Goal: Task Accomplishment & Management: Manage account settings

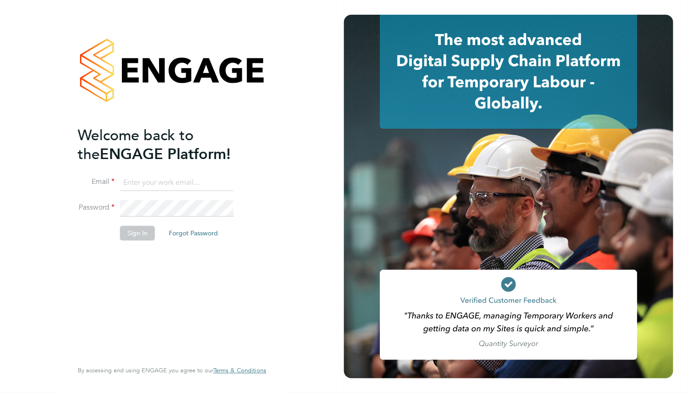
click at [157, 178] on input at bounding box center [177, 183] width 114 height 17
paste input "supportuser4@engagetech.com"
type input "supportuser4@engagetech.com"
click at [143, 228] on button "Sign In" at bounding box center [137, 233] width 35 height 15
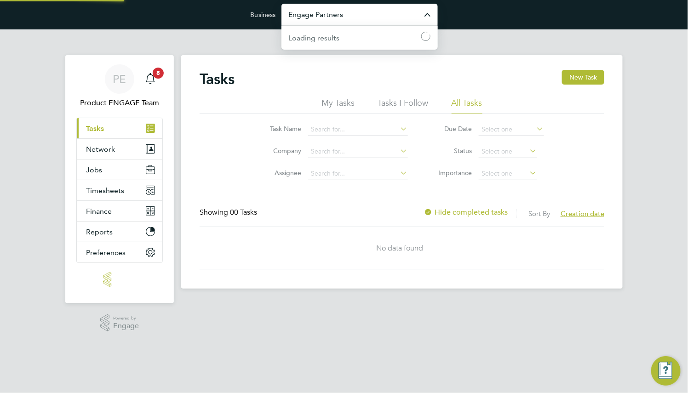
click at [359, 17] on input "Engage Partners" at bounding box center [360, 15] width 156 height 22
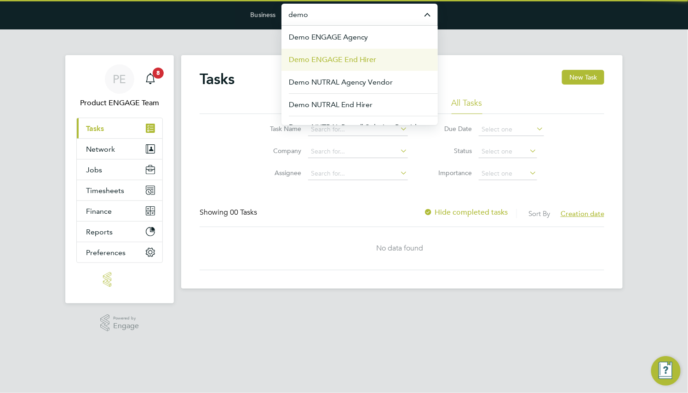
click at [371, 58] on span "Demo ENGAGE End Hirer" at bounding box center [333, 59] width 88 height 11
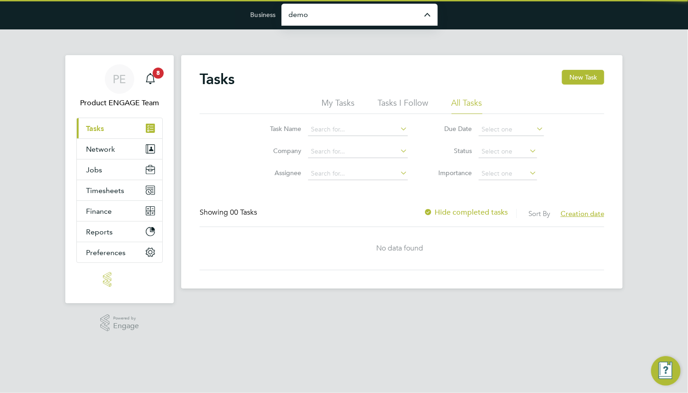
type input "Demo ENGAGE End Hirer"
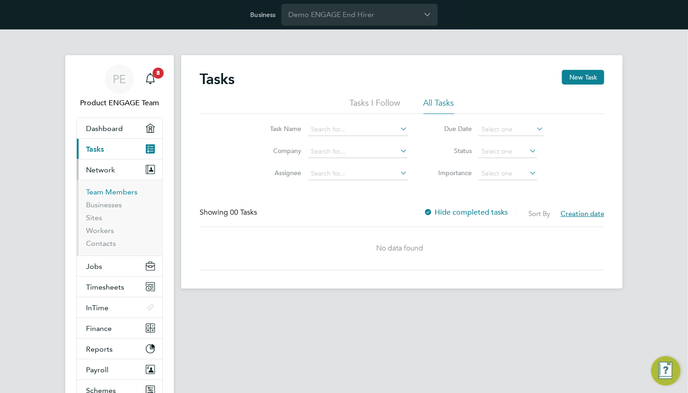
click at [101, 191] on link "Team Members" at bounding box center [112, 192] width 52 height 9
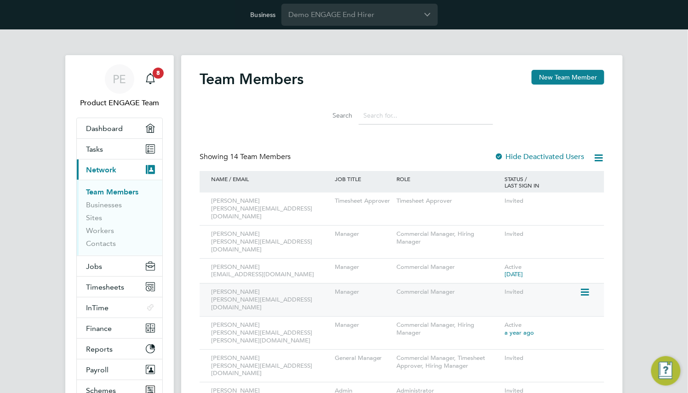
scroll to position [138, 0]
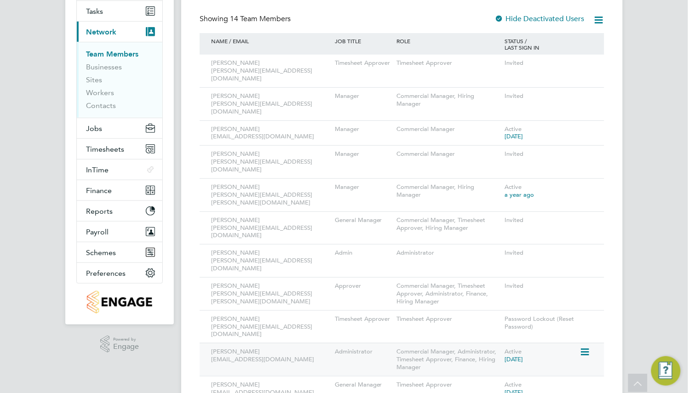
click at [583, 347] on icon at bounding box center [584, 352] width 9 height 11
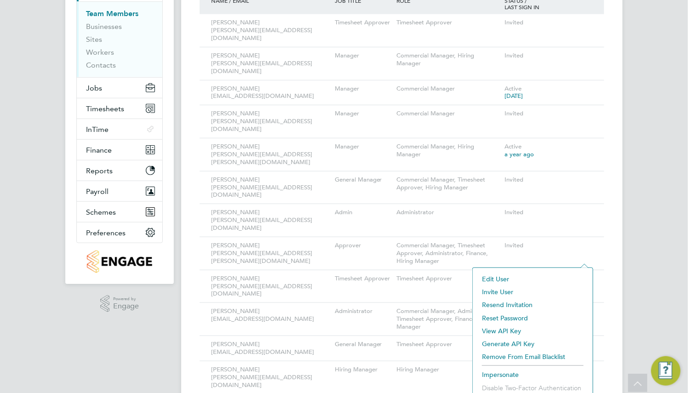
scroll to position [201, 0]
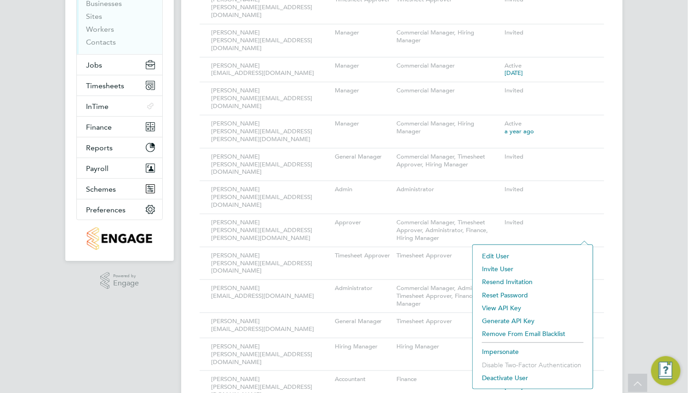
click at [508, 351] on li "Impersonate" at bounding box center [532, 351] width 111 height 13
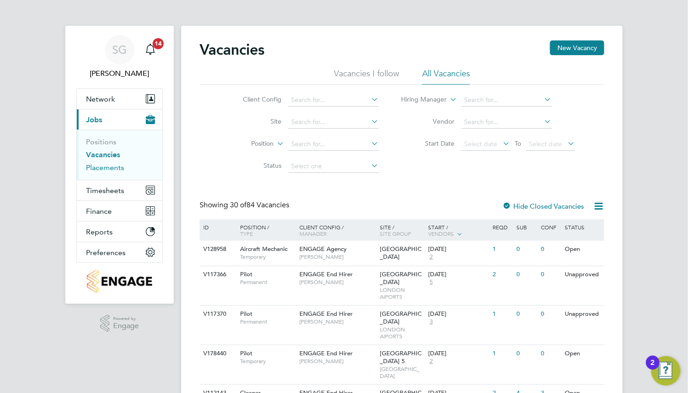
click at [106, 167] on link "Placements" at bounding box center [105, 167] width 38 height 9
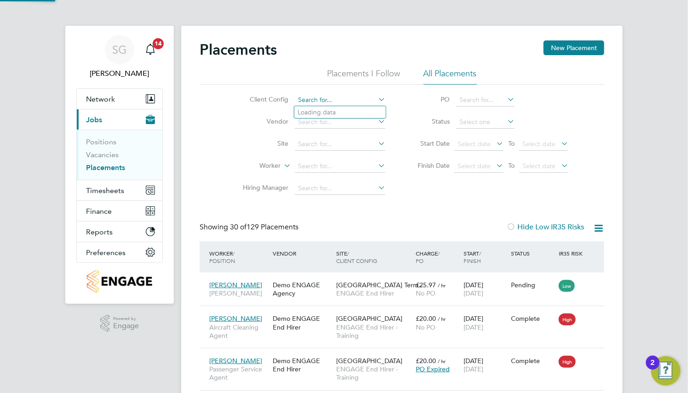
click at [322, 101] on input at bounding box center [340, 100] width 91 height 13
click at [399, 137] on li "ENGAGE End Hirer" at bounding box center [365, 137] width 143 height 12
type input "ENGAGE End Hirer"
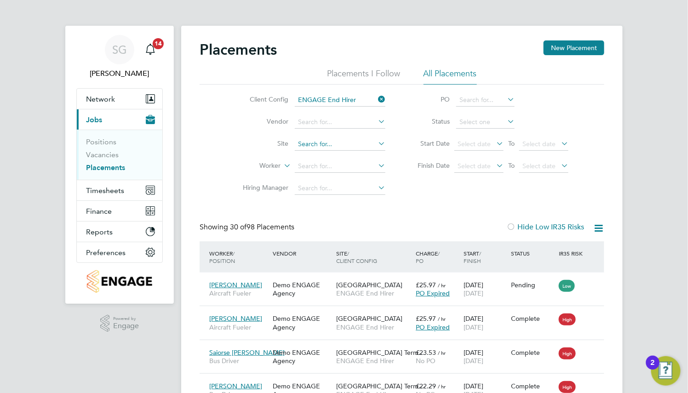
click at [351, 143] on input at bounding box center [340, 144] width 91 height 13
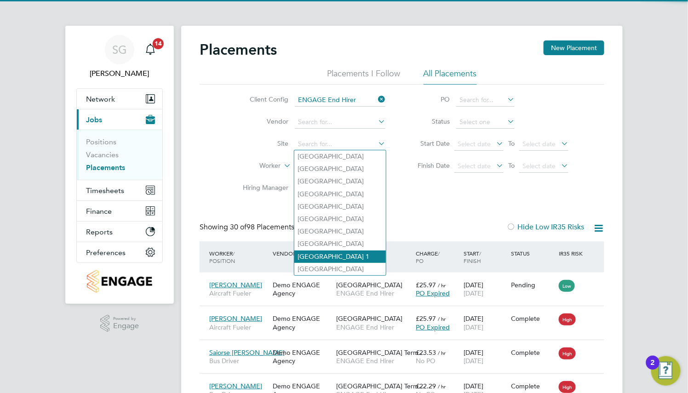
click at [356, 254] on li "Heathrow Airport Terminal 1" at bounding box center [340, 257] width 92 height 12
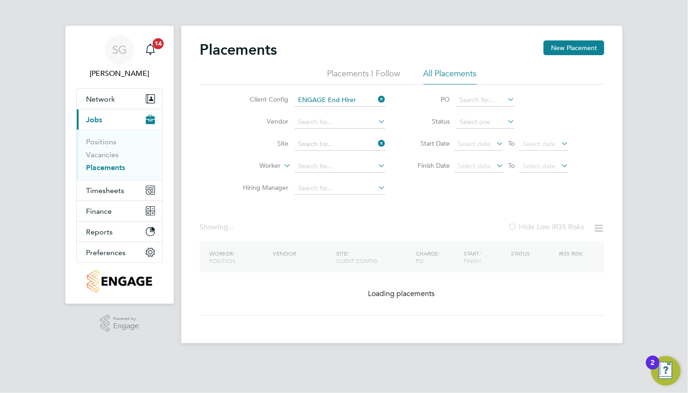
type input "Heathrow Airport Terminal 1"
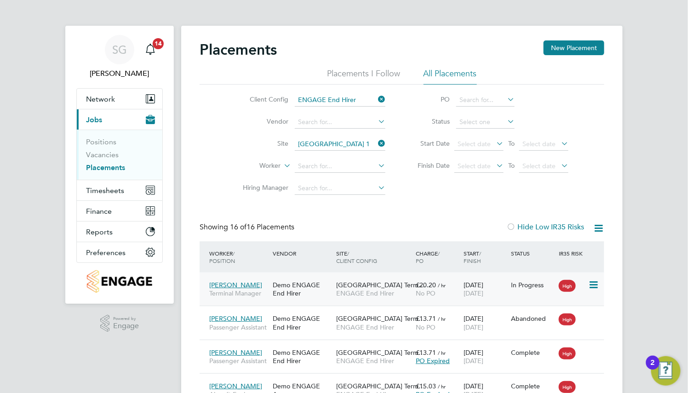
click at [353, 278] on div "[GEOGRAPHIC_DATA] Term… ENGAGE End Hirer" at bounding box center [374, 289] width 80 height 26
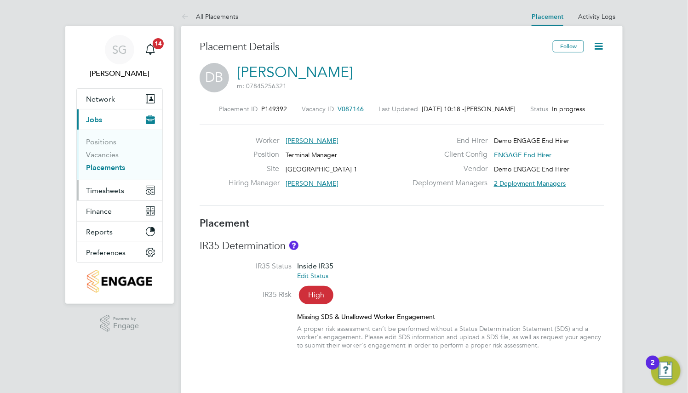
click at [112, 185] on button "Timesheets" at bounding box center [120, 190] width 86 height 20
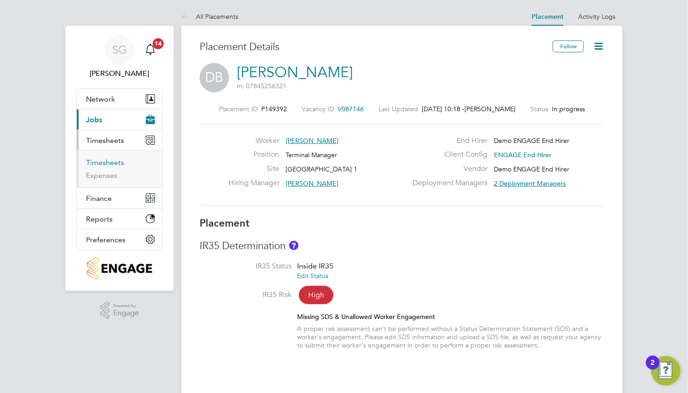
click at [109, 158] on link "Timesheets" at bounding box center [105, 162] width 38 height 9
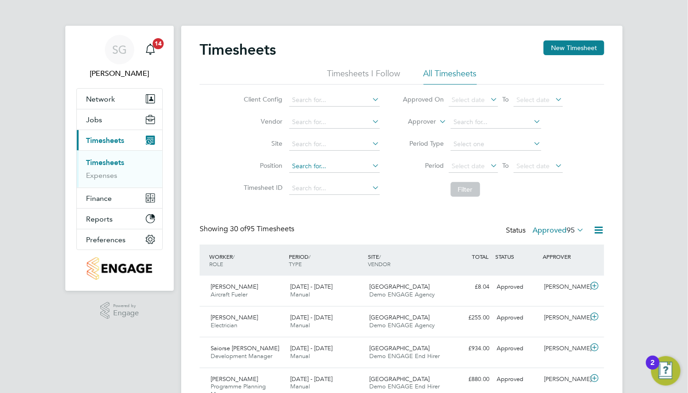
click at [333, 171] on input at bounding box center [334, 166] width 91 height 13
click at [333, 143] on input at bounding box center [334, 144] width 91 height 13
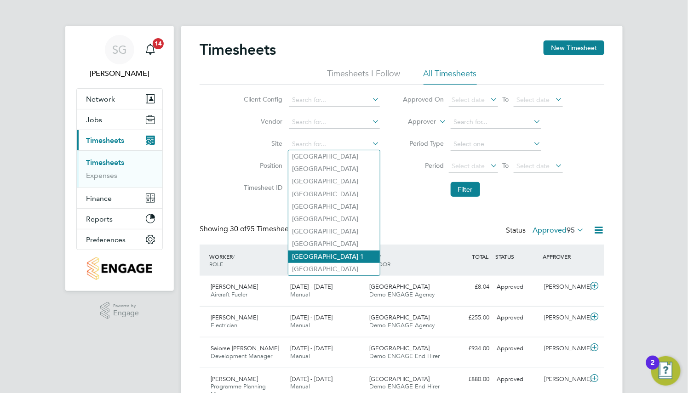
click at [354, 251] on li "Heathrow Airport Terminal 1" at bounding box center [334, 257] width 92 height 12
type input "Heathrow Airport Terminal 1"
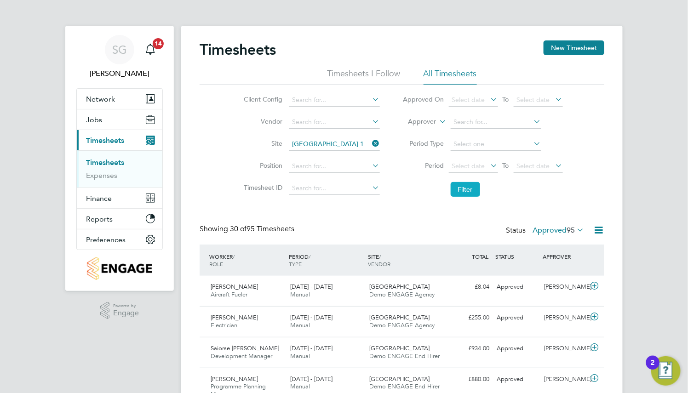
click at [466, 184] on button "Filter" at bounding box center [465, 189] width 29 height 15
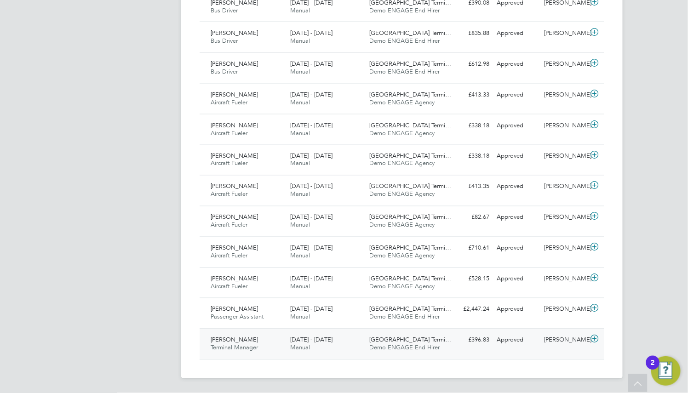
click at [408, 339] on span "Heathrow Airport Termi…" at bounding box center [411, 340] width 82 height 8
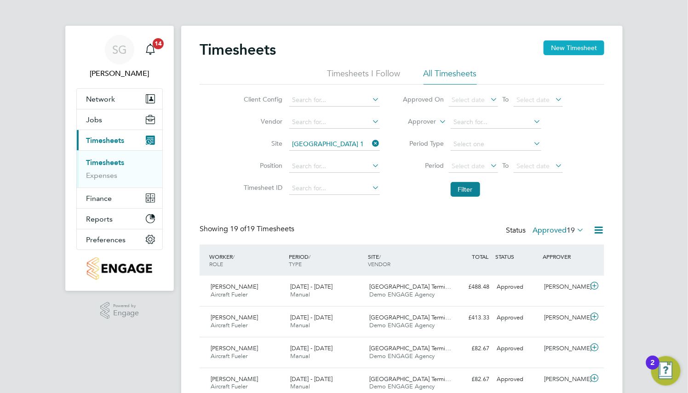
click at [575, 50] on button "New Timesheet" at bounding box center [574, 47] width 61 height 15
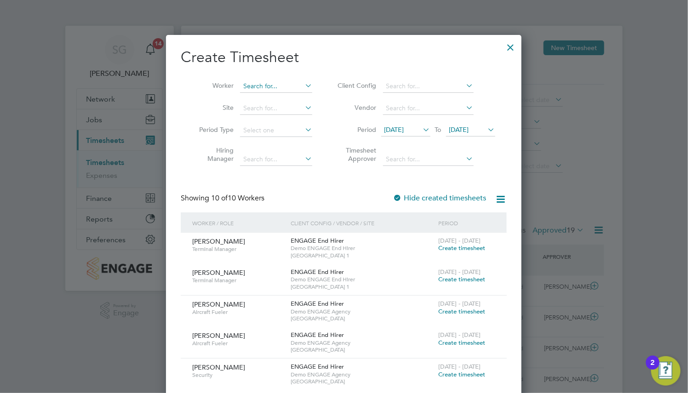
click at [273, 82] on input at bounding box center [276, 86] width 72 height 13
click at [274, 96] on li "Den nis Bray" at bounding box center [276, 98] width 73 height 12
type input "[PERSON_NAME]"
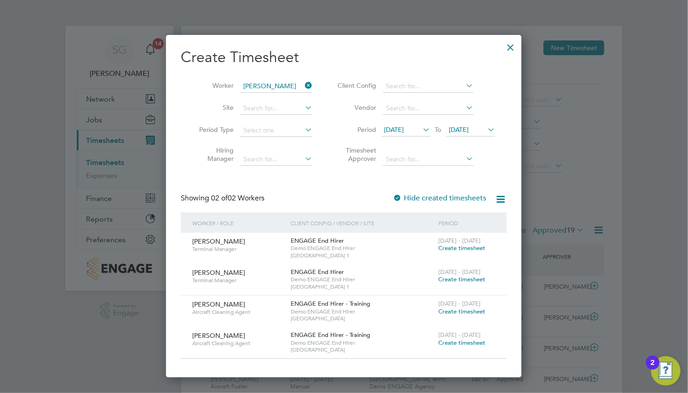
click at [468, 314] on div "18 - 24 Aug 2025 Create timesheet" at bounding box center [467, 308] width 62 height 25
click at [463, 245] on span "Create timesheet" at bounding box center [461, 248] width 47 height 8
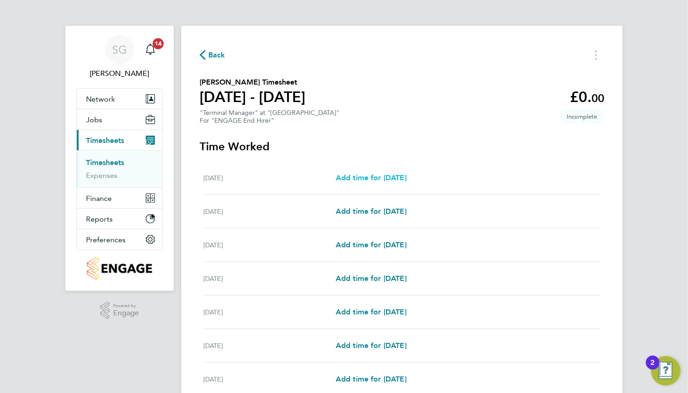
click at [406, 178] on span "Add time for Mon 18 Aug" at bounding box center [371, 177] width 71 height 9
select select "30"
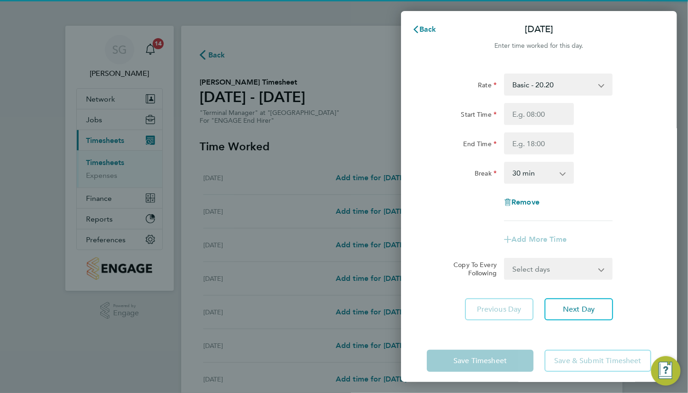
click at [551, 96] on div "Rate Basic - 20.20 Weekday - 17.62 Overtime - 25.97 Bank Holiday - 27.41 Sick S…" at bounding box center [539, 148] width 224 height 148
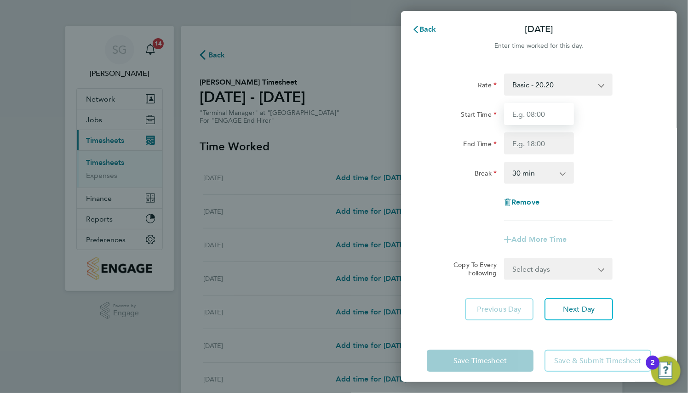
click at [554, 113] on input "Start Time" at bounding box center [539, 114] width 70 height 22
type input "08:00"
click at [560, 150] on input "End Time" at bounding box center [539, 143] width 70 height 22
type input "07:00"
click at [614, 204] on div "Rate Basic - 20.20 Weekday - 17.62 Overtime - 25.97 Bank Holiday - 27.41 Sick S…" at bounding box center [539, 148] width 224 height 148
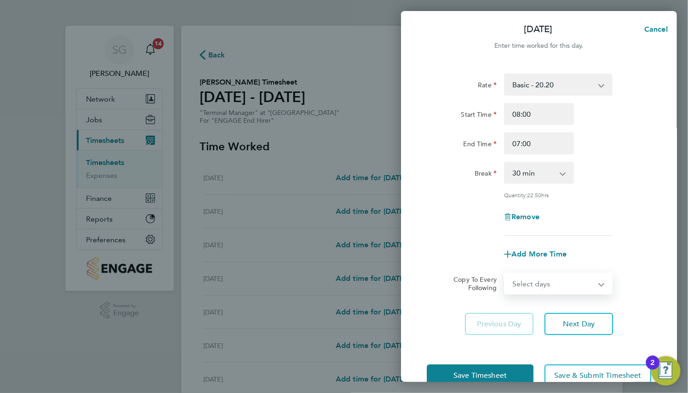
click at [561, 285] on select "Select days Day Weekday (Mon-Fri) Weekend (Sat-Sun) Tuesday Wednesday Thursday …" at bounding box center [553, 284] width 97 height 20
select select "WEEKDAY"
click at [505, 274] on select "Select days Day Weekday (Mon-Fri) Weekend (Sat-Sun) Tuesday Wednesday Thursday …" at bounding box center [553, 284] width 97 height 20
select select "2025-08-24"
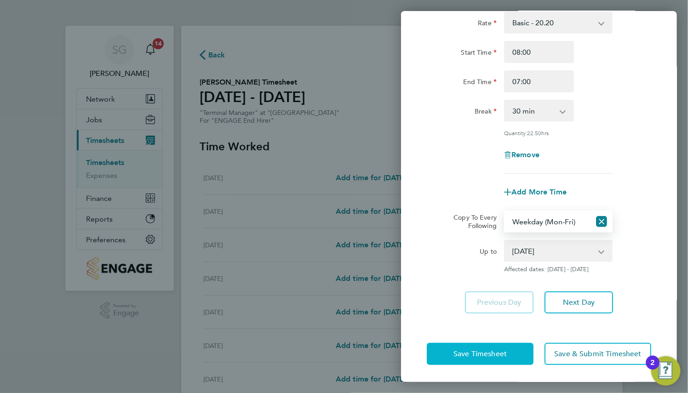
click at [501, 352] on span "Save Timesheet" at bounding box center [480, 354] width 53 height 9
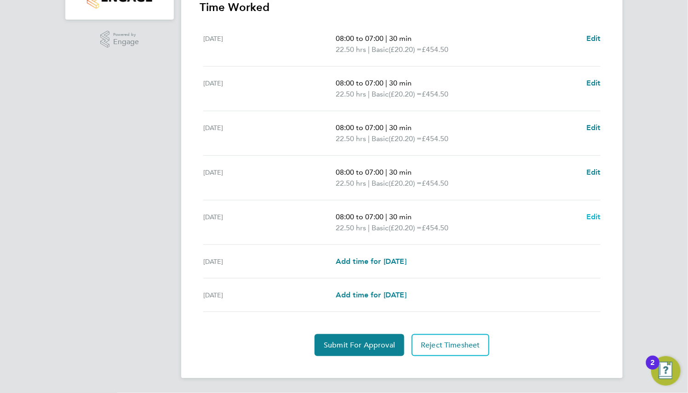
click at [587, 217] on span "Edit" at bounding box center [593, 217] width 14 height 9
select select "30"
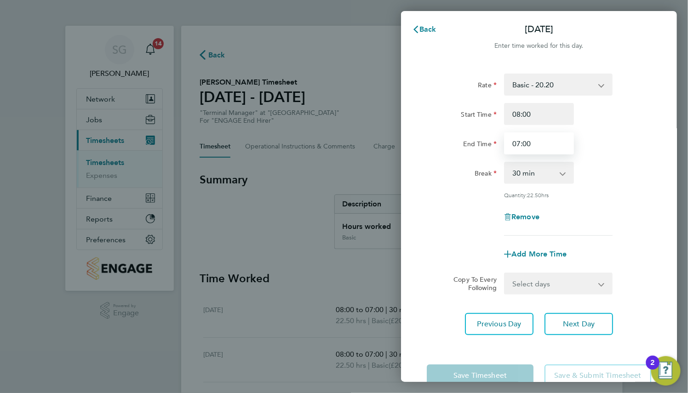
click at [550, 144] on input "07:00" at bounding box center [539, 143] width 70 height 22
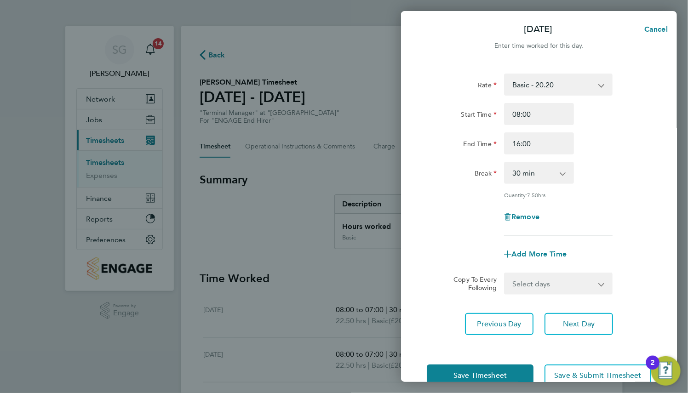
click at [615, 172] on div "Break 0 min 15 min 30 min 45 min 60 min 75 min 90 min" at bounding box center [539, 173] width 232 height 22
click at [547, 141] on input "16:00" at bounding box center [539, 143] width 70 height 22
type input "17:00"
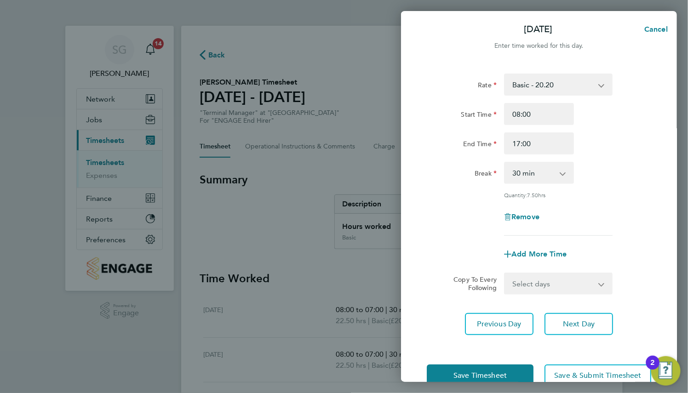
click at [604, 176] on div "Break 0 min 15 min 30 min 45 min 60 min 75 min 90 min" at bounding box center [539, 173] width 232 height 22
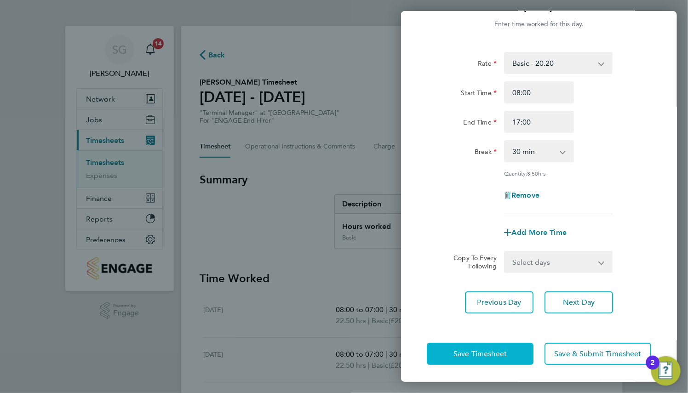
click at [497, 351] on span "Save Timesheet" at bounding box center [480, 354] width 53 height 9
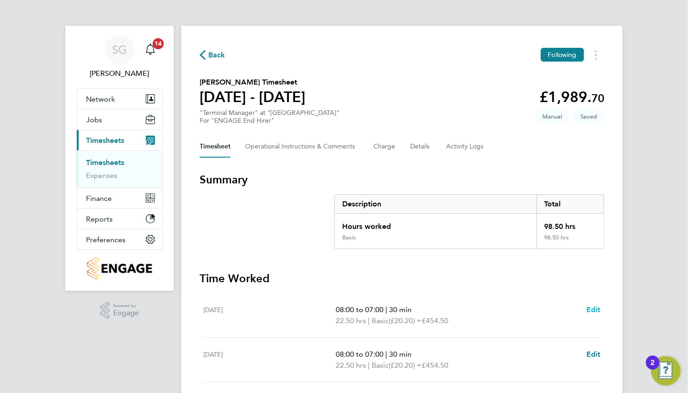
click at [596, 308] on span "Edit" at bounding box center [593, 309] width 14 height 9
select select "30"
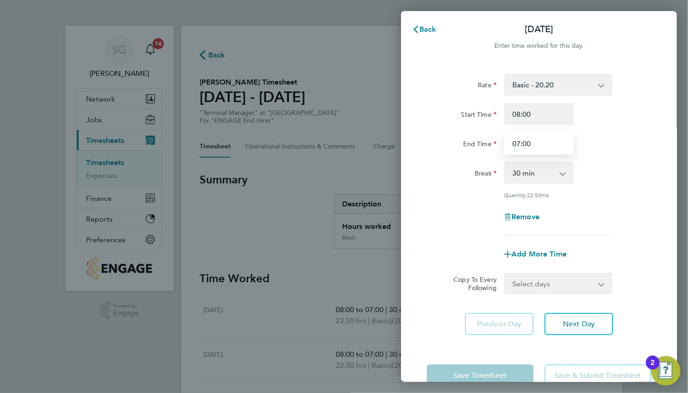
click at [540, 138] on input "07:00" at bounding box center [539, 143] width 70 height 22
click at [632, 168] on div "Break 0 min 15 min 30 min 45 min 60 min 75 min 90 min" at bounding box center [539, 173] width 232 height 22
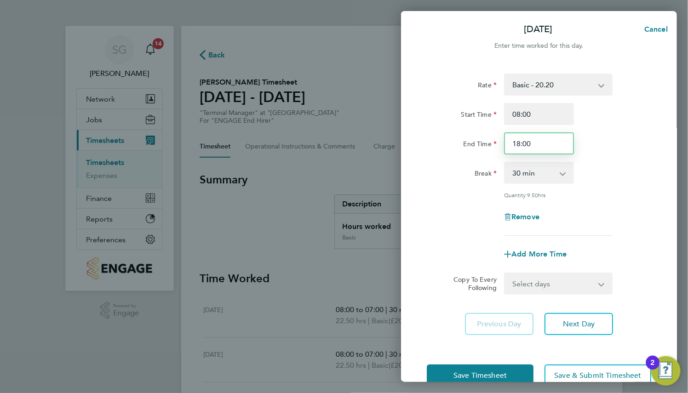
click at [550, 140] on input "18:00" at bounding box center [539, 143] width 70 height 22
type input "17:00"
click at [602, 153] on div "End Time 17:00" at bounding box center [539, 143] width 232 height 22
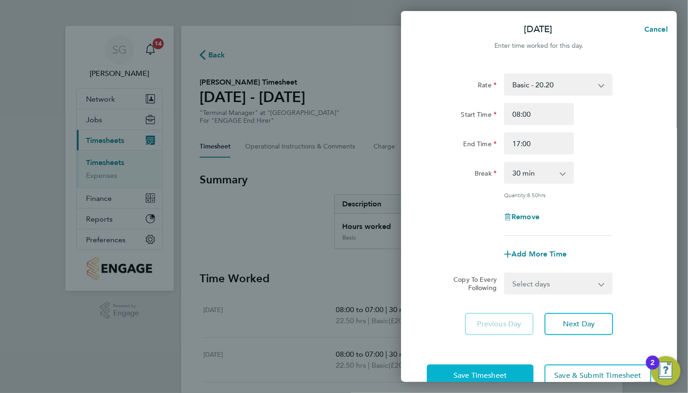
click at [480, 374] on span "Save Timesheet" at bounding box center [480, 375] width 53 height 9
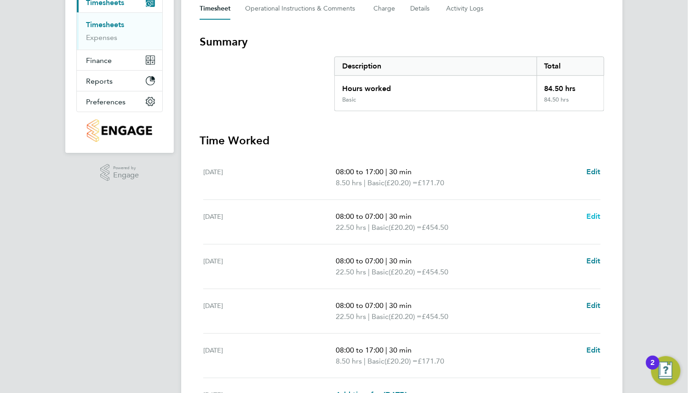
click at [595, 217] on span "Edit" at bounding box center [593, 216] width 14 height 9
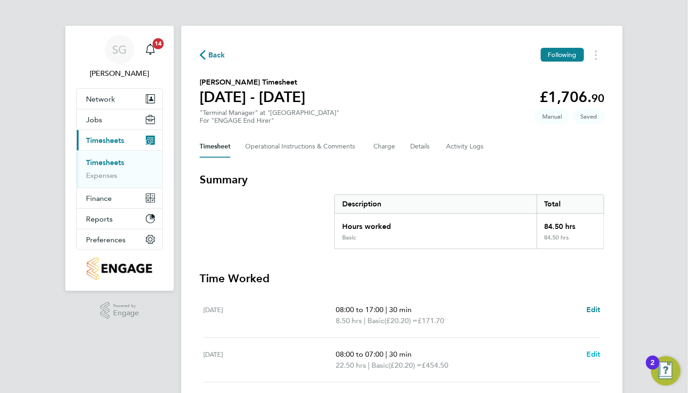
select select "30"
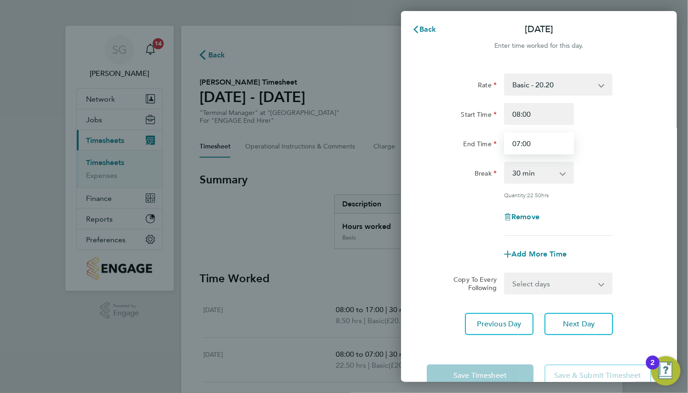
click at [553, 146] on input "07:00" at bounding box center [539, 143] width 70 height 22
click at [553, 145] on input "07:00" at bounding box center [539, 143] width 70 height 22
type input "17:00"
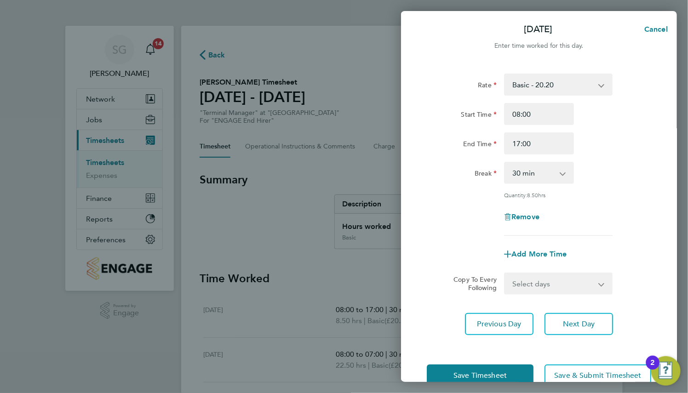
click at [612, 192] on div "Quantity: 8.50 hrs" at bounding box center [558, 194] width 109 height 7
click at [475, 371] on span "Save Timesheet" at bounding box center [480, 375] width 53 height 9
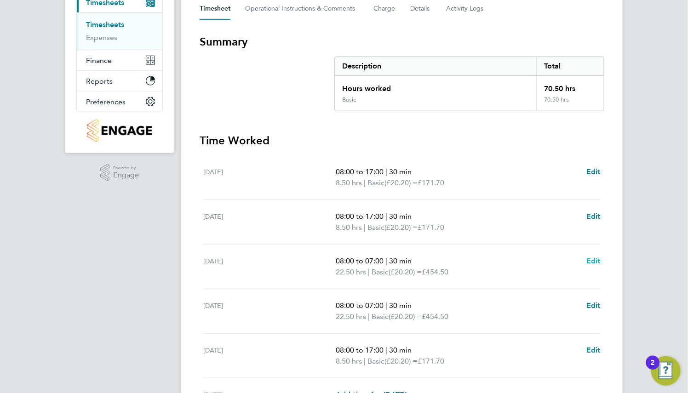
click at [587, 264] on span "Edit" at bounding box center [593, 261] width 14 height 9
select select "30"
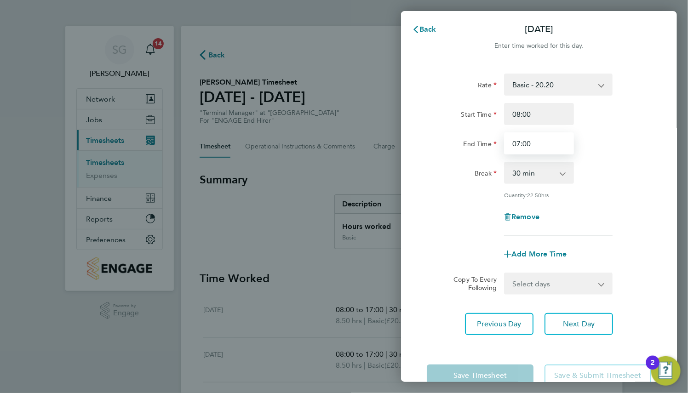
click at [540, 139] on input "07:00" at bounding box center [539, 143] width 70 height 22
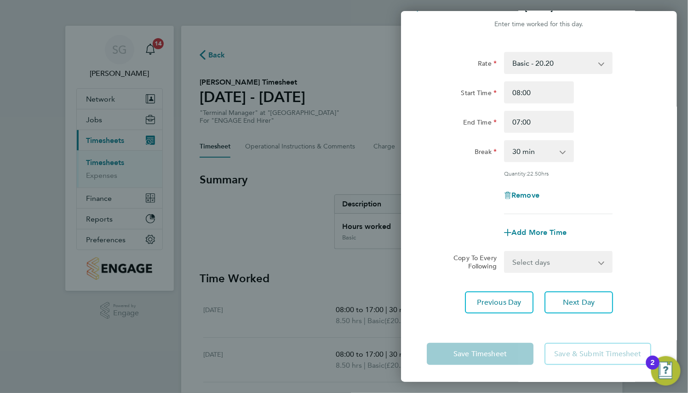
click at [540, 139] on div "Rate Basic - 20.20 Weekday - 17.62 Overtime - 25.97 Bank Holiday - 27.41 Sick S…" at bounding box center [539, 133] width 224 height 162
click at [540, 126] on input "07:00" at bounding box center [539, 122] width 70 height 22
type input "17:00"
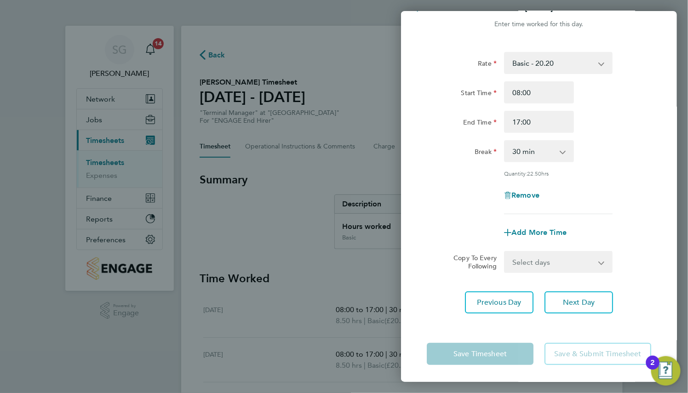
click at [630, 179] on div "Rate Basic - 20.20 Weekday - 17.62 Overtime - 25.97 Bank Holiday - 27.41 Sick S…" at bounding box center [539, 133] width 224 height 162
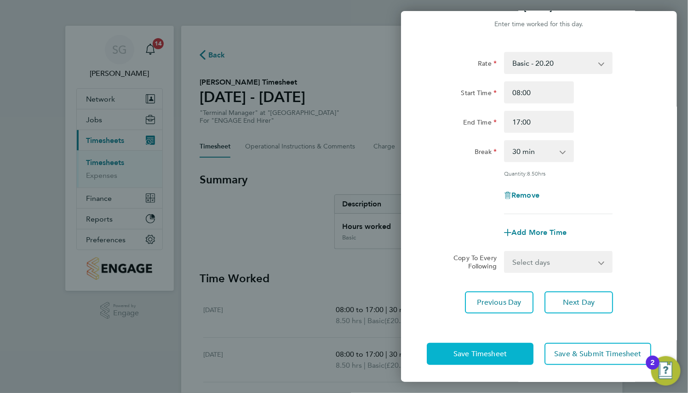
click at [491, 359] on button "Save Timesheet" at bounding box center [480, 354] width 107 height 22
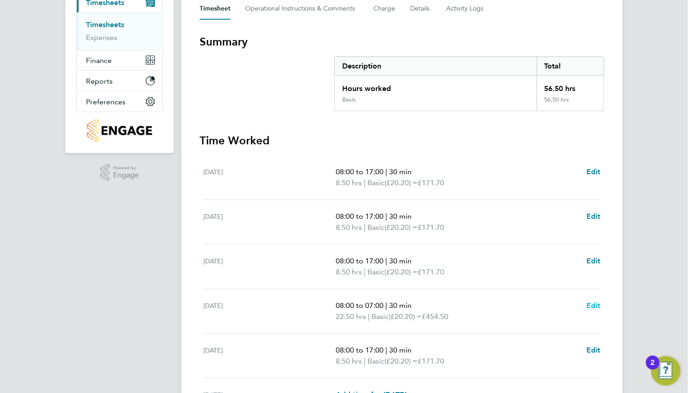
click at [597, 307] on span "Edit" at bounding box center [593, 305] width 14 height 9
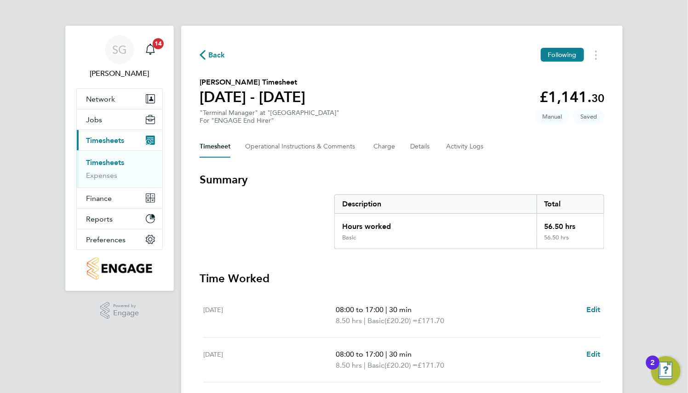
select select "30"
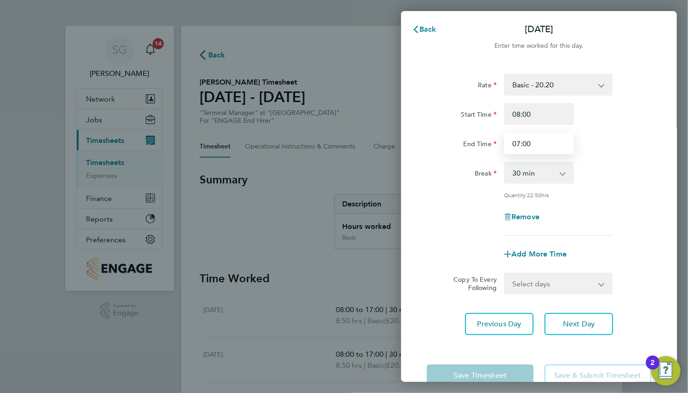
click at [537, 137] on input "07:00" at bounding box center [539, 143] width 70 height 22
click at [538, 137] on input "07:00" at bounding box center [539, 143] width 70 height 22
type input "17:00"
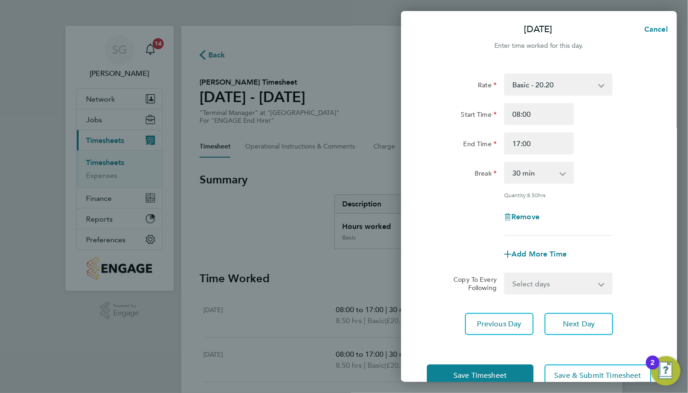
click at [586, 200] on div "Rate Basic - 20.20 Weekday - 17.62 Overtime - 25.97 Bank Holiday - 27.41 Sick S…" at bounding box center [539, 155] width 224 height 162
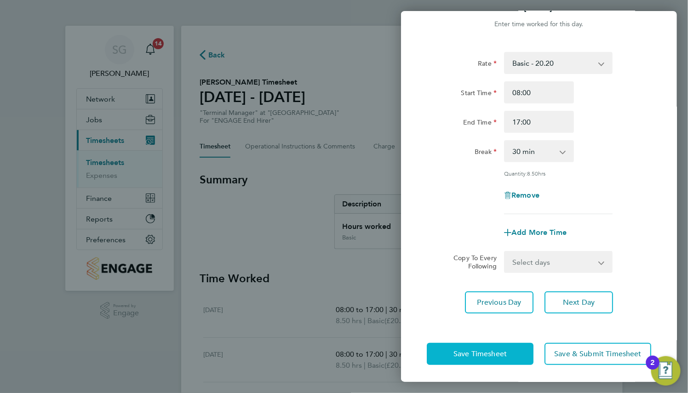
click at [520, 349] on button "Save Timesheet" at bounding box center [480, 354] width 107 height 22
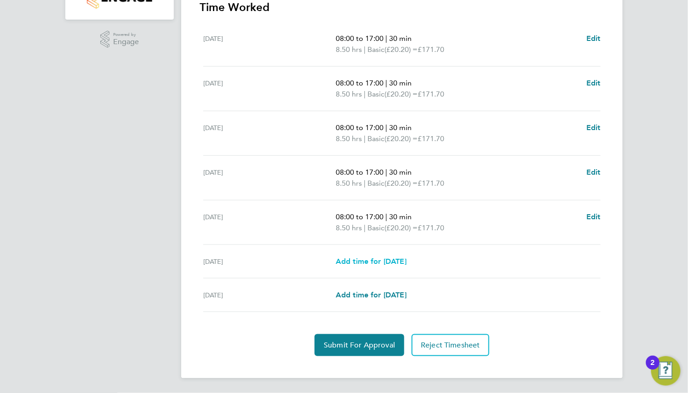
click at [397, 263] on span "Add time for Sat 23 Aug" at bounding box center [371, 261] width 71 height 9
select select "30"
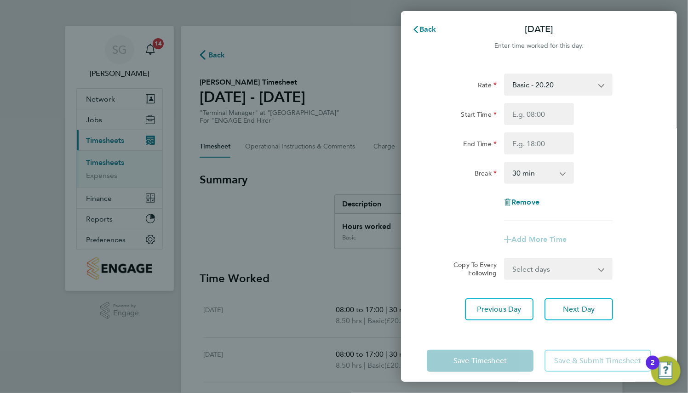
click at [547, 98] on div "Rate Basic - 20.20 Weekday - 17.62 Overtime - 25.97 Bank Holiday - 27.41 Sick S…" at bounding box center [539, 148] width 224 height 148
click at [557, 87] on select "Basic - 20.20 Weekday - 17.62 Overtime - 25.97 Bank Holiday - 27.41 Sick" at bounding box center [553, 85] width 96 height 20
select select "30"
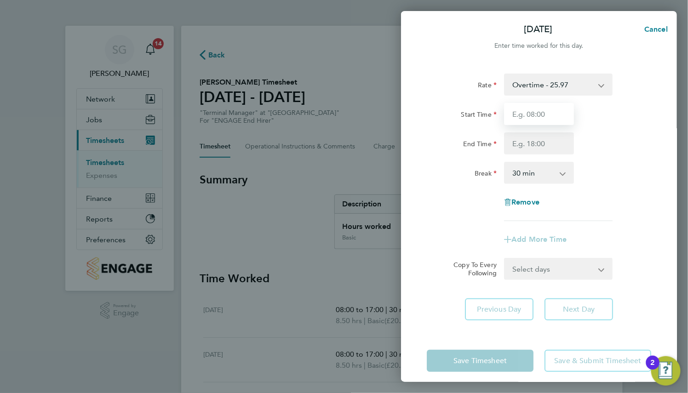
click at [535, 118] on input "Start Time" at bounding box center [539, 114] width 70 height 22
type input "12:00"
click at [510, 138] on input "End Time" at bounding box center [539, 143] width 70 height 22
type input "15:00"
click at [616, 162] on div "Break 0 min 15 min 30 min 45 min 60 min 75 min 90 min" at bounding box center [539, 173] width 232 height 22
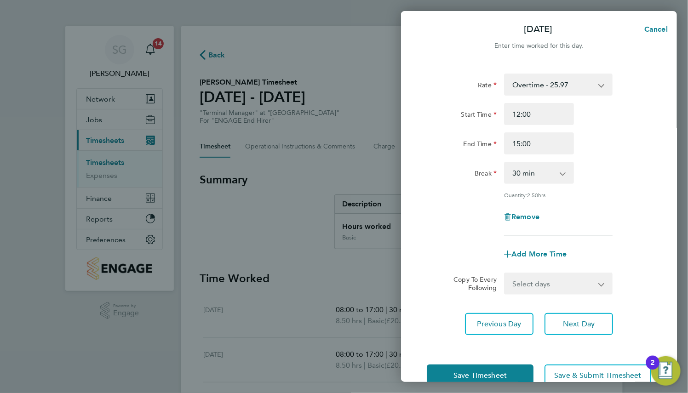
scroll to position [22, 0]
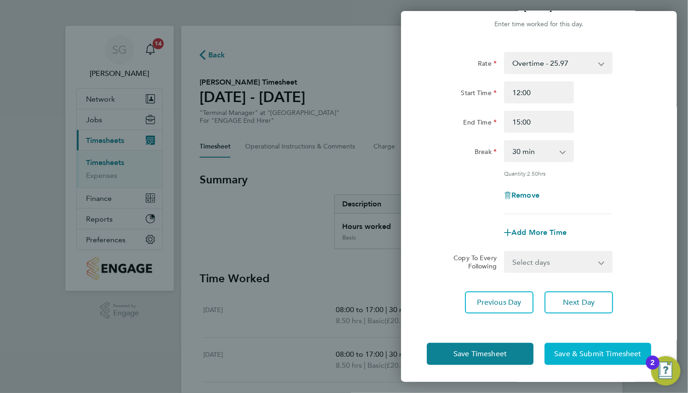
click at [553, 351] on button "Save & Submit Timesheet" at bounding box center [598, 354] width 107 height 22
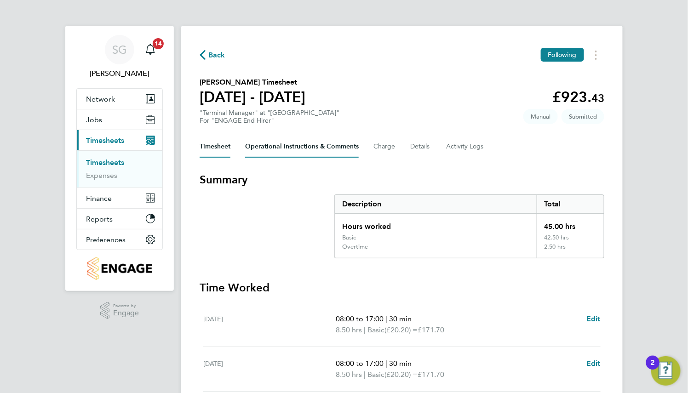
click at [333, 147] on Comments-tab "Operational Instructions & Comments" at bounding box center [302, 147] width 114 height 22
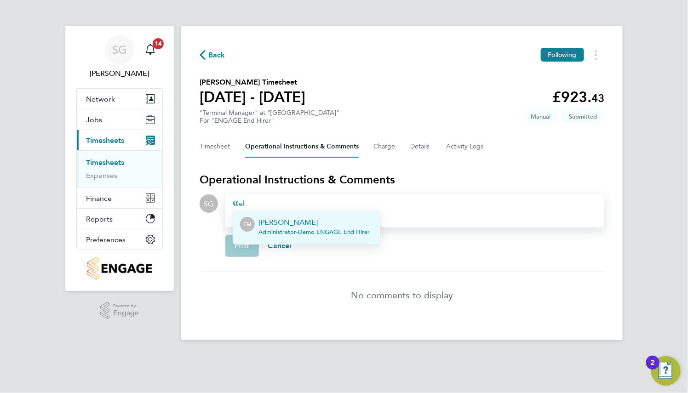
click at [306, 221] on p "[PERSON_NAME]" at bounding box center [314, 222] width 111 height 11
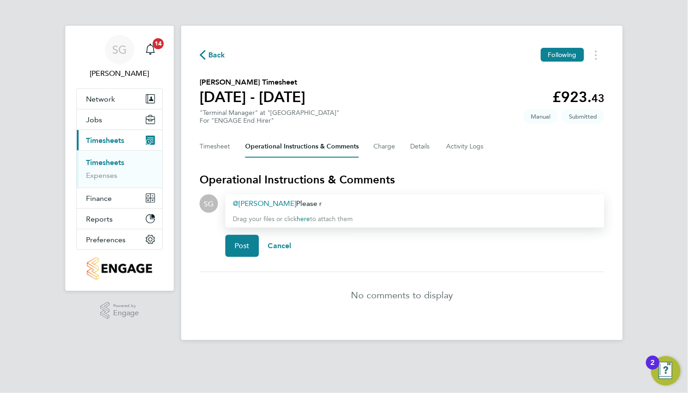
click at [334, 205] on div "Ellery Moreen ​ Please r" at bounding box center [415, 203] width 364 height 11
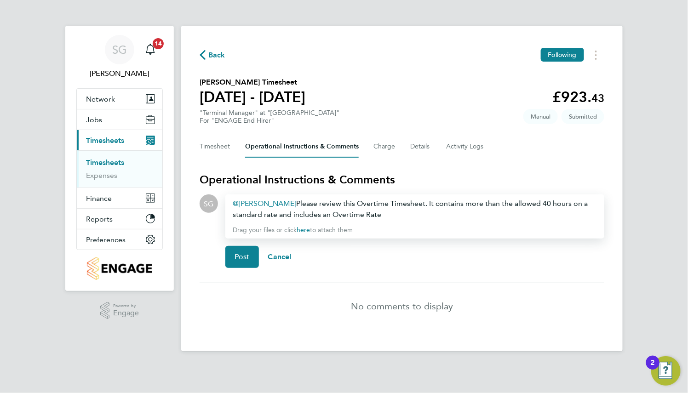
click at [292, 216] on div "Ellery Moreen ​ Please review this Overtime Timesheet. It contains more than th…" at bounding box center [415, 209] width 364 height 22
click at [417, 220] on div "Ellery Moreen ​ Please review this Overtime Timesheet. It contains more than th…" at bounding box center [414, 217] width 379 height 44
click at [416, 214] on div "Ellery Moreen ​ Please review this Overtime Timesheet. It contains more than th…" at bounding box center [415, 209] width 364 height 22
click at [233, 217] on div "Ellery Moreen ​ Please review this Overtime Timesheet. It contains more than th…" at bounding box center [415, 209] width 364 height 22
click at [264, 216] on div "Ellery Moreen ​ Please review this Overtime Timesheet. It contains more than th…" at bounding box center [415, 209] width 364 height 22
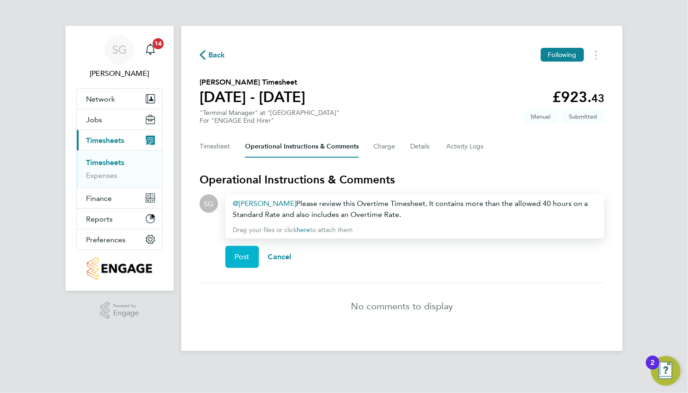
click at [239, 258] on span "Post" at bounding box center [242, 257] width 15 height 9
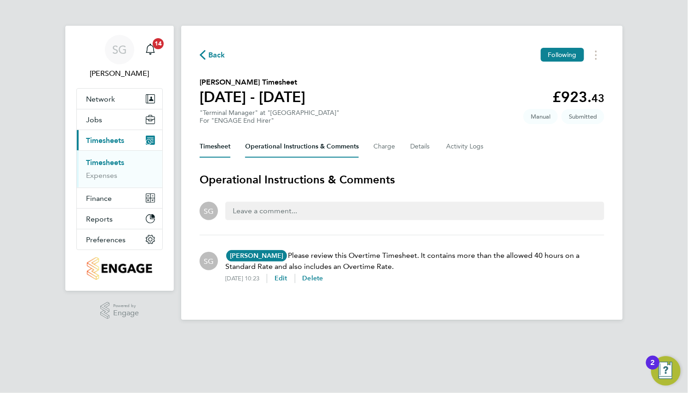
click at [215, 146] on button "Timesheet" at bounding box center [215, 147] width 31 height 22
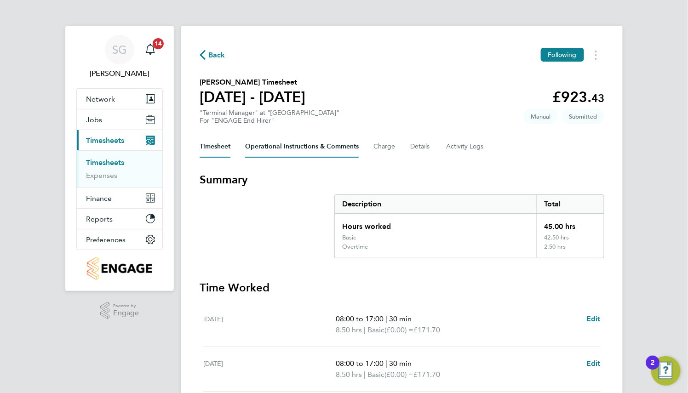
click at [326, 154] on Comments-tab "Operational Instructions & Comments" at bounding box center [302, 147] width 114 height 22
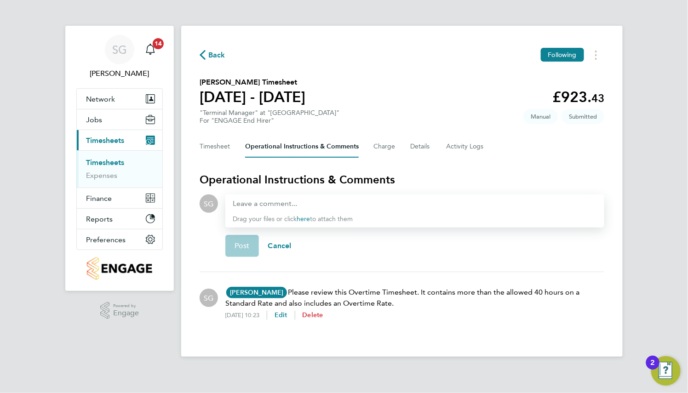
click at [323, 317] on span "Delete" at bounding box center [313, 315] width 21 height 8
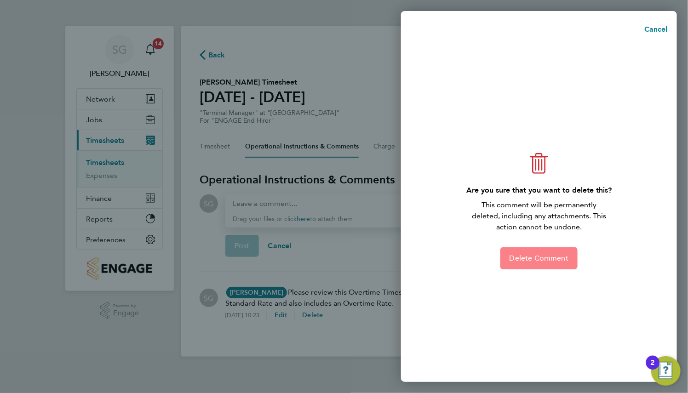
click at [534, 257] on span "Delete Comment" at bounding box center [539, 258] width 59 height 9
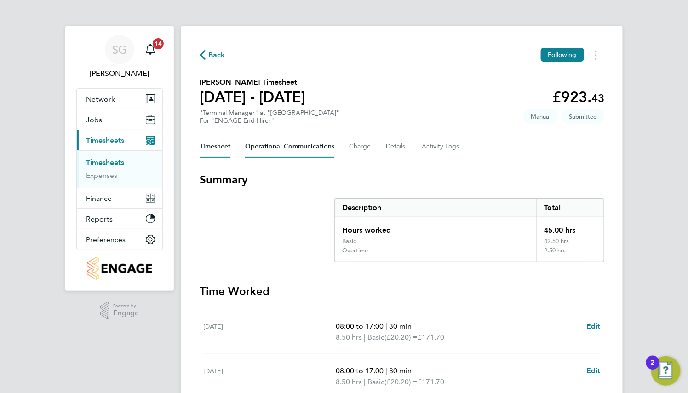
click at [326, 147] on Communications-tab "Operational Communications" at bounding box center [289, 147] width 89 height 22
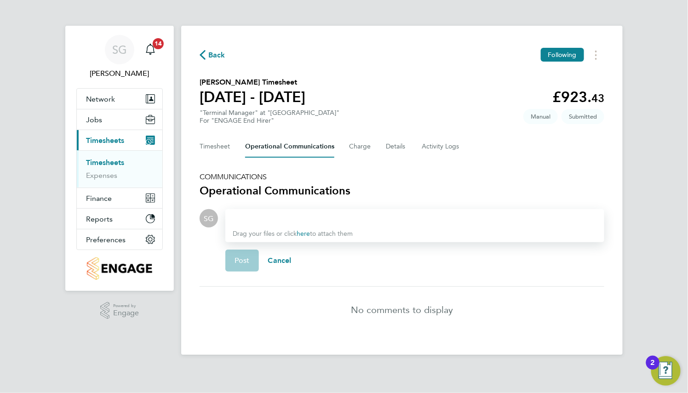
click at [272, 217] on div at bounding box center [415, 218] width 364 height 11
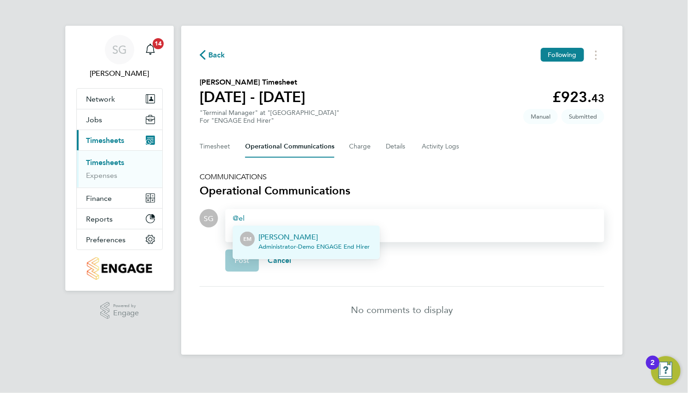
click at [274, 241] on p "[PERSON_NAME]" at bounding box center [314, 237] width 111 height 11
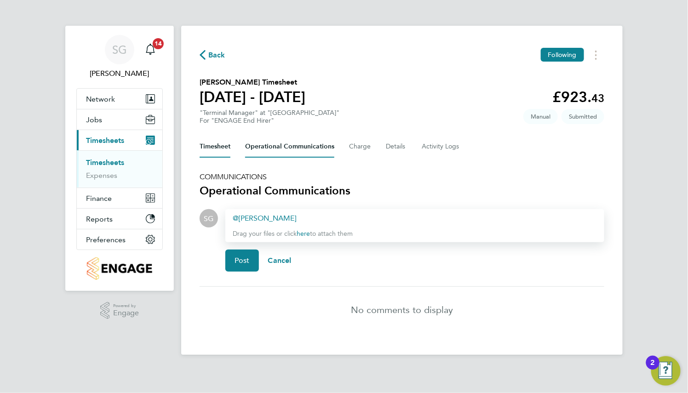
click at [202, 147] on button "Timesheet" at bounding box center [215, 147] width 31 height 22
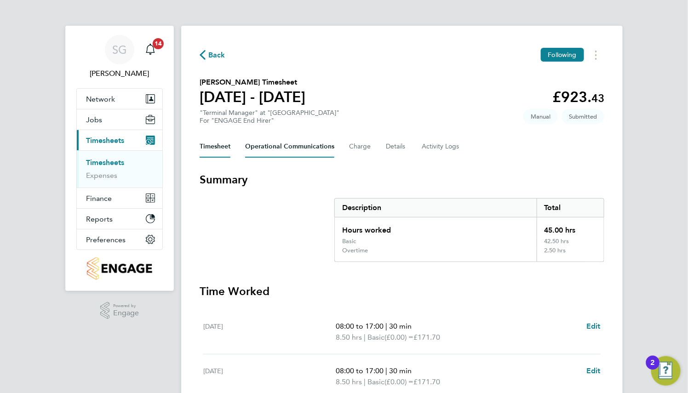
click at [293, 144] on Communications-tab "Operational Communications" at bounding box center [289, 147] width 89 height 22
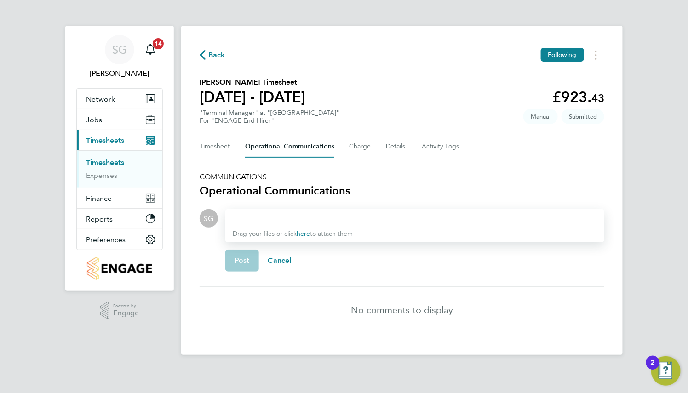
click at [268, 215] on div at bounding box center [415, 218] width 364 height 11
click at [390, 218] on div "Ellery Moreen ​ Please review this" at bounding box center [415, 218] width 364 height 11
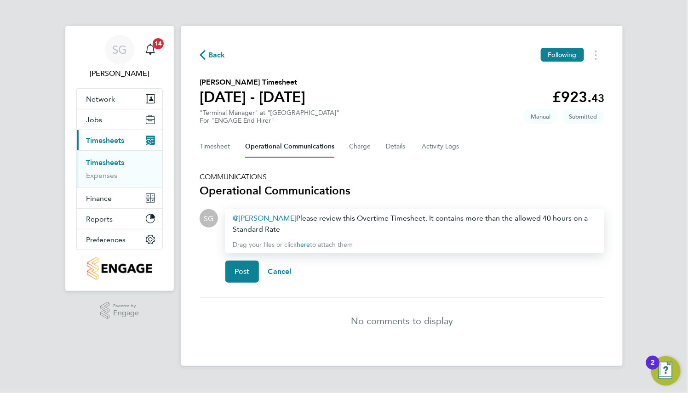
drag, startPoint x: 350, startPoint y: 231, endPoint x: 416, endPoint y: 221, distance: 67.5
click at [416, 221] on div "Ellery Moreen ​ Please review this Overtime Timesheet. It contains more than th…" at bounding box center [415, 224] width 364 height 22
drag, startPoint x: 414, startPoint y: 220, endPoint x: 418, endPoint y: 226, distance: 6.4
click at [418, 226] on div "Ellery Moreen ​ Please review this Overtime Timesheet. It contains more than th…" at bounding box center [415, 224] width 364 height 22
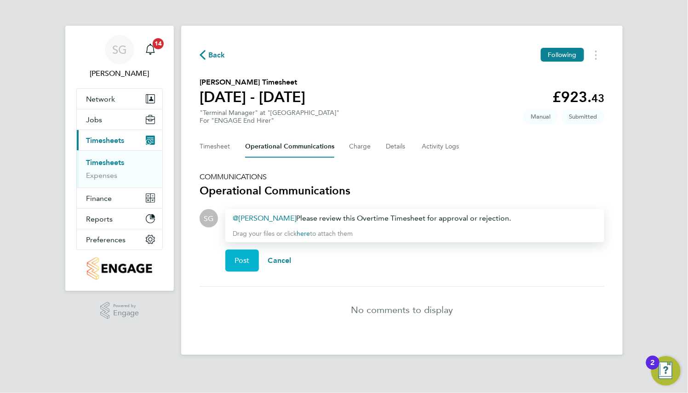
click at [249, 260] on span "Post" at bounding box center [242, 260] width 15 height 9
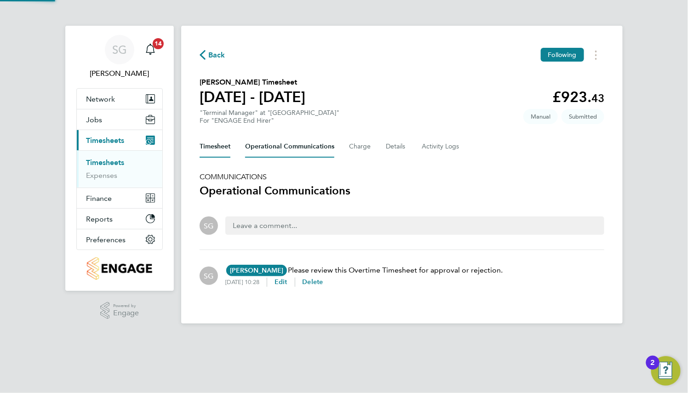
click at [214, 150] on button "Timesheet" at bounding box center [215, 147] width 31 height 22
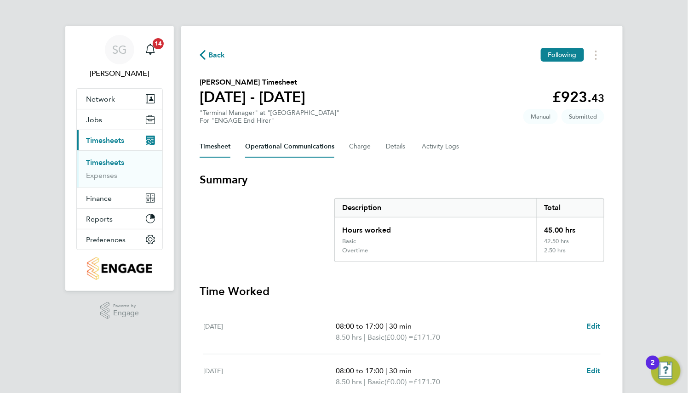
click at [311, 152] on Communications-tab "Operational Communications" at bounding box center [289, 147] width 89 height 22
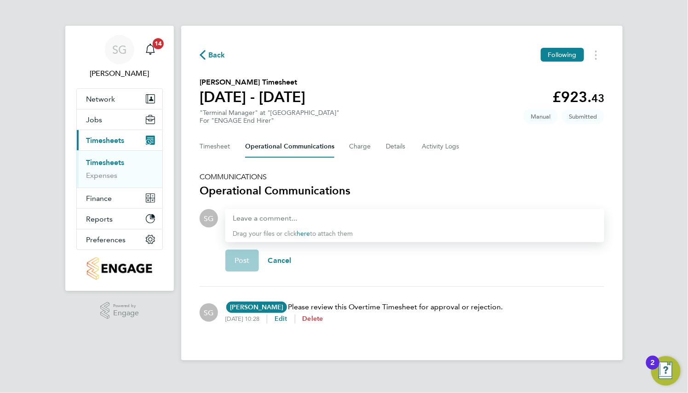
click at [323, 322] on span "Delete" at bounding box center [313, 319] width 21 height 8
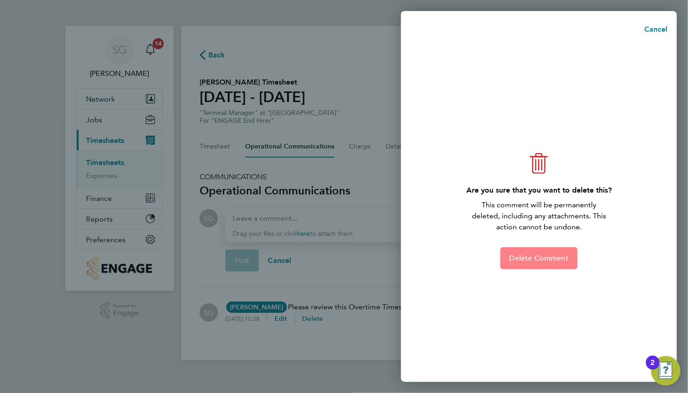
click at [533, 254] on span "Delete Comment" at bounding box center [539, 258] width 59 height 9
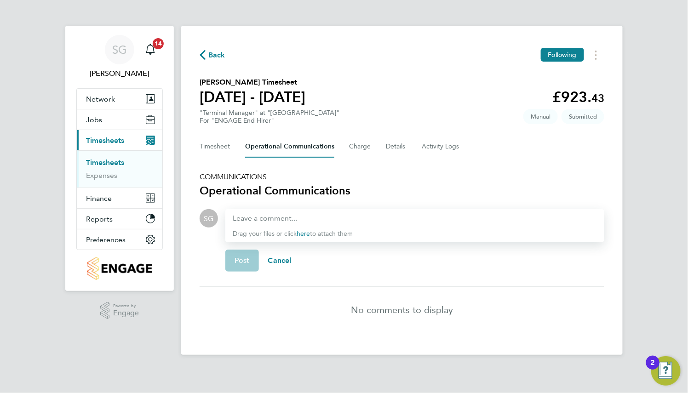
click at [262, 216] on div at bounding box center [415, 218] width 364 height 11
paste div
click at [299, 218] on div "Ellery Moreen ​" at bounding box center [415, 218] width 364 height 11
drag, startPoint x: 514, startPoint y: 220, endPoint x: 287, endPoint y: 204, distance: 227.3
click at [287, 204] on section "COMMUNICATIONS Operational Communications SG Drop your files here Supported fil…" at bounding box center [402, 252] width 405 height 161
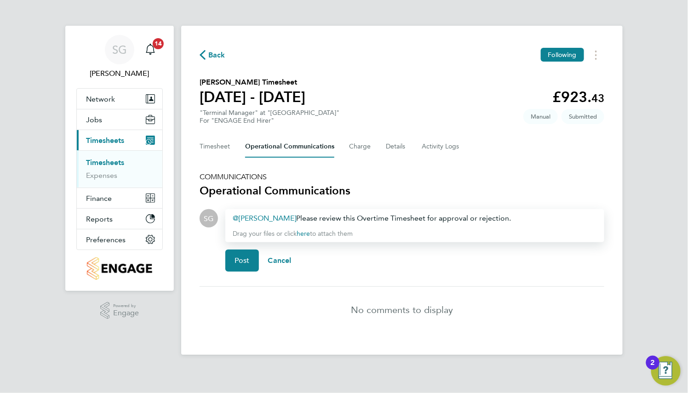
copy div "Please review this Overtime Timesheet for approval or rejection."
click at [283, 260] on span "Cancel" at bounding box center [279, 260] width 23 height 9
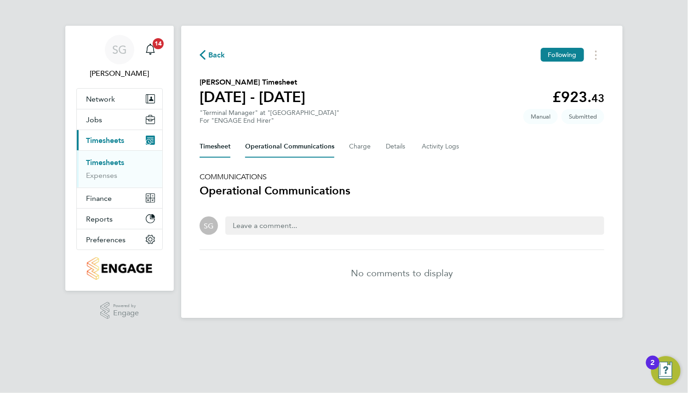
click at [216, 143] on button "Timesheet" at bounding box center [215, 147] width 31 height 22
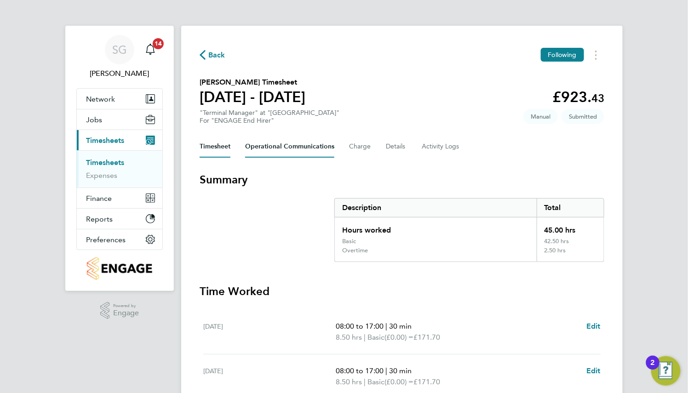
click at [306, 147] on Communications-tab "Operational Communications" at bounding box center [289, 147] width 89 height 22
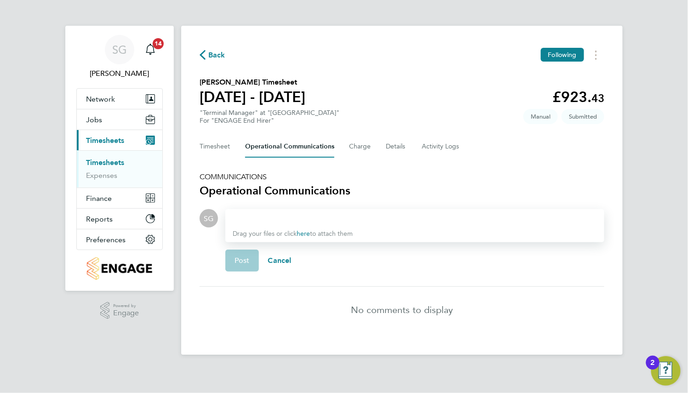
click at [332, 216] on div at bounding box center [415, 218] width 364 height 11
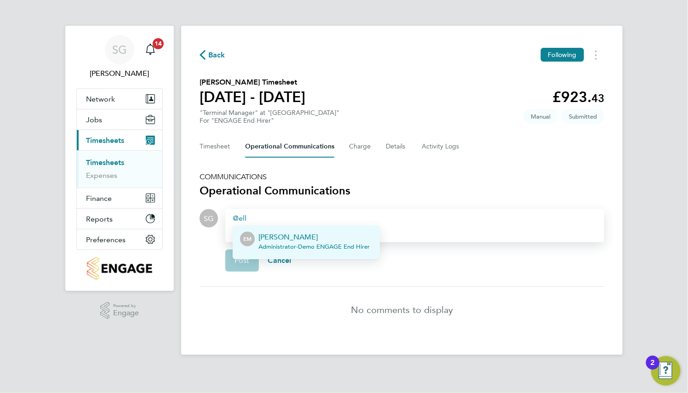
click at [331, 234] on p "[PERSON_NAME]" at bounding box center [314, 237] width 111 height 11
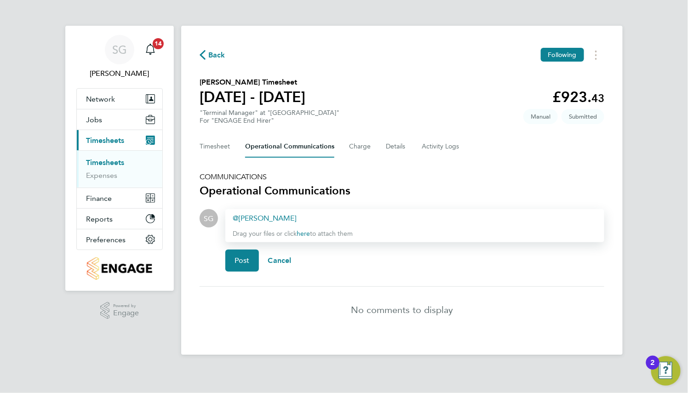
paste div
click at [412, 70] on div "Back Following Dennis Bray's Timesheet 18 - 24 Aug 2025 £923. 43 "Terminal Mana…" at bounding box center [402, 190] width 442 height 329
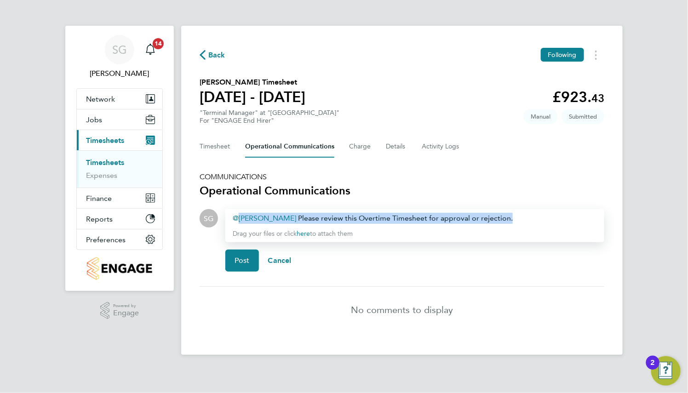
drag, startPoint x: 513, startPoint y: 219, endPoint x: 74, endPoint y: 219, distance: 439.7
click at [74, 219] on div "SG Sophia Goodwin Notifications 14 Applications: Network Team Members Businesse…" at bounding box center [344, 185] width 688 height 370
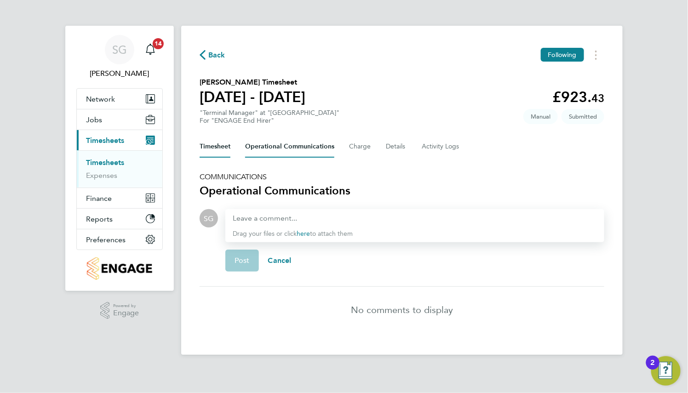
click at [228, 155] on button "Timesheet" at bounding box center [215, 147] width 31 height 22
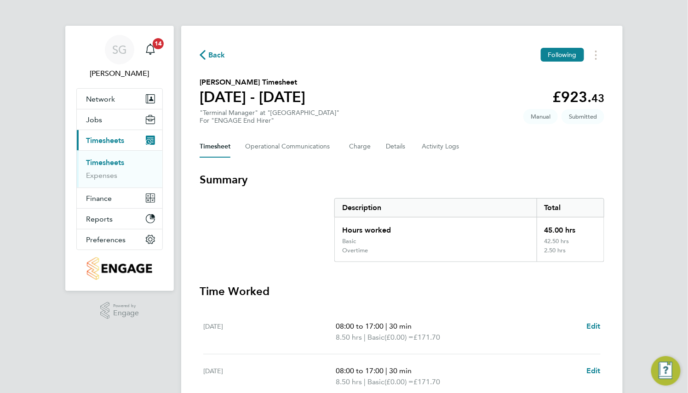
click at [215, 43] on div "Back Following Dennis Bray's Timesheet 18 - 24 Aug 2025 £923. 43 "Terminal Mana…" at bounding box center [402, 352] width 442 height 652
click at [328, 147] on Communications-tab "Operational Communications" at bounding box center [289, 147] width 89 height 22
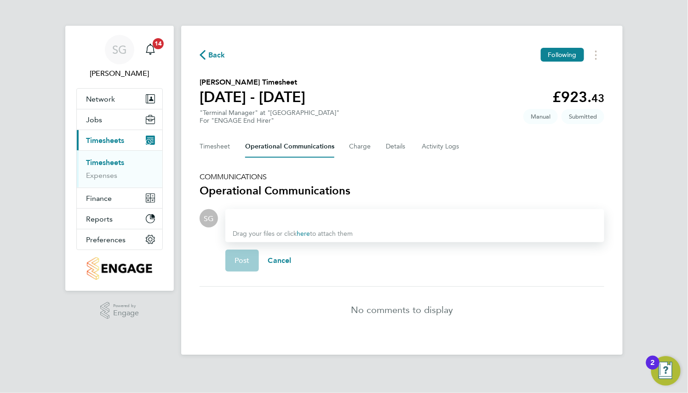
click at [350, 216] on div at bounding box center [415, 218] width 364 height 11
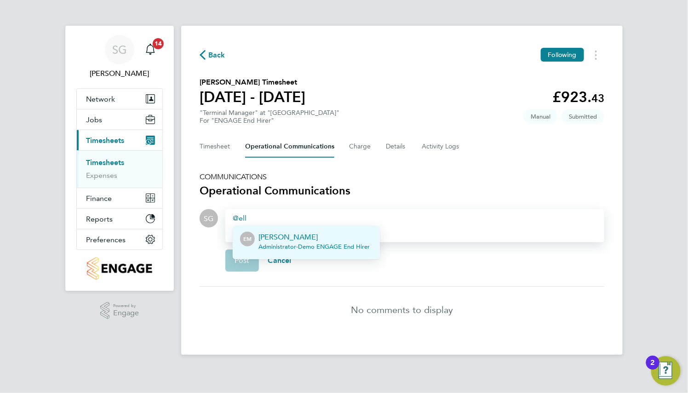
click at [339, 234] on p "[PERSON_NAME]" at bounding box center [314, 237] width 111 height 11
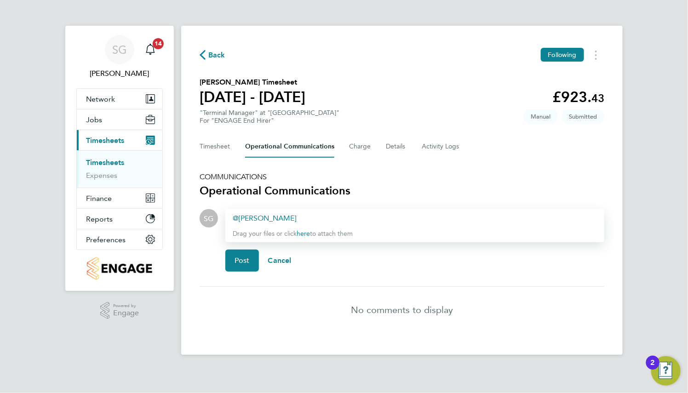
paste div
click at [515, 217] on div "Ellery Moreen ​ Please review this Overtime Timesheet for approval or rejection." at bounding box center [415, 218] width 364 height 11
click at [485, 178] on h5 "COMMUNICATIONS" at bounding box center [402, 176] width 405 height 9
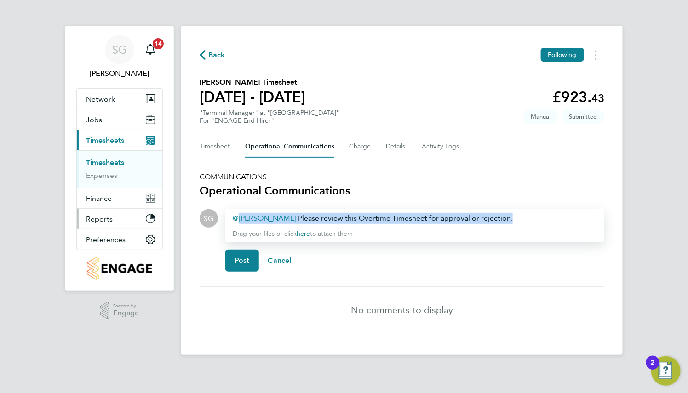
drag, startPoint x: 537, startPoint y: 218, endPoint x: 116, endPoint y: 226, distance: 420.9
click at [116, 226] on div "SG Sophia Goodwin Notifications 14 Applications: Network Team Members Businesse…" at bounding box center [344, 185] width 688 height 370
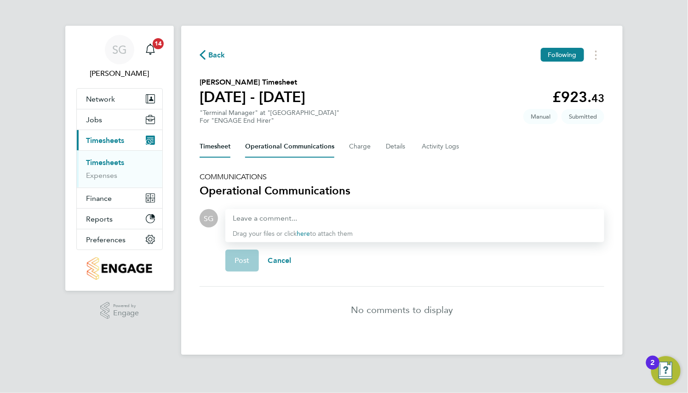
click at [228, 155] on button "Timesheet" at bounding box center [215, 147] width 31 height 22
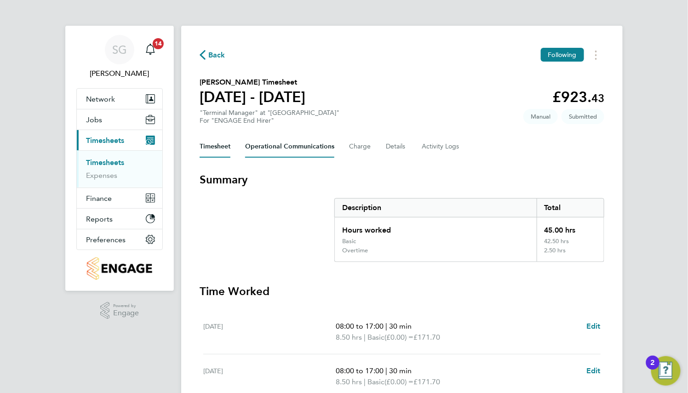
click at [322, 145] on Communications-tab "Operational Communications" at bounding box center [289, 147] width 89 height 22
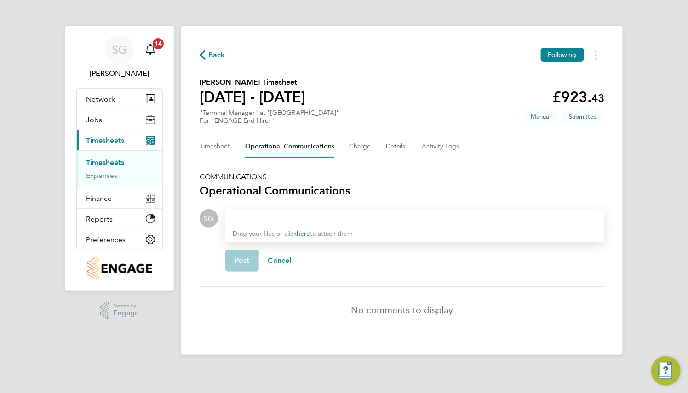
click at [323, 214] on div at bounding box center [415, 218] width 364 height 11
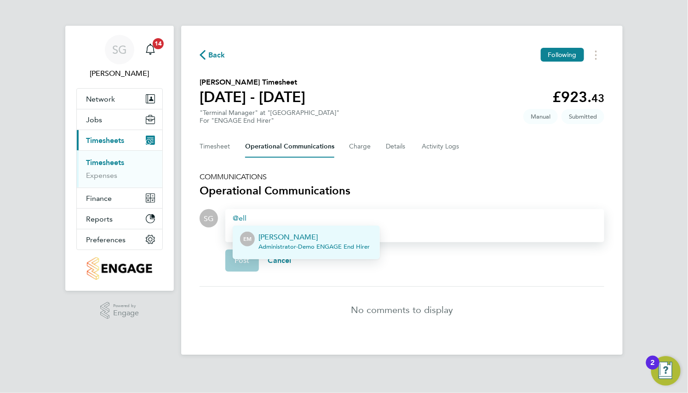
click at [316, 236] on p "[PERSON_NAME]" at bounding box center [314, 237] width 111 height 11
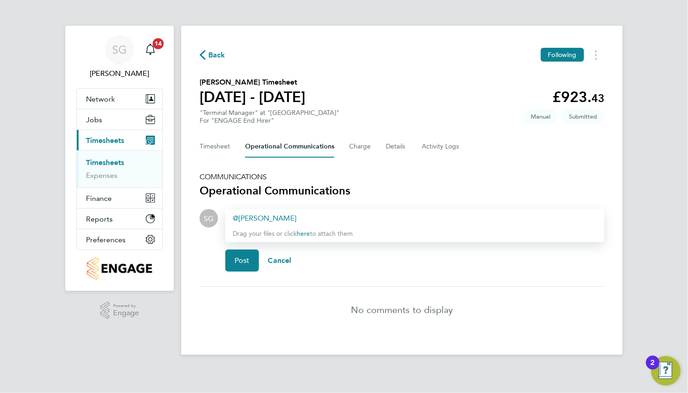
paste div
click at [527, 218] on div "Ellery Moreen ​ Please review this Overtime Timesheet for approval or rejection." at bounding box center [415, 218] width 364 height 11
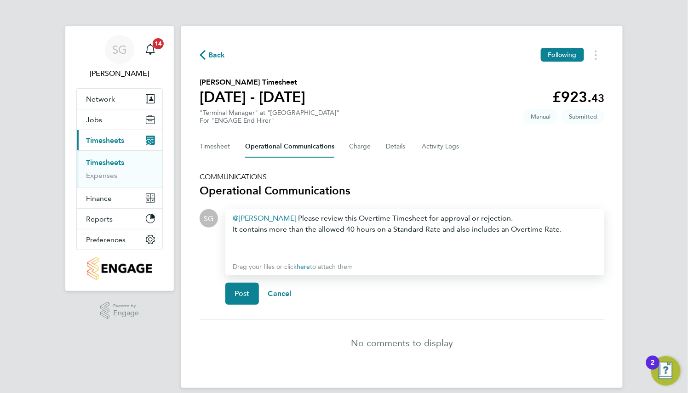
click at [257, 252] on div "Ellery Moreen ​ Please review this Overtime Timesheet for approval or rejection…" at bounding box center [415, 235] width 364 height 44
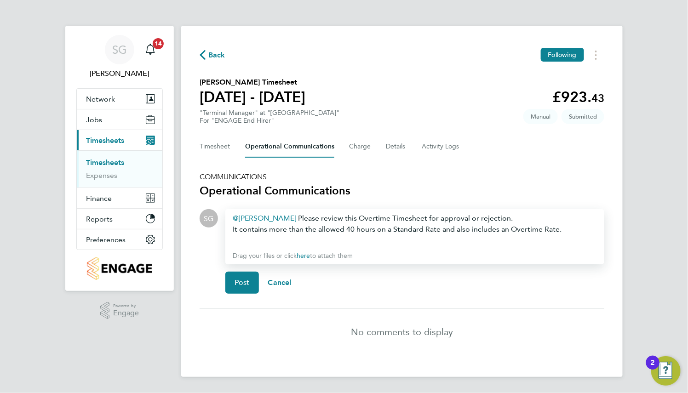
click at [515, 219] on div "Ellery Moreen ​ Please review this Overtime Timesheet for approval or rejection…" at bounding box center [415, 229] width 364 height 33
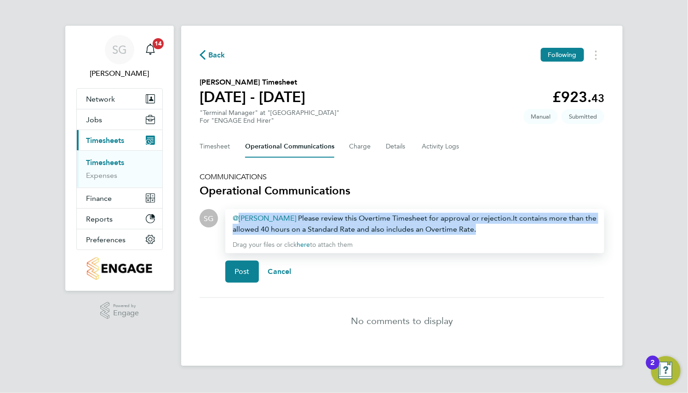
drag, startPoint x: 489, startPoint y: 226, endPoint x: 211, endPoint y: 195, distance: 279.1
click at [211, 195] on section "COMMUNICATIONS Operational Communications SG Drop your files here Supported fil…" at bounding box center [402, 258] width 405 height 172
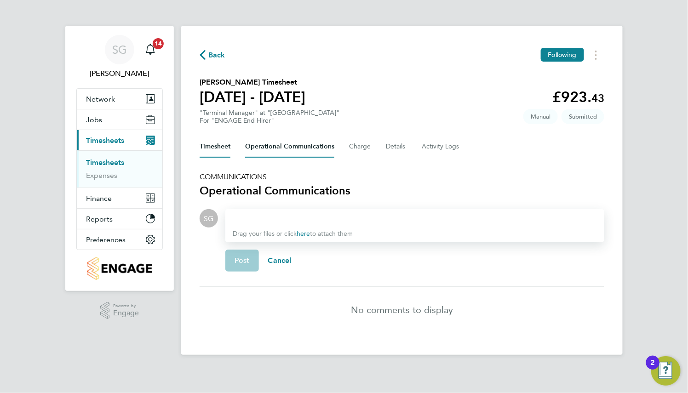
click at [223, 151] on button "Timesheet" at bounding box center [215, 147] width 31 height 22
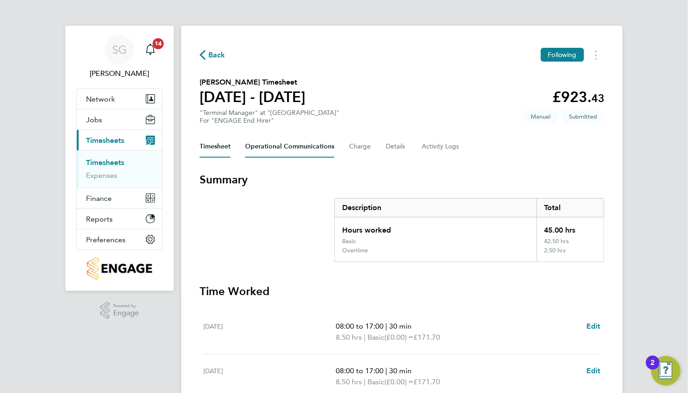
click at [312, 147] on Communications-tab "Operational Communications" at bounding box center [289, 147] width 89 height 22
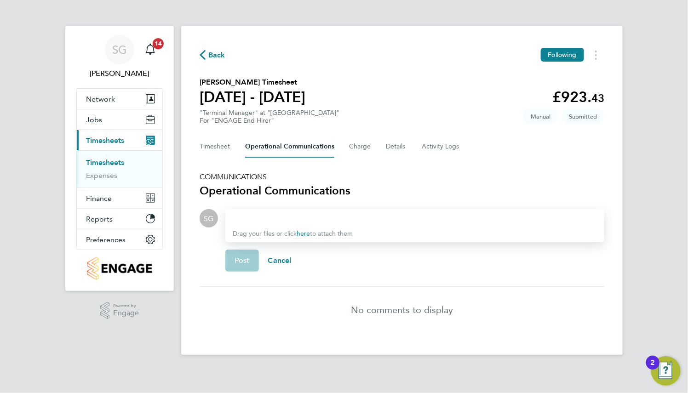
click at [313, 217] on div at bounding box center [415, 218] width 364 height 11
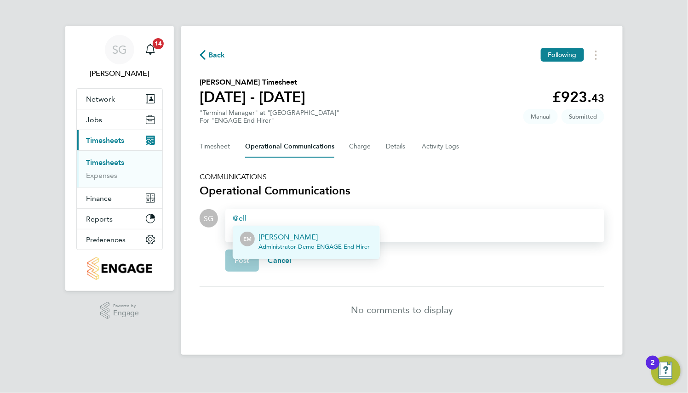
click at [310, 239] on p "[PERSON_NAME]" at bounding box center [314, 237] width 111 height 11
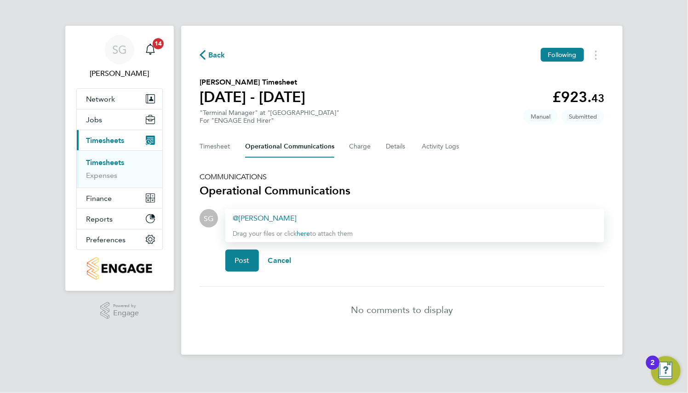
paste div
drag, startPoint x: 335, startPoint y: 220, endPoint x: 182, endPoint y: 213, distance: 152.9
click at [182, 213] on div "Back Following Dennis Bray's Timesheet 18 - 24 Aug 2025 £923. 43 "Terminal Mana…" at bounding box center [402, 190] width 442 height 329
click at [292, 213] on div at bounding box center [415, 218] width 364 height 11
click at [362, 190] on h3 "Operational Communications" at bounding box center [402, 191] width 405 height 15
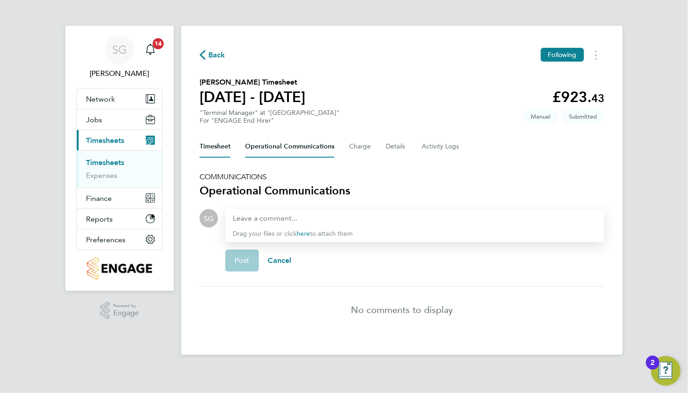
click at [214, 144] on button "Timesheet" at bounding box center [215, 147] width 31 height 22
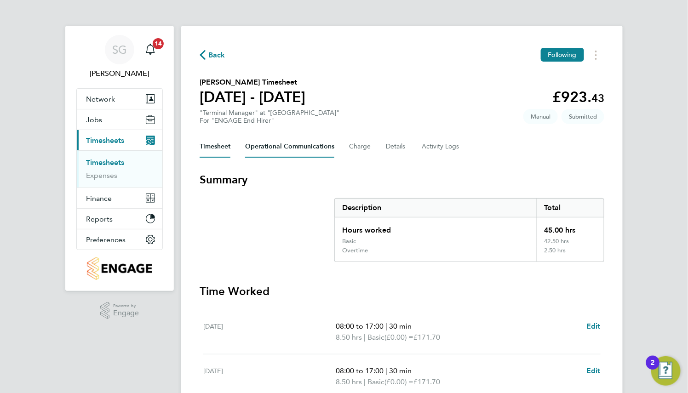
click at [316, 148] on Communications-tab "Operational Communications" at bounding box center [289, 147] width 89 height 22
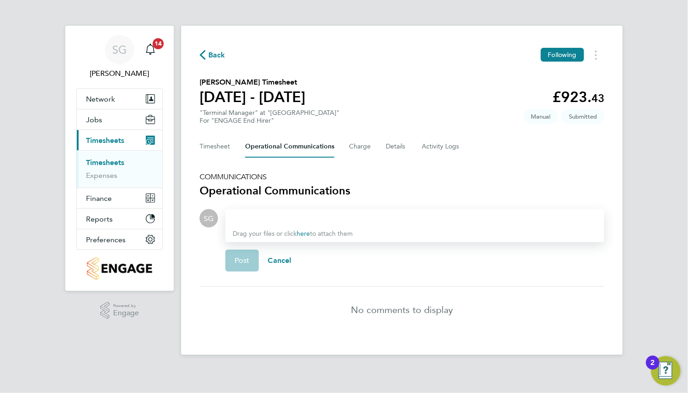
click at [326, 216] on div at bounding box center [415, 218] width 364 height 11
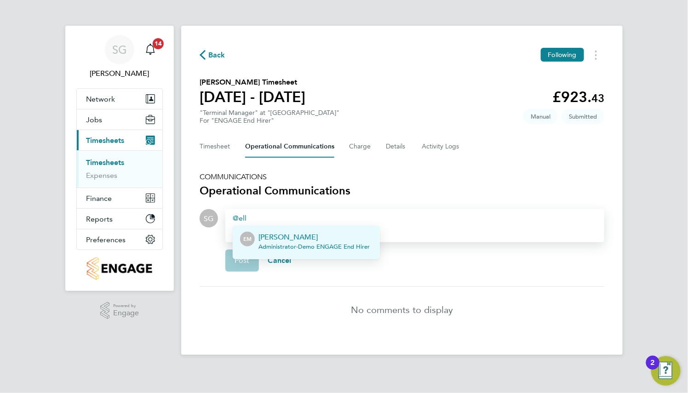
click at [322, 238] on p "[PERSON_NAME]" at bounding box center [314, 237] width 111 height 11
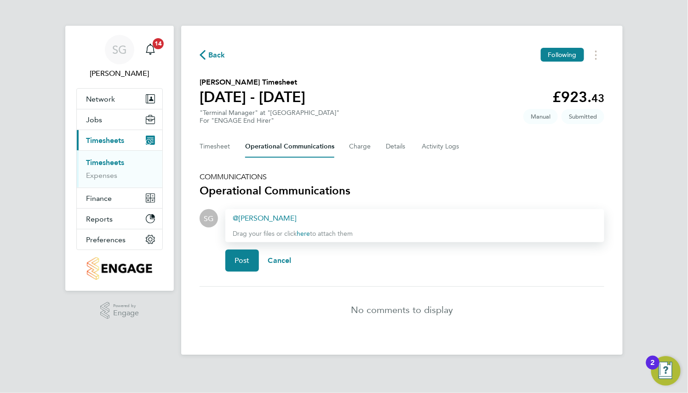
paste div
click at [519, 216] on div "Ellery Moreen ​ Please review this Overtime Timesheet for approval or rejection." at bounding box center [415, 218] width 364 height 11
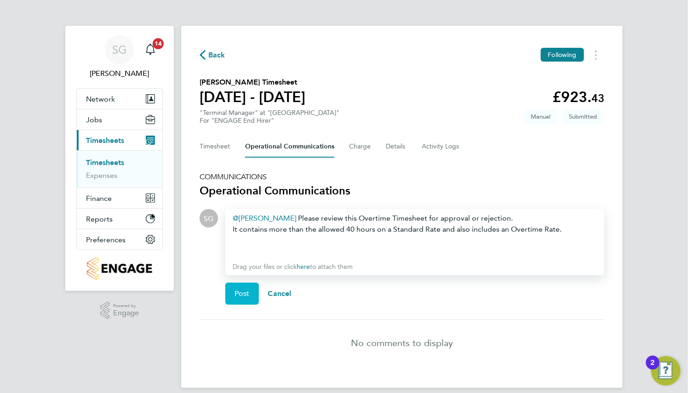
click at [247, 295] on span "Post" at bounding box center [242, 293] width 15 height 9
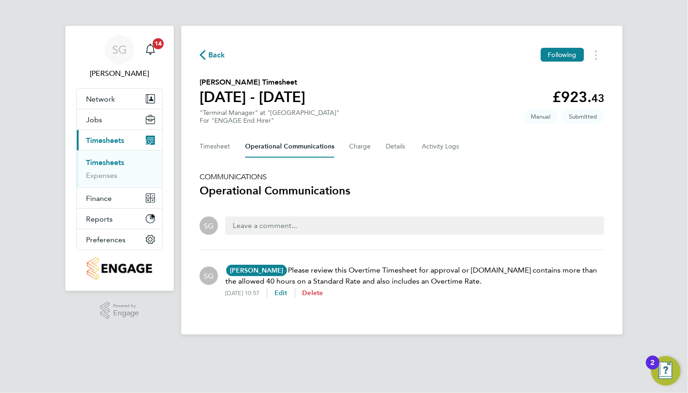
click at [323, 297] on button "Delete" at bounding box center [313, 293] width 21 height 9
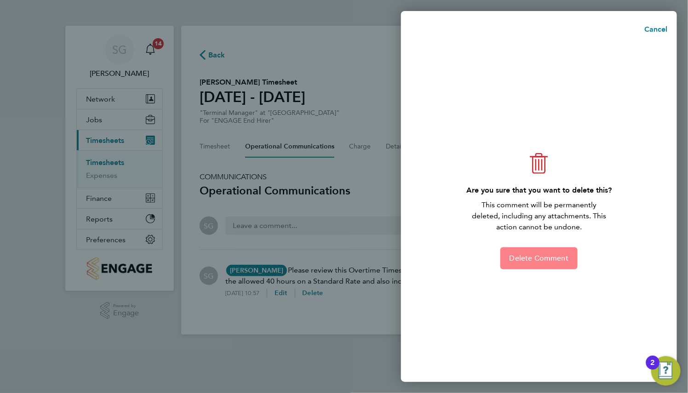
click at [538, 258] on span "Delete Comment" at bounding box center [539, 258] width 59 height 9
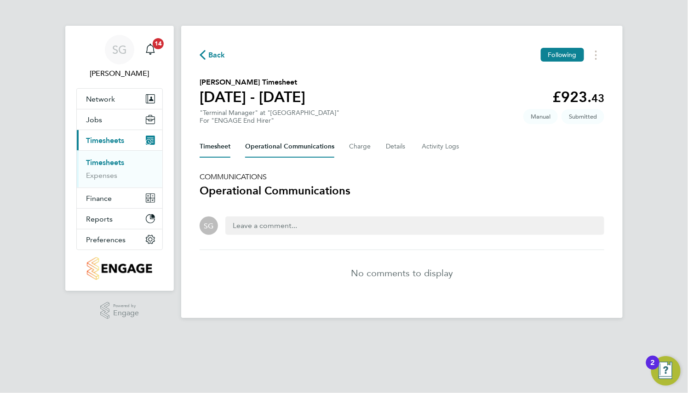
click at [205, 152] on button "Timesheet" at bounding box center [215, 147] width 31 height 22
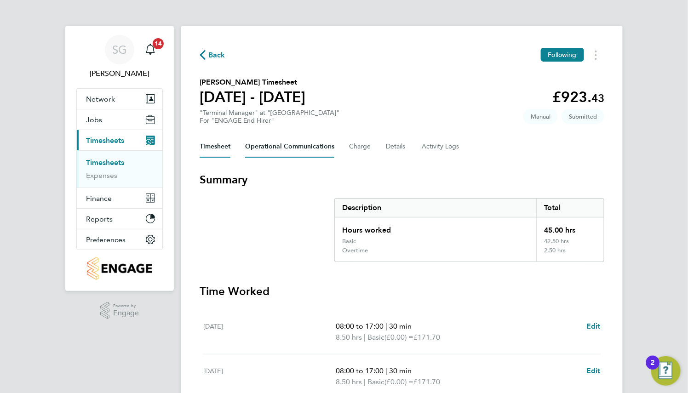
click at [317, 146] on Communications-tab "Operational Communications" at bounding box center [289, 147] width 89 height 22
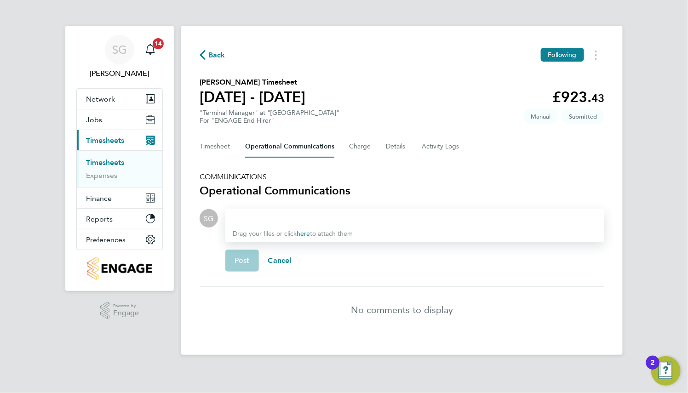
click at [330, 213] on div at bounding box center [415, 218] width 364 height 11
drag, startPoint x: 218, startPoint y: 150, endPoint x: 214, endPoint y: 100, distance: 50.7
click at [218, 150] on button "Timesheet" at bounding box center [215, 147] width 31 height 22
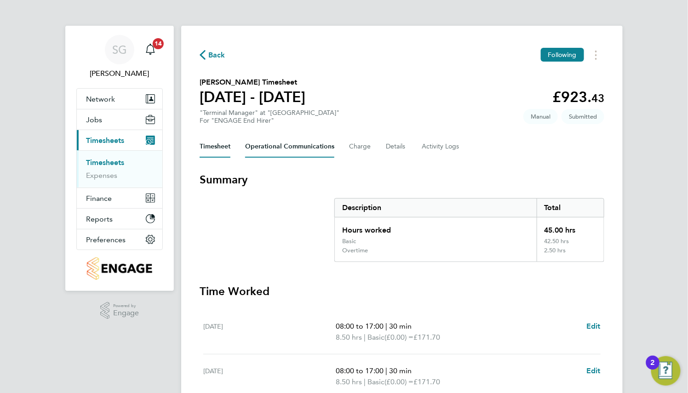
click at [309, 145] on Communications-tab "Operational Communications" at bounding box center [289, 147] width 89 height 22
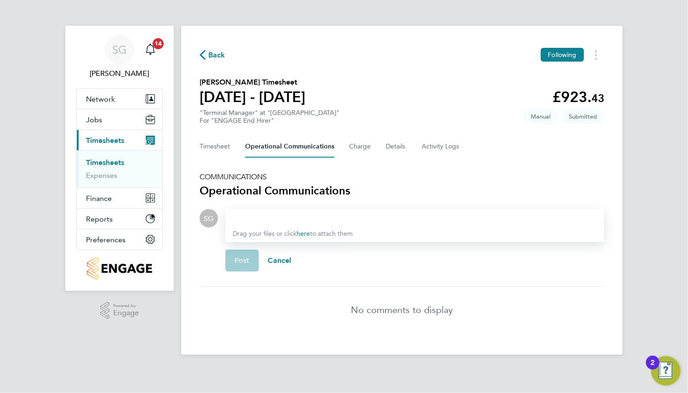
click at [326, 216] on div at bounding box center [415, 218] width 364 height 11
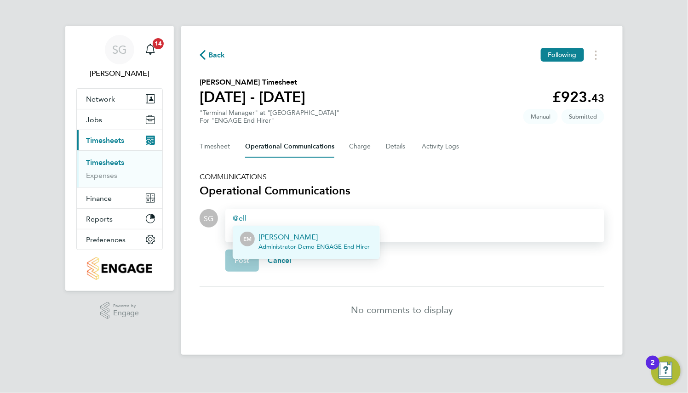
click at [327, 234] on p "[PERSON_NAME]" at bounding box center [314, 237] width 111 height 11
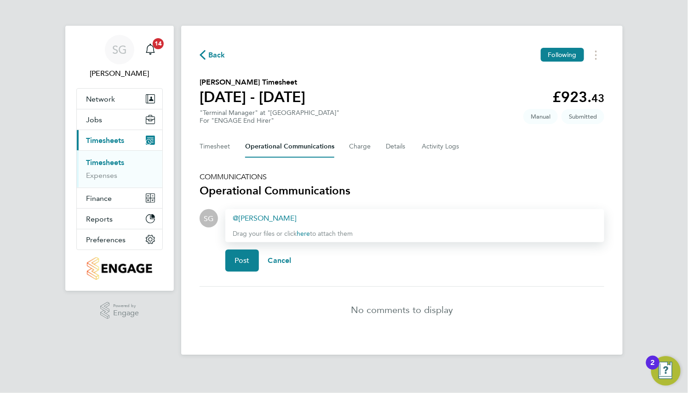
paste div
click at [520, 219] on div "Ellery Moreen ​ Please review this Overtime Timesheet for approval or rejection." at bounding box center [415, 218] width 364 height 11
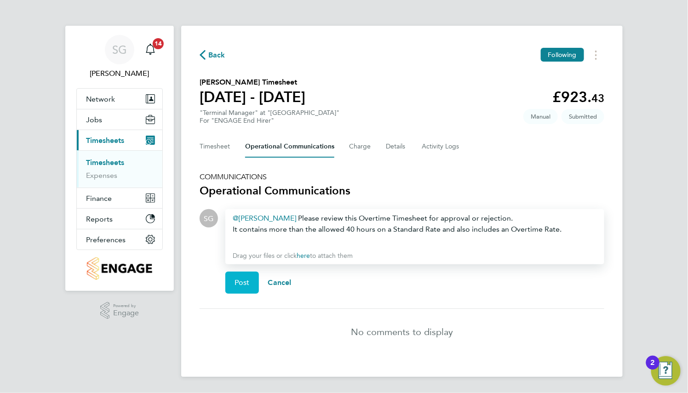
click at [249, 283] on span "Post" at bounding box center [242, 282] width 15 height 9
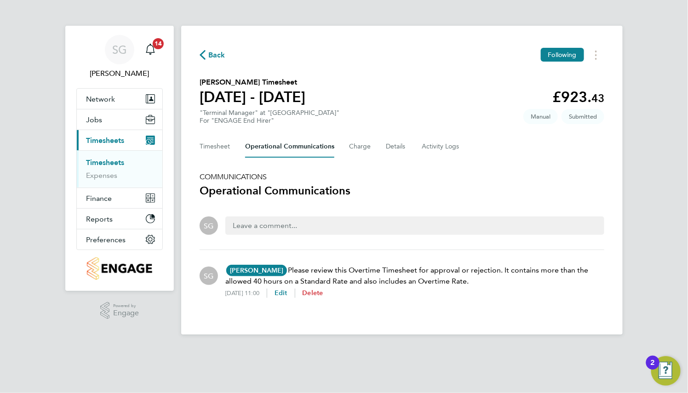
click at [323, 293] on span "Delete" at bounding box center [313, 293] width 21 height 8
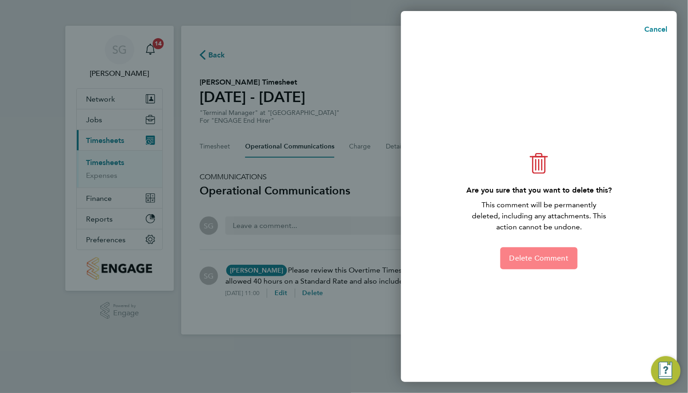
click at [506, 259] on button "Delete Comment" at bounding box center [538, 258] width 77 height 22
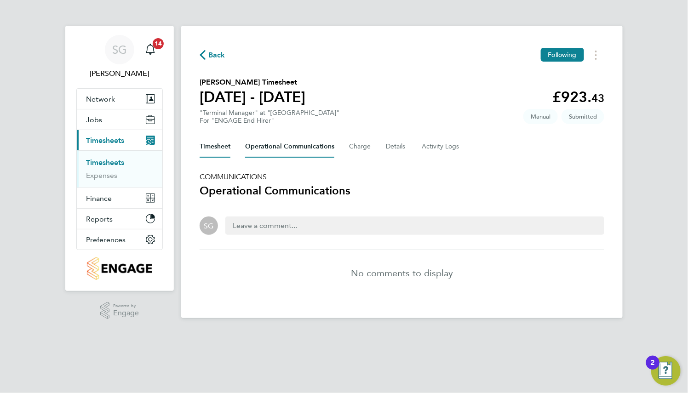
click at [215, 145] on button "Timesheet" at bounding box center [215, 147] width 31 height 22
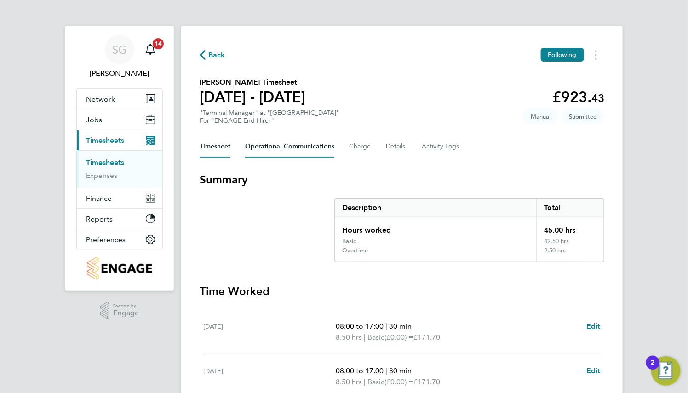
click at [309, 149] on Communications-tab "Operational Communications" at bounding box center [289, 147] width 89 height 22
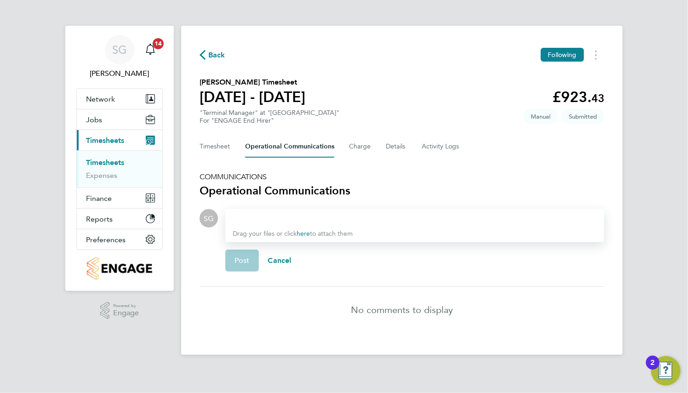
click at [319, 214] on div at bounding box center [415, 218] width 364 height 11
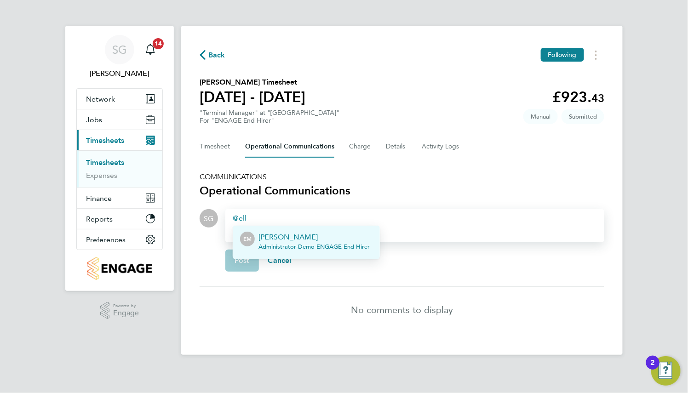
click at [311, 235] on p "[PERSON_NAME]" at bounding box center [314, 237] width 111 height 11
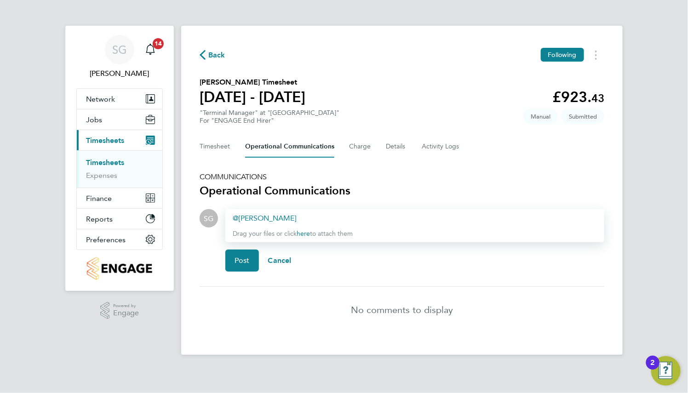
paste div
click at [526, 219] on div "Ellery Moreen ​ Please review this Overtime Timesheet for approval or rejection." at bounding box center [415, 218] width 364 height 11
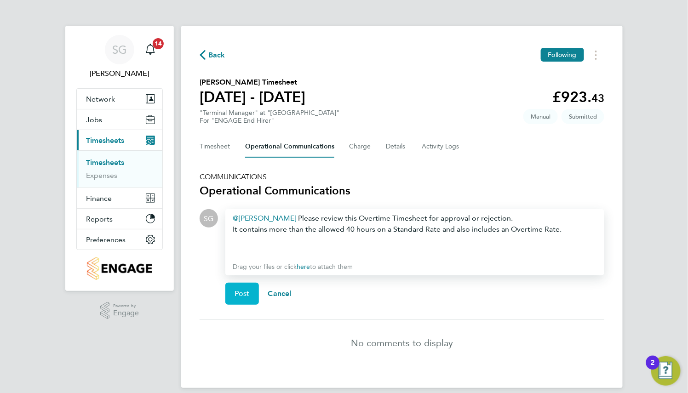
click at [237, 293] on span "Post" at bounding box center [242, 293] width 15 height 9
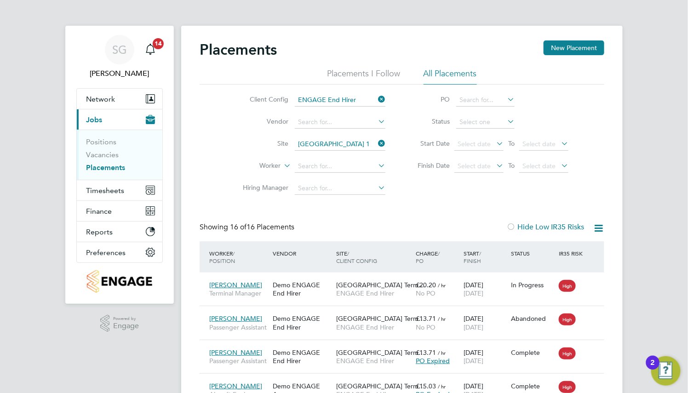
click at [376, 140] on icon at bounding box center [376, 143] width 0 height 13
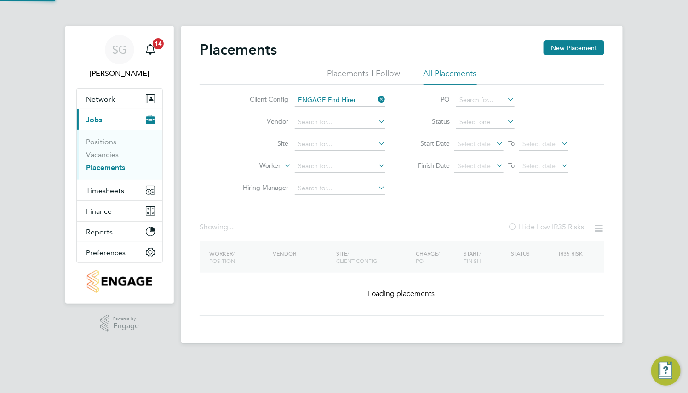
click at [376, 98] on icon at bounding box center [376, 99] width 0 height 13
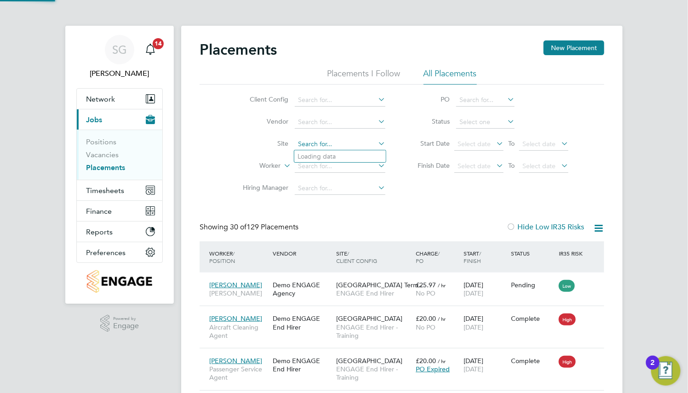
click at [340, 144] on input at bounding box center [340, 144] width 91 height 13
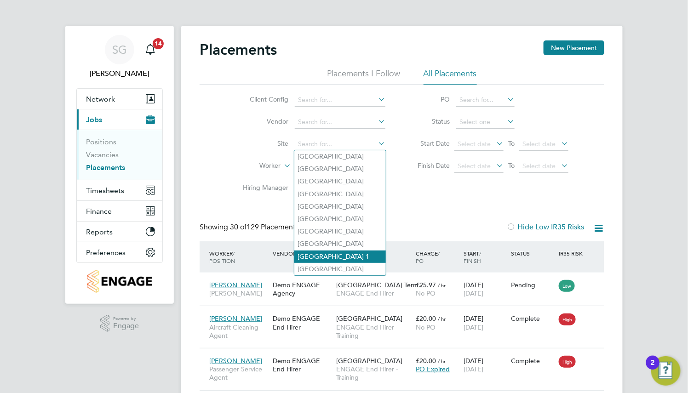
click at [350, 253] on li "Heathrow Airport Terminal 1" at bounding box center [340, 257] width 92 height 12
type input "Heathrow Airport Terminal 1"
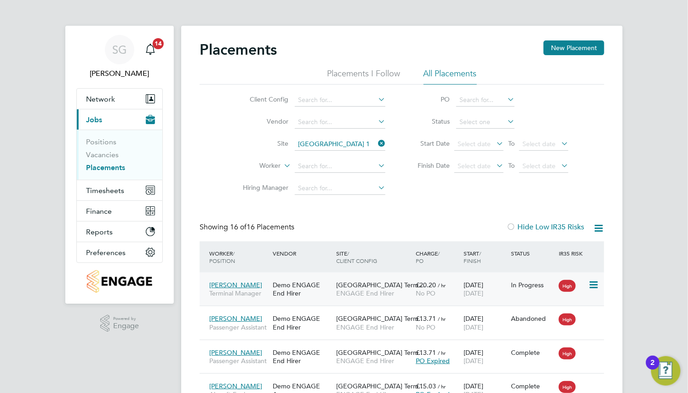
click at [350, 279] on div "Heathrow Airport Term… ENGAGE End Hirer" at bounding box center [374, 289] width 80 height 26
click at [109, 190] on span "Timesheets" at bounding box center [105, 190] width 38 height 9
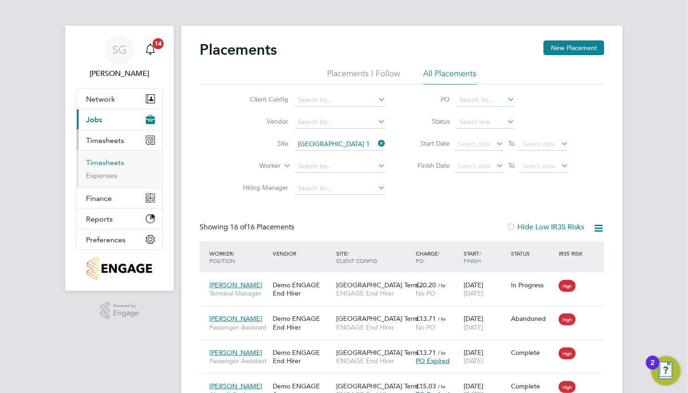
click at [117, 161] on link "Timesheets" at bounding box center [105, 162] width 38 height 9
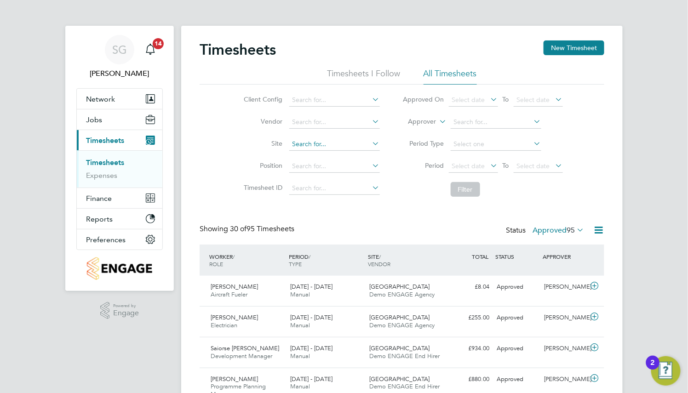
click at [339, 146] on input at bounding box center [334, 144] width 91 height 13
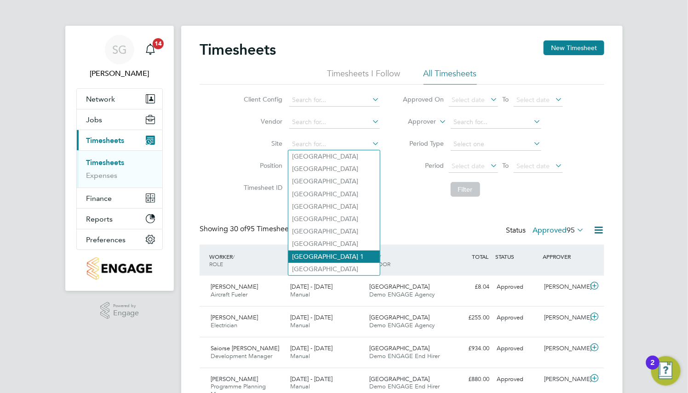
click at [352, 258] on li "Heathrow Airport Terminal 1" at bounding box center [334, 257] width 92 height 12
type input "Heathrow Airport Terminal 1"
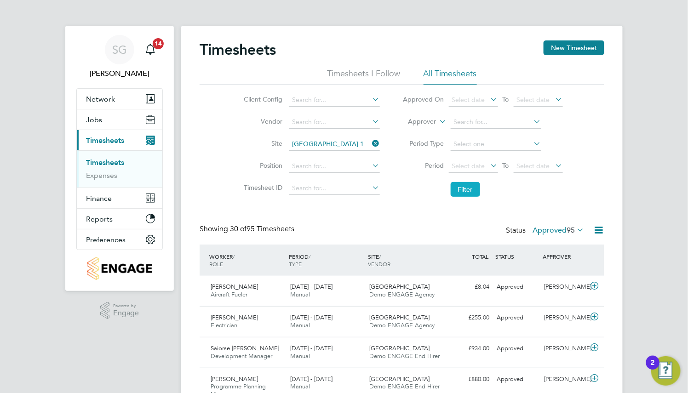
click at [475, 190] on button "Filter" at bounding box center [465, 189] width 29 height 15
click at [371, 140] on icon at bounding box center [371, 143] width 0 height 13
click at [575, 231] on icon at bounding box center [575, 230] width 0 height 13
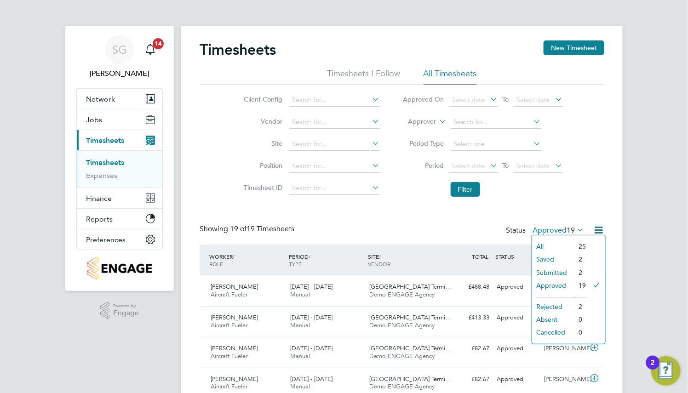
click at [553, 243] on li "All" at bounding box center [553, 246] width 42 height 13
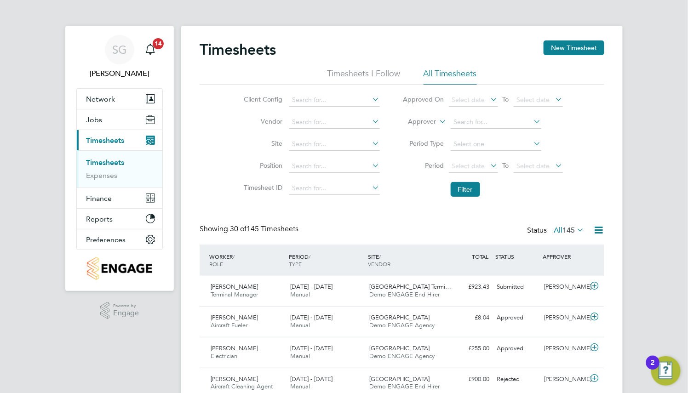
click at [572, 235] on span "145" at bounding box center [569, 230] width 12 height 9
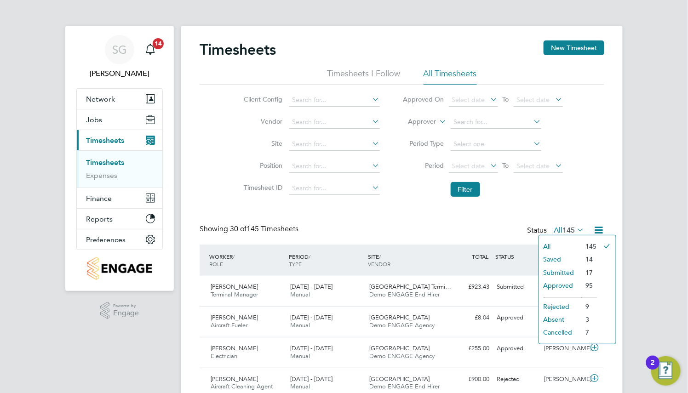
click at [573, 272] on li "Submitted" at bounding box center [560, 272] width 42 height 13
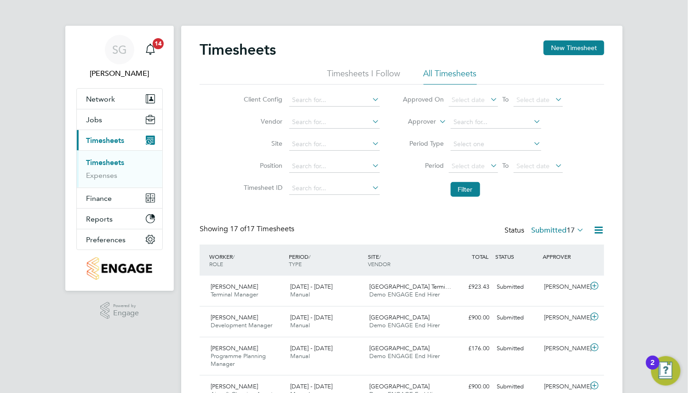
click at [564, 233] on label "Submitted 17" at bounding box center [557, 230] width 53 height 9
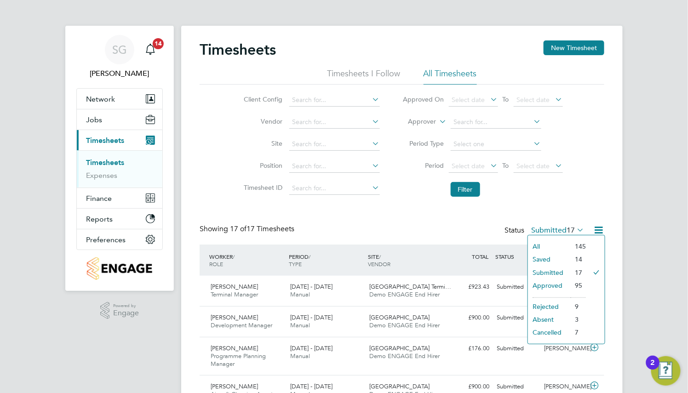
click at [558, 242] on li "All" at bounding box center [549, 246] width 42 height 13
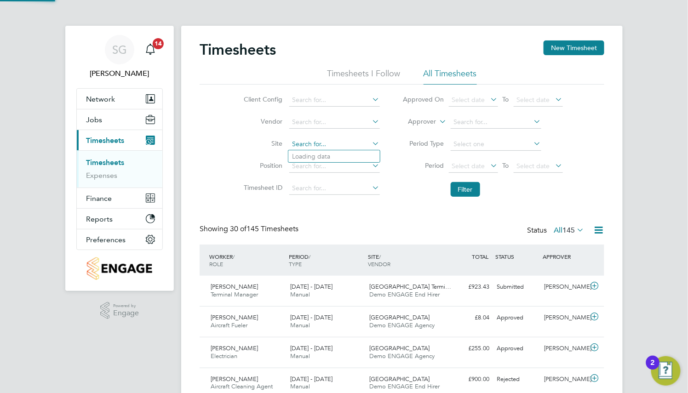
click at [316, 144] on input at bounding box center [334, 144] width 91 height 13
click at [343, 256] on li "Heathrow Airport Terminal 1" at bounding box center [334, 257] width 92 height 12
type input "Heathrow Airport Terminal 1"
click at [467, 189] on button "Filter" at bounding box center [465, 189] width 29 height 15
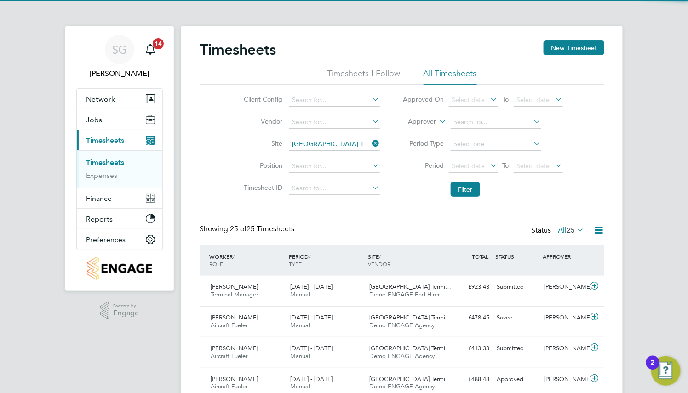
scroll to position [23, 80]
click at [575, 230] on icon at bounding box center [575, 230] width 0 height 13
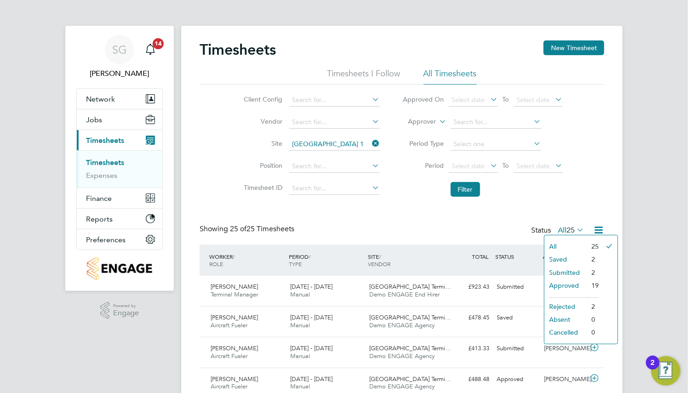
click at [565, 270] on li "Submitted" at bounding box center [566, 272] width 42 height 13
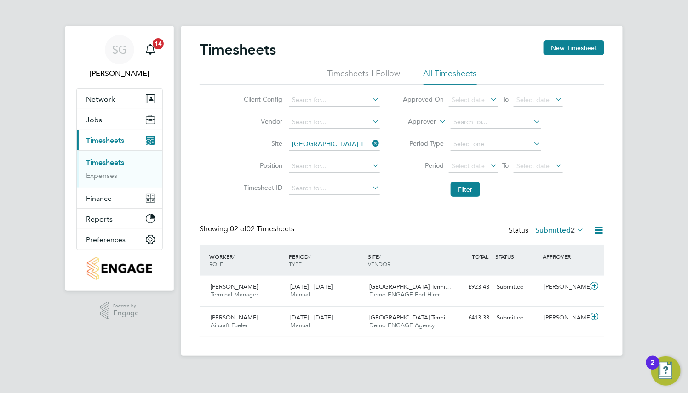
click at [562, 227] on label "Submitted 2" at bounding box center [559, 230] width 49 height 9
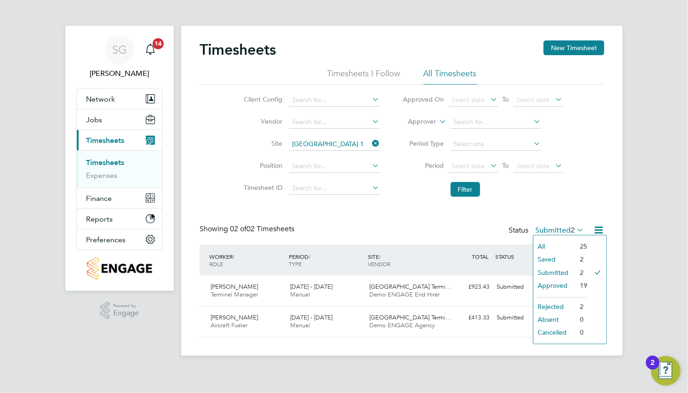
click at [552, 250] on li "All" at bounding box center [555, 246] width 42 height 13
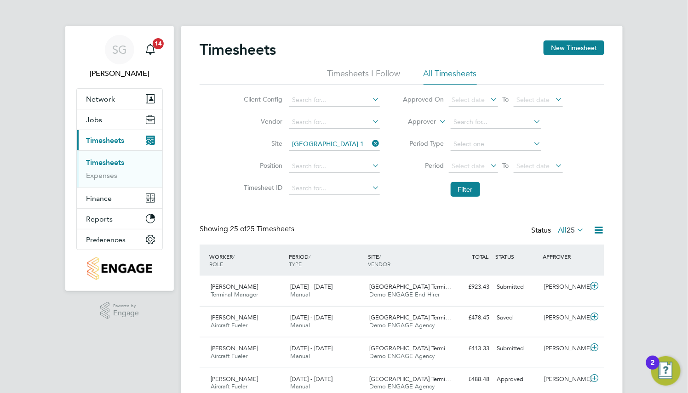
click at [371, 141] on icon at bounding box center [371, 143] width 0 height 13
click at [471, 185] on button "Filter" at bounding box center [465, 189] width 29 height 15
click at [312, 144] on input at bounding box center [334, 144] width 91 height 13
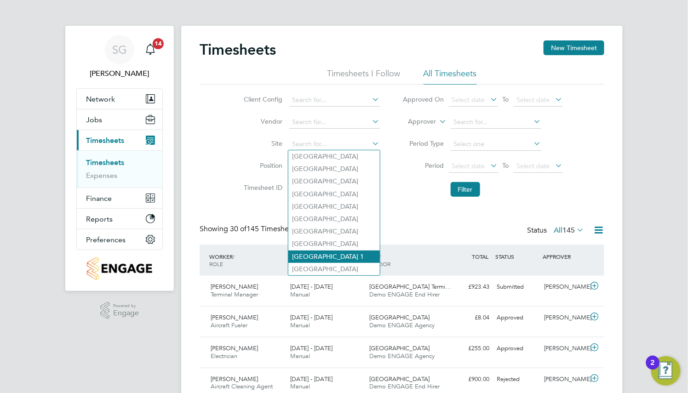
click at [325, 257] on li "Heathrow Airport Terminal 1" at bounding box center [334, 257] width 92 height 12
type input "Heathrow Airport Terminal 1"
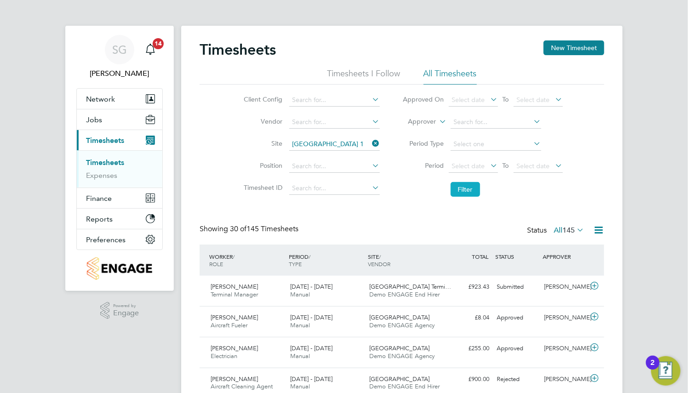
click at [465, 190] on button "Filter" at bounding box center [465, 189] width 29 height 15
click at [570, 228] on span "25" at bounding box center [571, 230] width 8 height 9
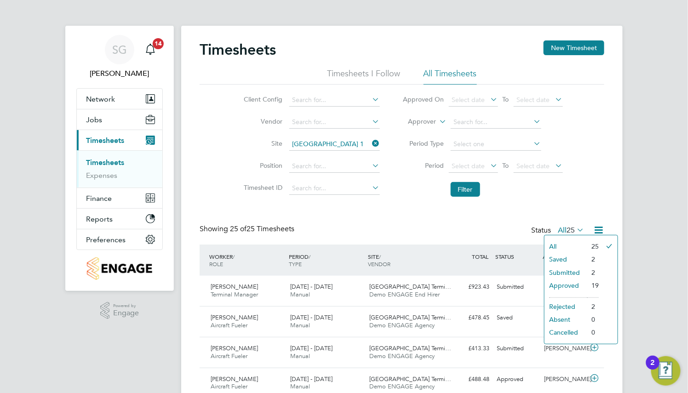
click at [570, 270] on li "Submitted" at bounding box center [566, 272] width 42 height 13
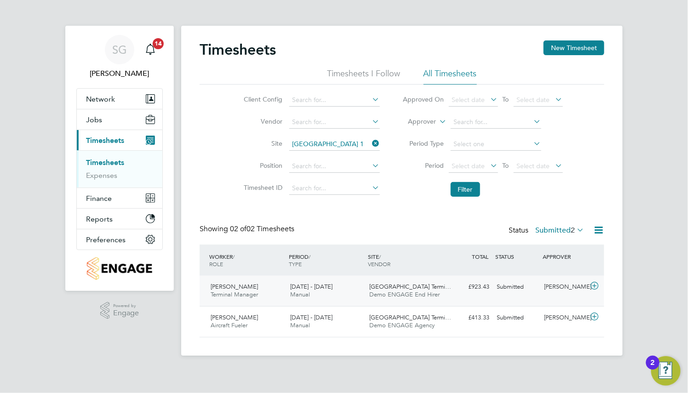
click at [509, 289] on div "Submitted" at bounding box center [517, 287] width 48 height 15
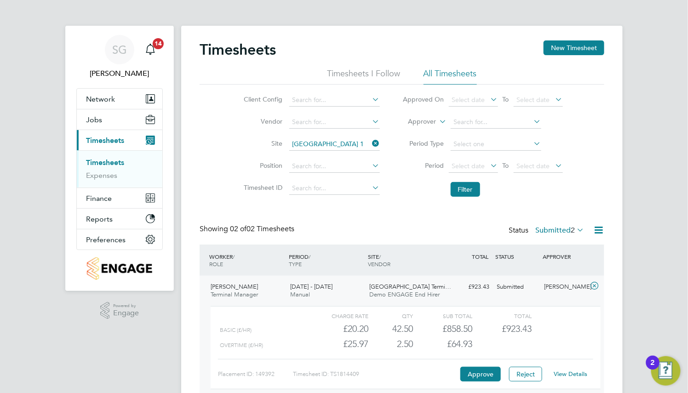
click at [371, 141] on icon at bounding box center [371, 143] width 0 height 13
click at [571, 229] on span "2" at bounding box center [573, 230] width 4 height 9
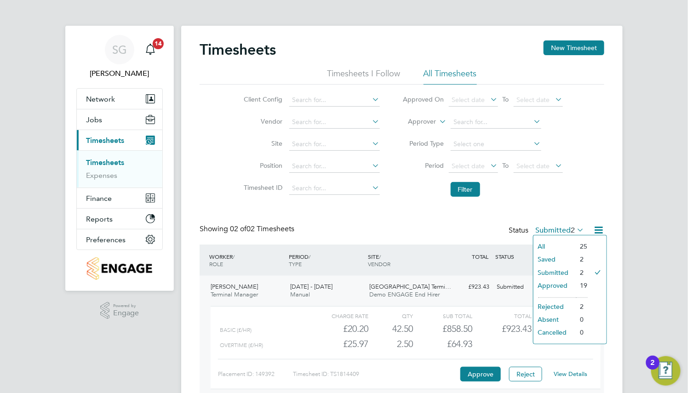
click at [560, 244] on li "All" at bounding box center [555, 246] width 42 height 13
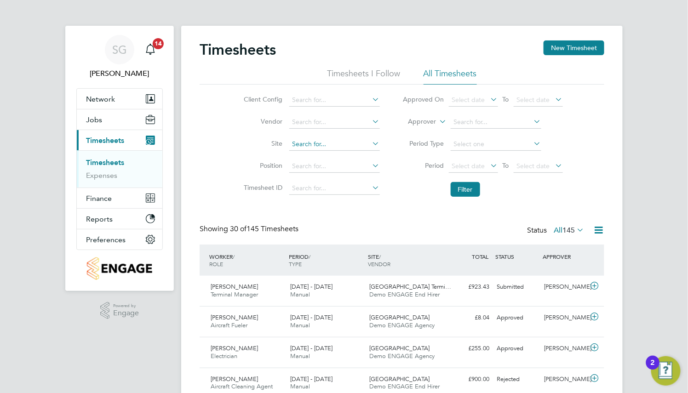
click at [318, 145] on input at bounding box center [334, 144] width 91 height 13
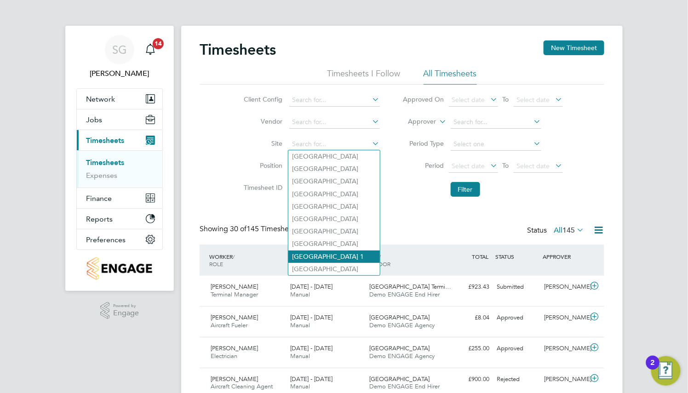
click at [341, 254] on li "Heathrow Airport Terminal 1" at bounding box center [334, 257] width 92 height 12
type input "Heathrow Airport Terminal 1"
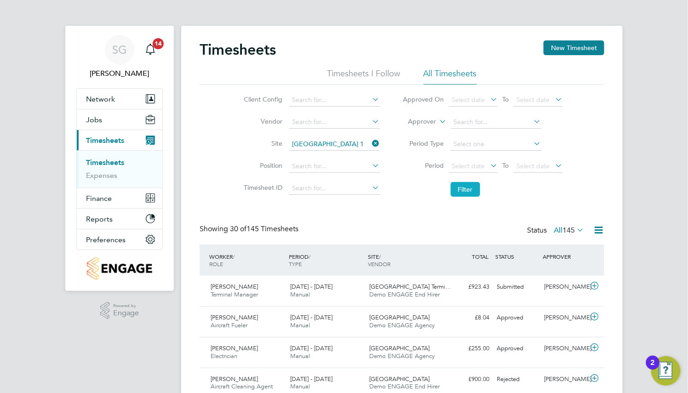
click at [474, 192] on button "Filter" at bounding box center [465, 189] width 29 height 15
click at [567, 230] on span "25" at bounding box center [571, 230] width 8 height 9
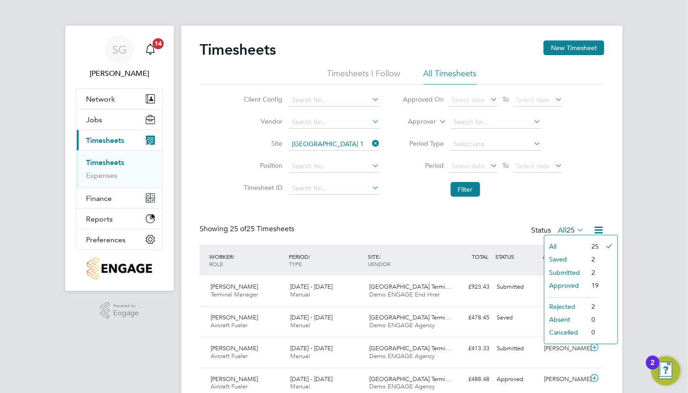
click at [569, 272] on li "Submitted" at bounding box center [566, 272] width 42 height 13
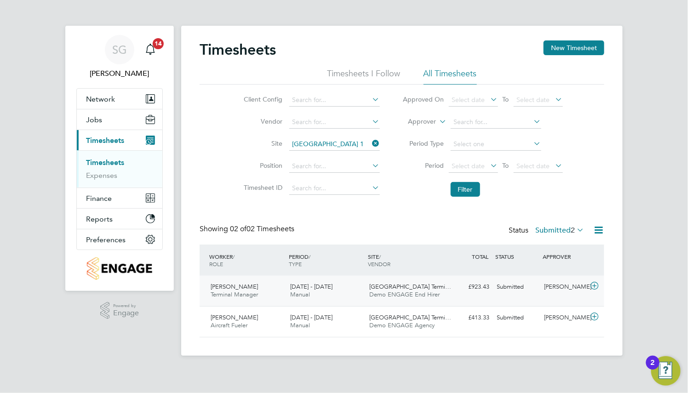
click at [542, 286] on div "[PERSON_NAME]" at bounding box center [565, 287] width 48 height 15
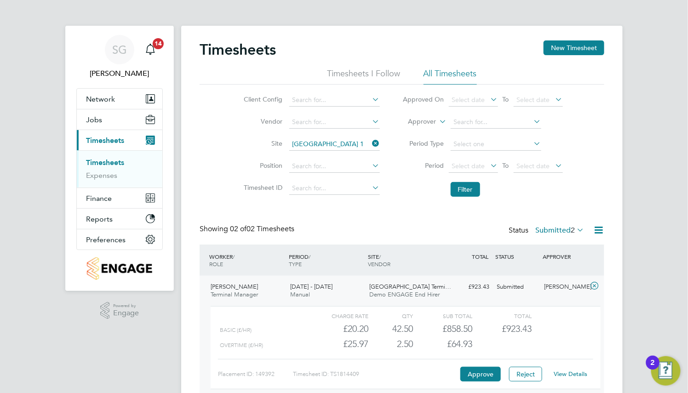
click at [371, 140] on icon at bounding box center [371, 143] width 0 height 13
click at [572, 227] on span "2" at bounding box center [573, 230] width 4 height 9
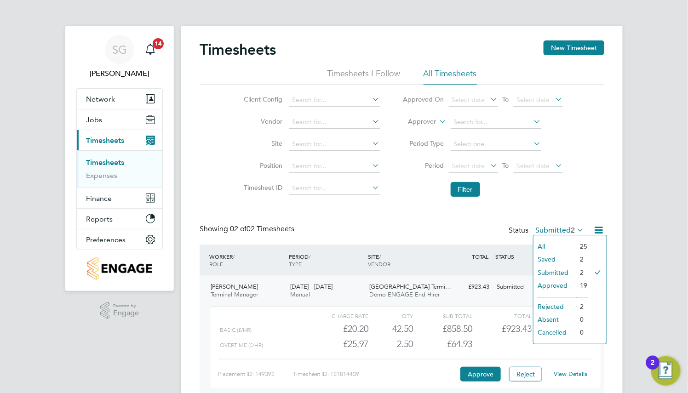
click at [576, 244] on li "25" at bounding box center [582, 246] width 12 height 13
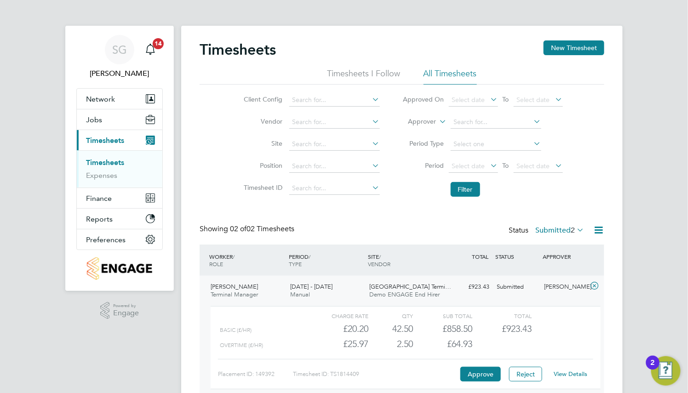
click at [550, 230] on label "Submitted 2" at bounding box center [559, 230] width 49 height 9
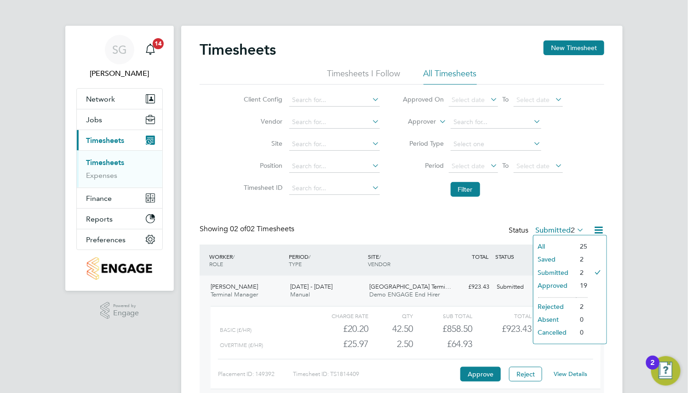
click at [552, 245] on li "All" at bounding box center [555, 246] width 42 height 13
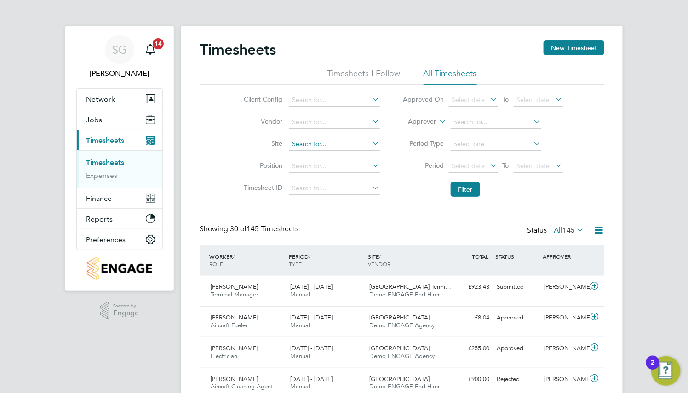
click at [317, 144] on input at bounding box center [334, 144] width 91 height 13
click at [323, 252] on li "Heathrow Airport Terminal 1" at bounding box center [334, 257] width 92 height 12
type input "Heathrow Airport Terminal 1"
click at [463, 189] on button "Filter" at bounding box center [465, 189] width 29 height 15
click at [562, 228] on label "All 25" at bounding box center [571, 230] width 26 height 9
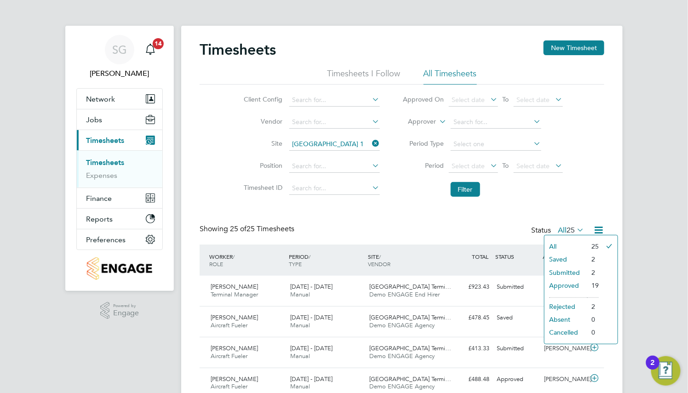
click at [566, 270] on li "Submitted" at bounding box center [566, 272] width 42 height 13
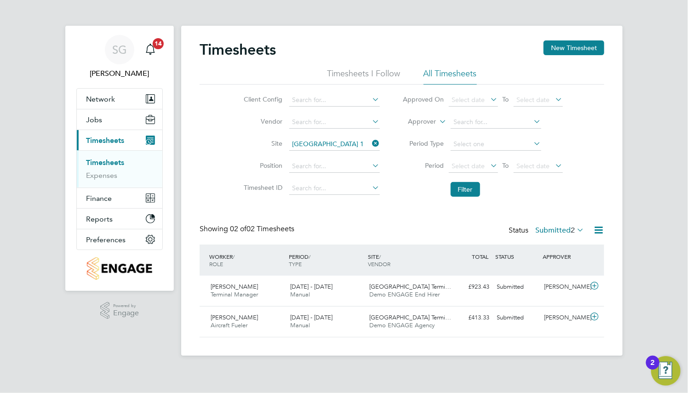
click at [552, 238] on div "Showing 02 of 02 Timesheets Status Submitted 2" at bounding box center [402, 234] width 405 height 20
click at [555, 234] on label "Submitted 2" at bounding box center [559, 230] width 49 height 9
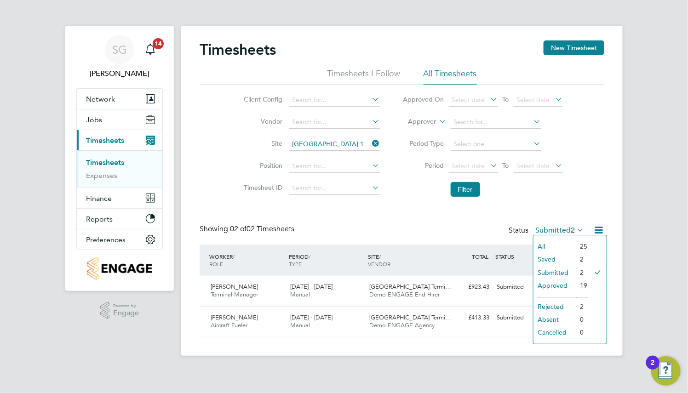
click at [547, 245] on li "All" at bounding box center [555, 246] width 42 height 13
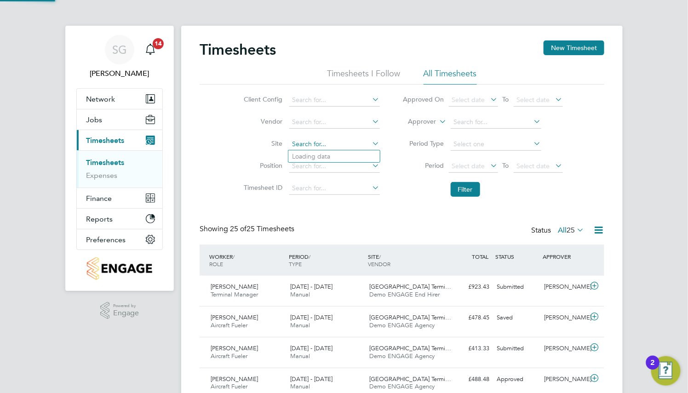
click at [369, 138] on input at bounding box center [334, 144] width 91 height 13
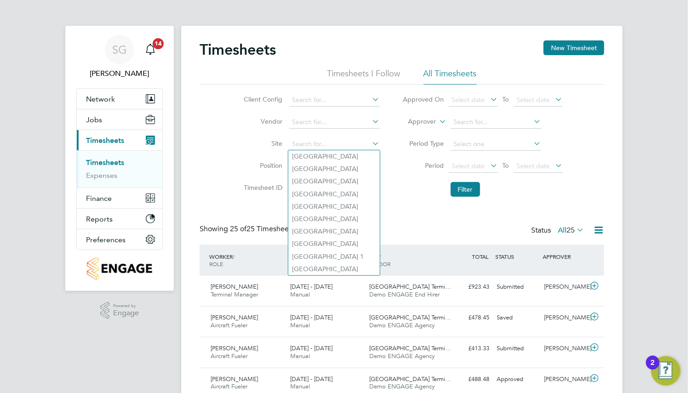
click at [408, 156] on li "Period Select date To Select date" at bounding box center [482, 166] width 183 height 22
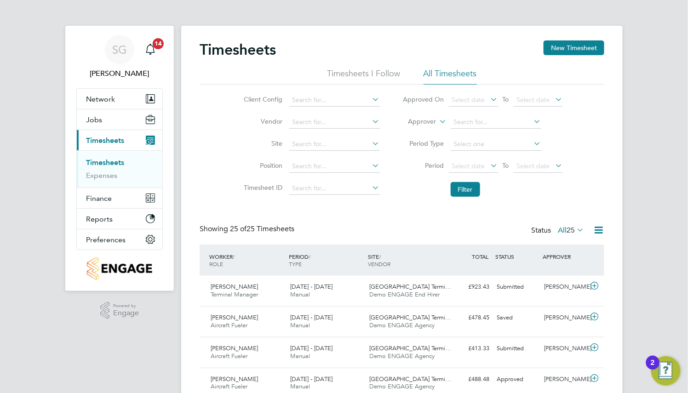
click at [481, 195] on li "Filter" at bounding box center [482, 190] width 183 height 24
click at [469, 191] on button "Filter" at bounding box center [465, 189] width 29 height 15
click at [300, 142] on input at bounding box center [334, 144] width 91 height 13
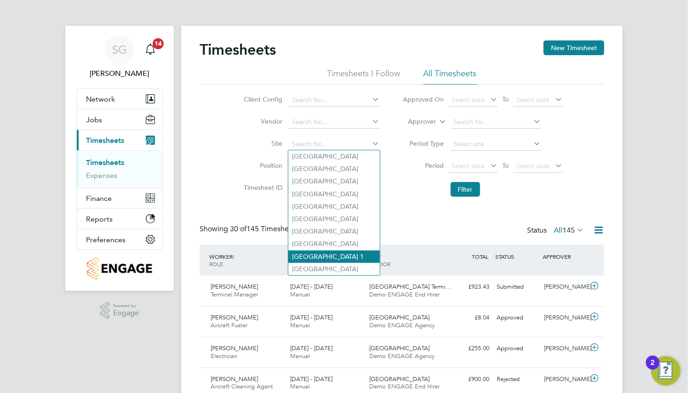
click at [313, 255] on li "Heathrow Airport Terminal 1" at bounding box center [334, 257] width 92 height 12
type input "Heathrow Airport Terminal 1"
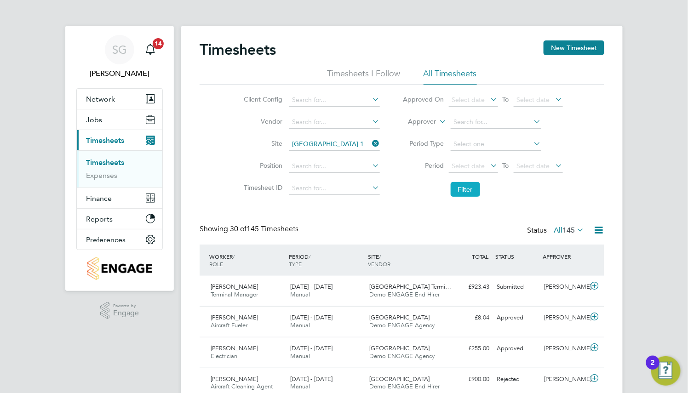
click at [460, 189] on button "Filter" at bounding box center [465, 189] width 29 height 15
click at [559, 230] on label "All 25" at bounding box center [571, 230] width 26 height 9
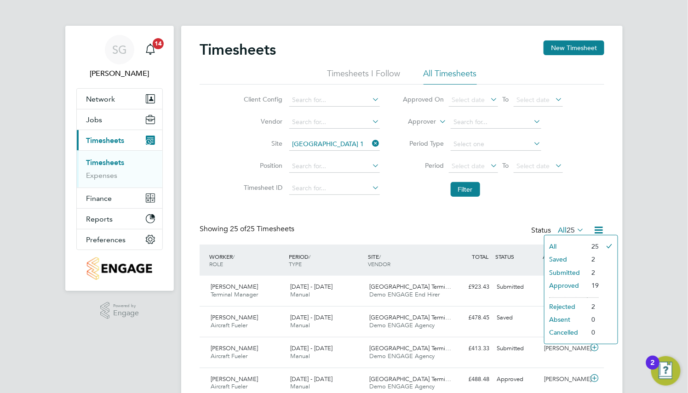
click at [559, 272] on li "Submitted" at bounding box center [566, 272] width 42 height 13
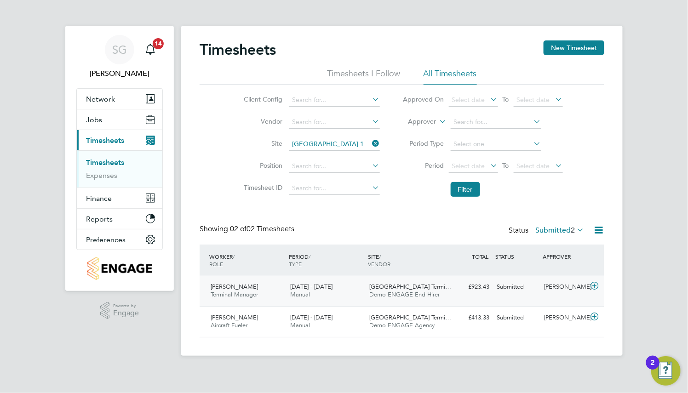
click at [532, 289] on div "Submitted" at bounding box center [517, 287] width 48 height 15
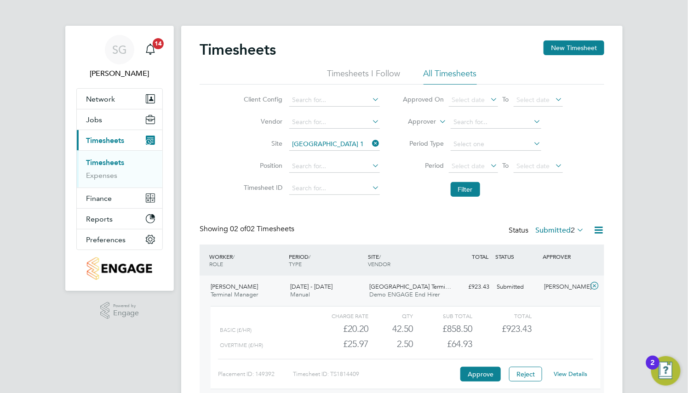
click at [567, 226] on label "Submitted 2" at bounding box center [559, 230] width 49 height 9
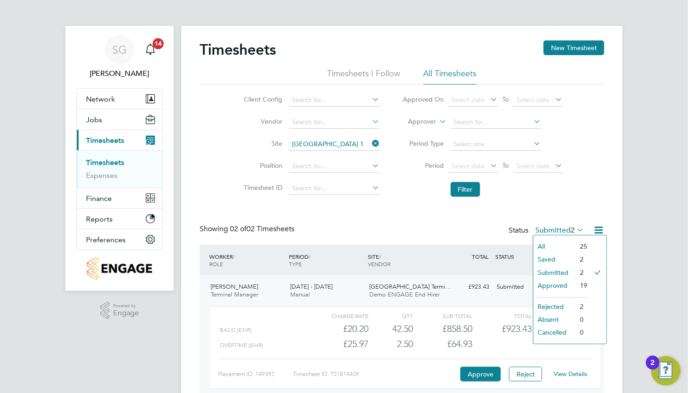
click at [544, 243] on li "All" at bounding box center [555, 246] width 42 height 13
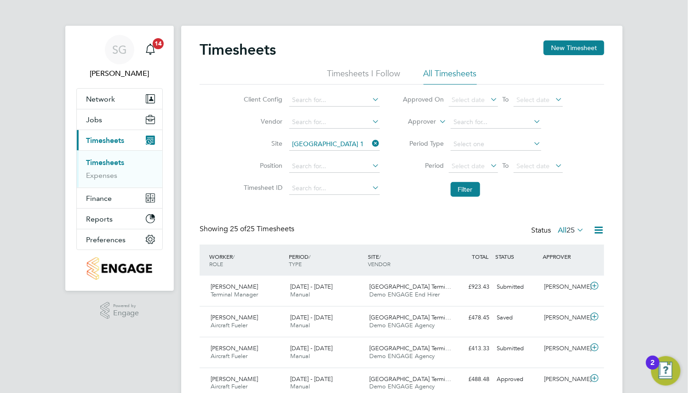
click at [371, 144] on icon at bounding box center [371, 143] width 0 height 13
click at [480, 195] on button "Filter" at bounding box center [465, 189] width 29 height 15
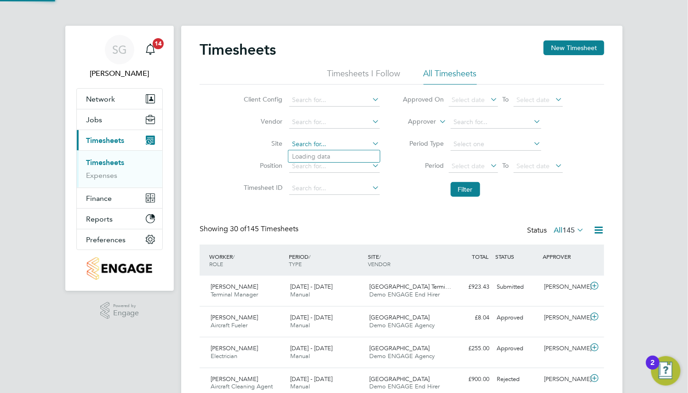
click at [307, 141] on input at bounding box center [334, 144] width 91 height 13
click at [340, 255] on li "Heathrow Airport Terminal 1" at bounding box center [334, 257] width 92 height 12
type input "Heathrow Airport Terminal 1"
click at [468, 191] on button "Filter" at bounding box center [465, 189] width 29 height 15
click at [564, 230] on label "All 25" at bounding box center [571, 230] width 26 height 9
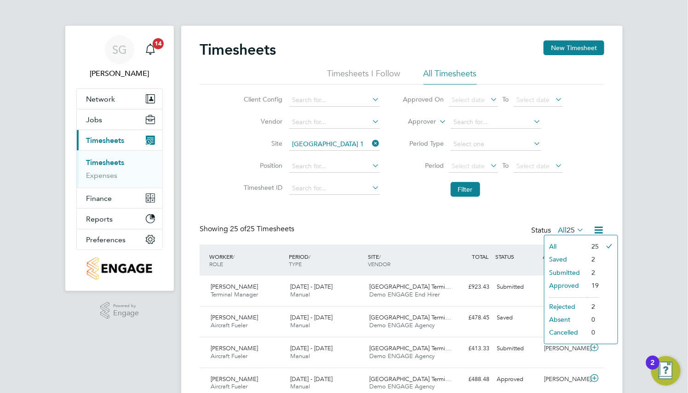
click at [567, 271] on li "Submitted" at bounding box center [566, 272] width 42 height 13
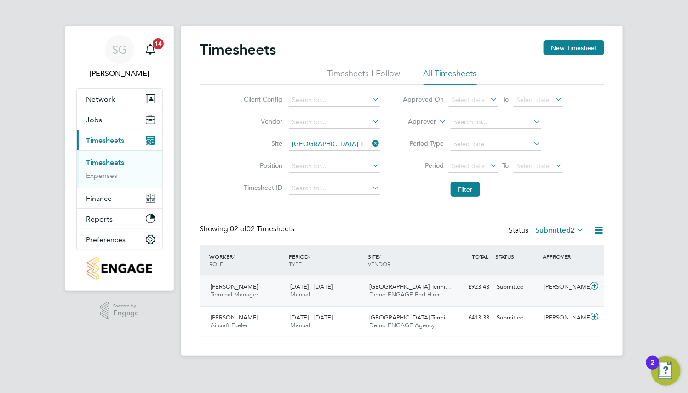
click at [539, 290] on div "Submitted" at bounding box center [517, 287] width 48 height 15
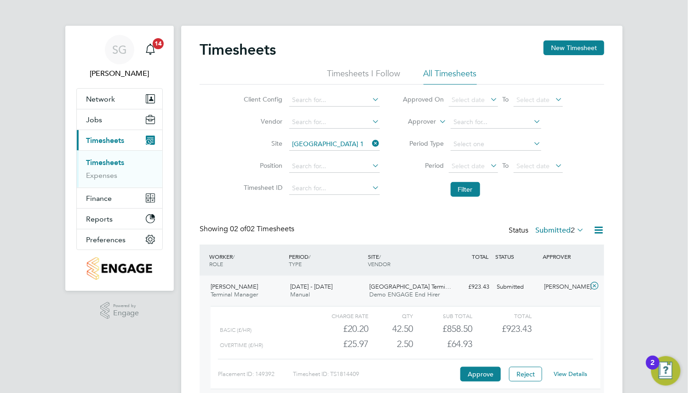
click at [571, 233] on span "2" at bounding box center [573, 230] width 4 height 9
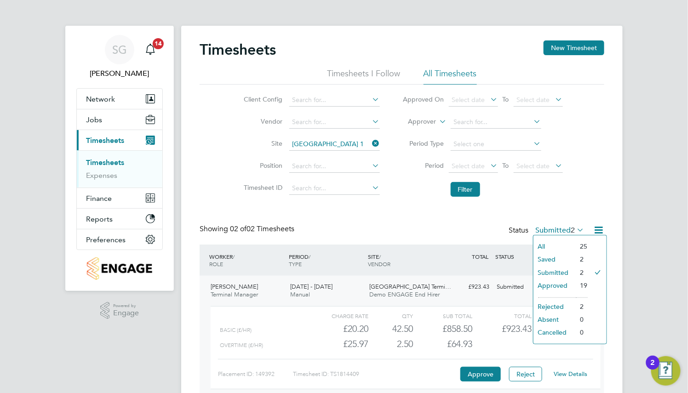
click at [556, 243] on li "All" at bounding box center [555, 246] width 42 height 13
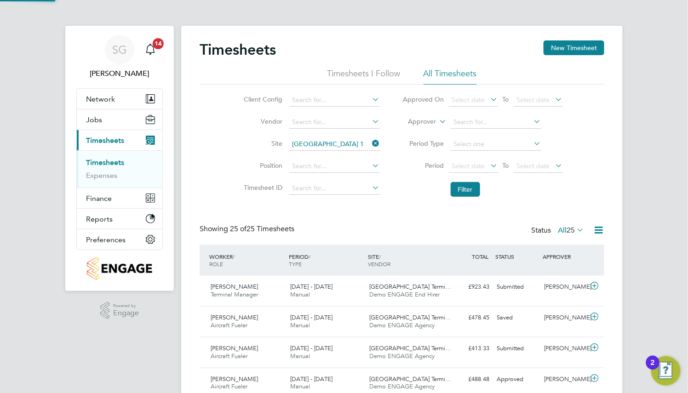
click at [371, 143] on icon at bounding box center [371, 143] width 0 height 13
click at [460, 189] on button "Filter" at bounding box center [465, 189] width 29 height 15
click at [321, 144] on input at bounding box center [334, 144] width 91 height 13
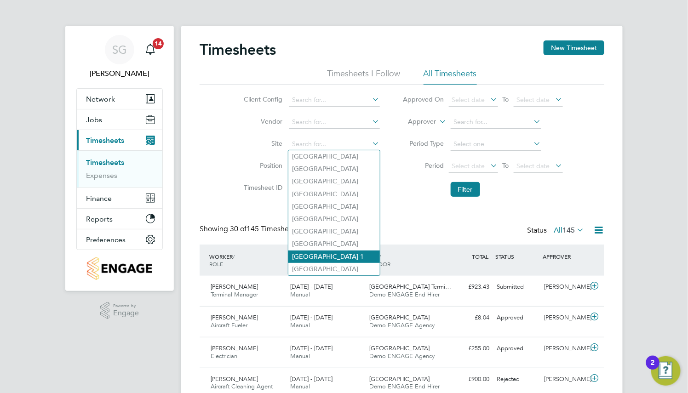
click at [326, 257] on li "Heathrow Airport Terminal 1" at bounding box center [334, 257] width 92 height 12
type input "Heathrow Airport Terminal 1"
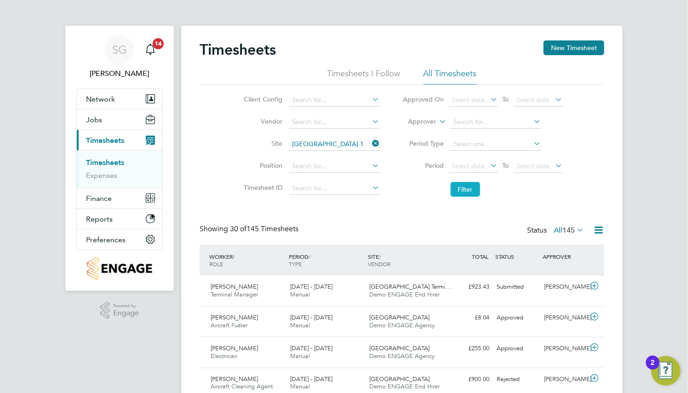
click at [462, 192] on button "Filter" at bounding box center [465, 189] width 29 height 15
click at [563, 233] on label "All 25" at bounding box center [571, 230] width 26 height 9
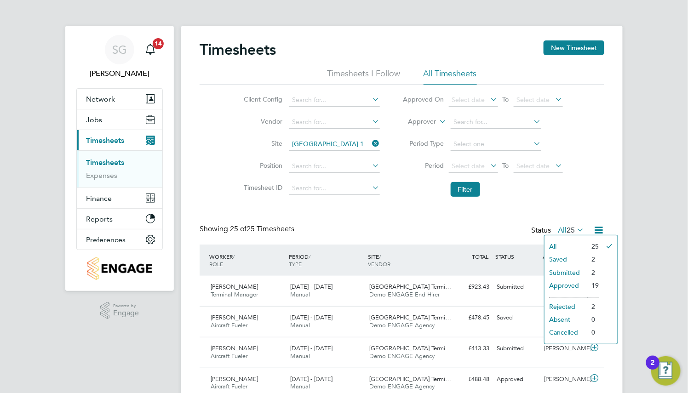
click at [563, 269] on li "Submitted" at bounding box center [566, 272] width 42 height 13
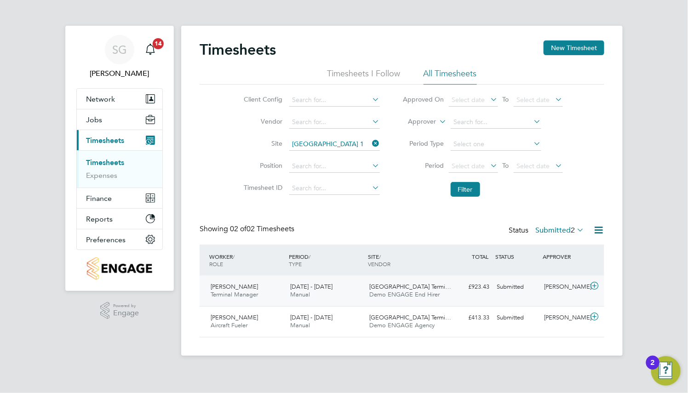
click at [541, 289] on div "[PERSON_NAME]" at bounding box center [565, 287] width 48 height 15
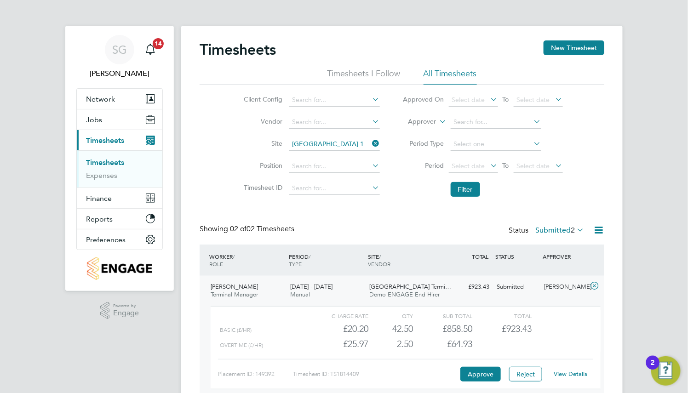
click at [557, 232] on label "Submitted 2" at bounding box center [559, 230] width 49 height 9
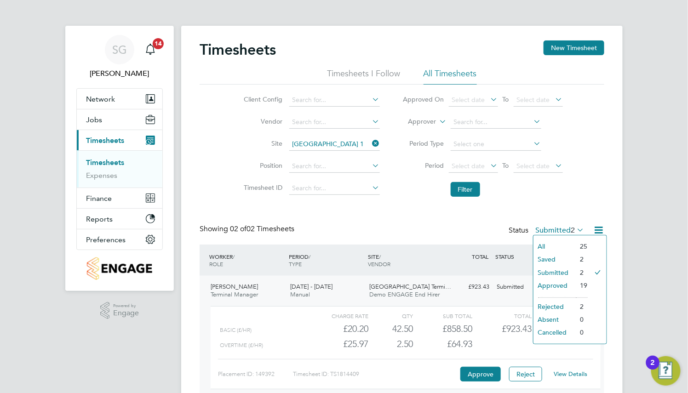
click at [558, 243] on li "All" at bounding box center [555, 246] width 42 height 13
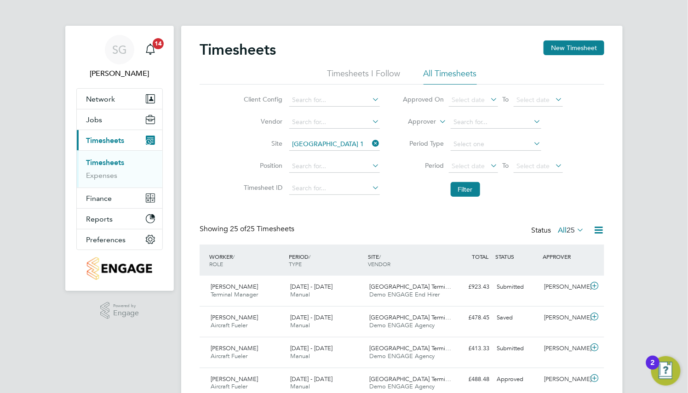
click at [375, 137] on li "Site Heathrow Airport Terminal 1" at bounding box center [310, 144] width 161 height 22
click at [371, 143] on icon at bounding box center [371, 143] width 0 height 13
click at [455, 187] on button "Filter" at bounding box center [465, 189] width 29 height 15
click at [323, 145] on input at bounding box center [334, 144] width 91 height 13
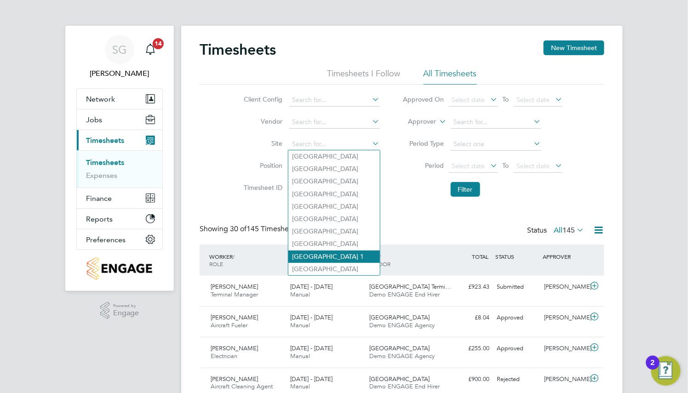
click at [320, 255] on li "Heathrow Airport Terminal 1" at bounding box center [334, 257] width 92 height 12
type input "Heathrow Airport Terminal 1"
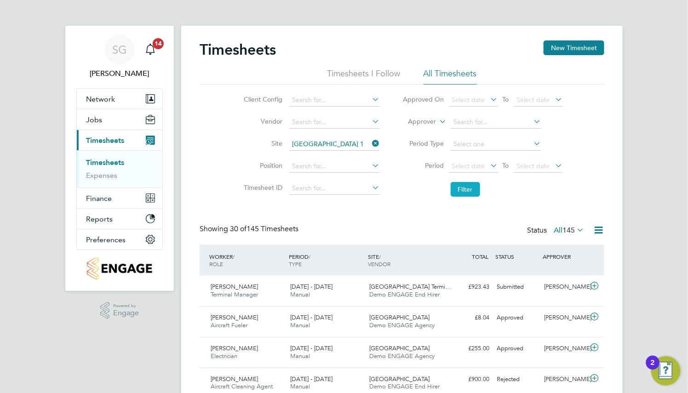
click at [462, 189] on button "Filter" at bounding box center [465, 189] width 29 height 15
click at [563, 230] on label "All 25" at bounding box center [571, 230] width 26 height 9
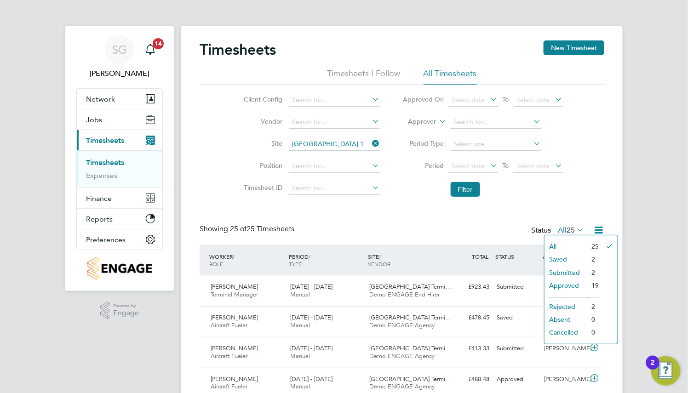
click at [563, 270] on li "Submitted" at bounding box center [566, 272] width 42 height 13
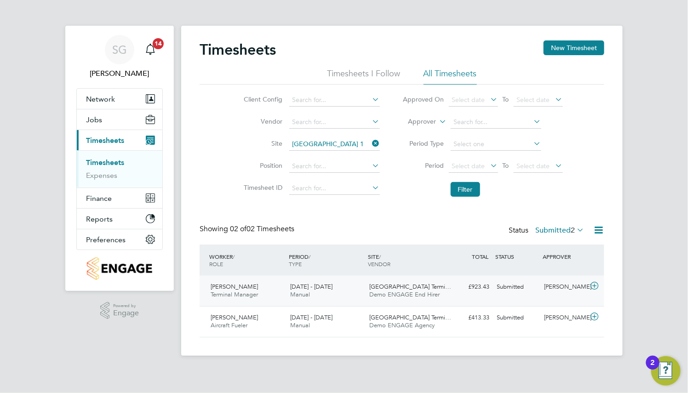
click at [534, 288] on div "Submitted" at bounding box center [517, 287] width 48 height 15
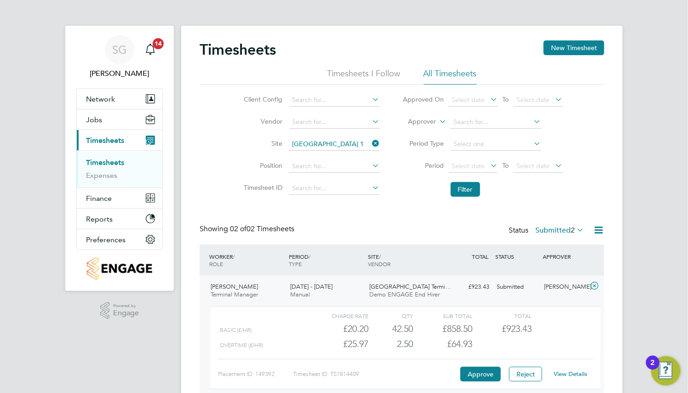
click at [575, 232] on icon at bounding box center [575, 230] width 0 height 13
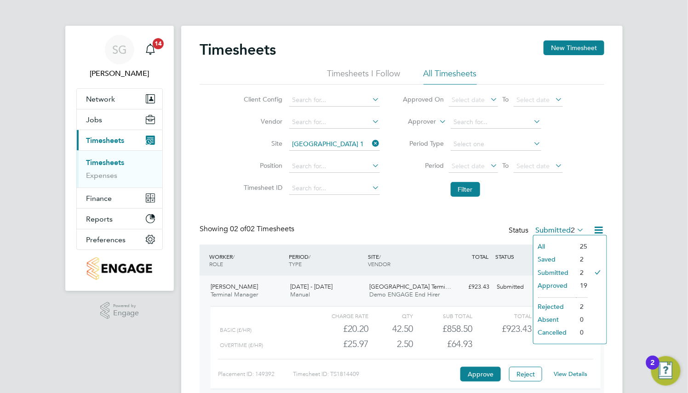
click at [551, 243] on li "All" at bounding box center [555, 246] width 42 height 13
click at [546, 244] on div "Timesheets New Timesheet Timesheets I Follow All Timesheets Client Config Vendo…" at bounding box center [402, 238] width 405 height 397
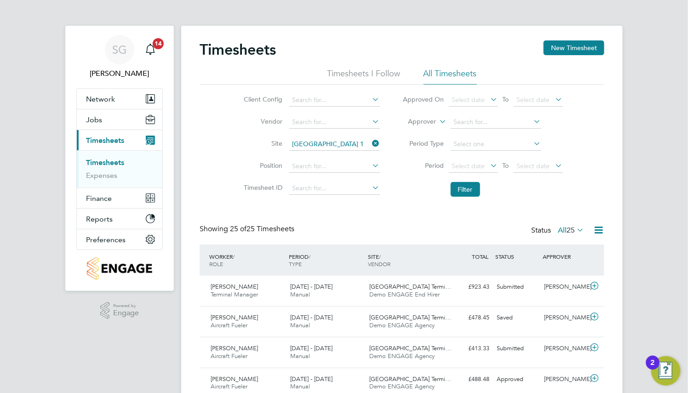
click at [371, 142] on icon at bounding box center [371, 143] width 0 height 13
click at [484, 195] on li "Filter" at bounding box center [482, 190] width 183 height 24
click at [477, 190] on button "Filter" at bounding box center [465, 189] width 29 height 15
click at [312, 144] on input at bounding box center [334, 144] width 91 height 13
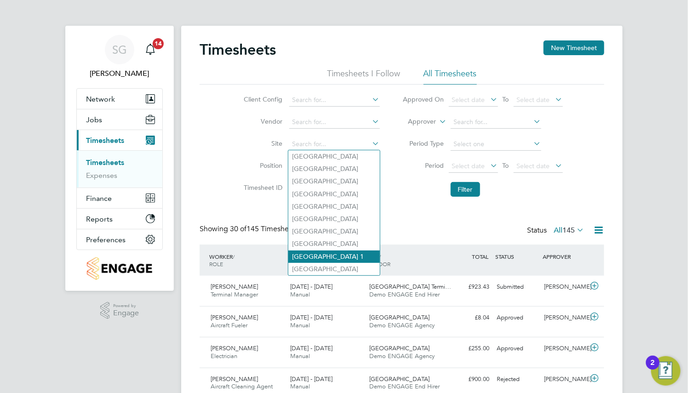
click at [339, 256] on li "Heathrow Airport Terminal 1" at bounding box center [334, 257] width 92 height 12
type input "Heathrow Airport Terminal 1"
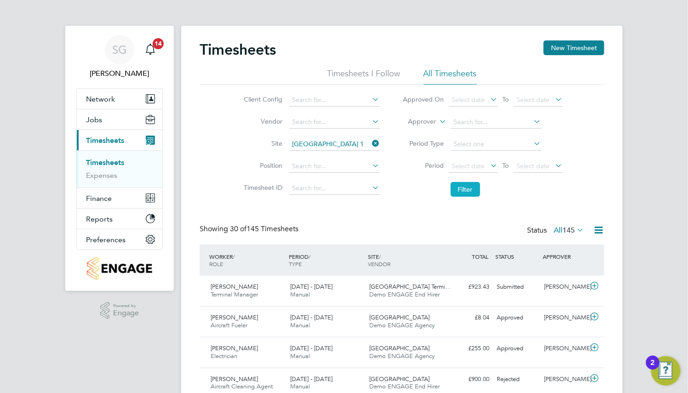
click at [465, 191] on button "Filter" at bounding box center [465, 189] width 29 height 15
click at [570, 230] on span "25" at bounding box center [571, 230] width 8 height 9
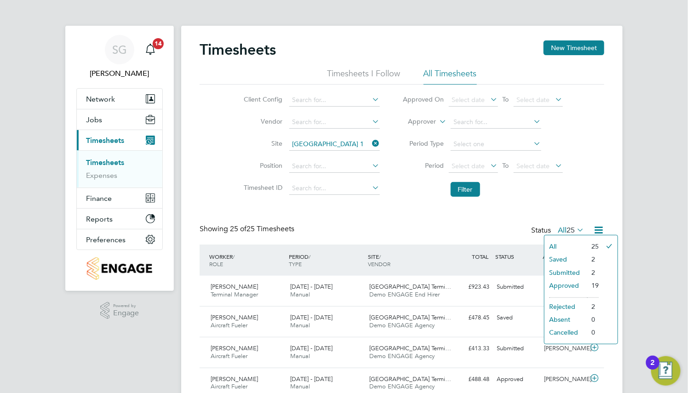
click at [575, 271] on li "Submitted" at bounding box center [566, 272] width 42 height 13
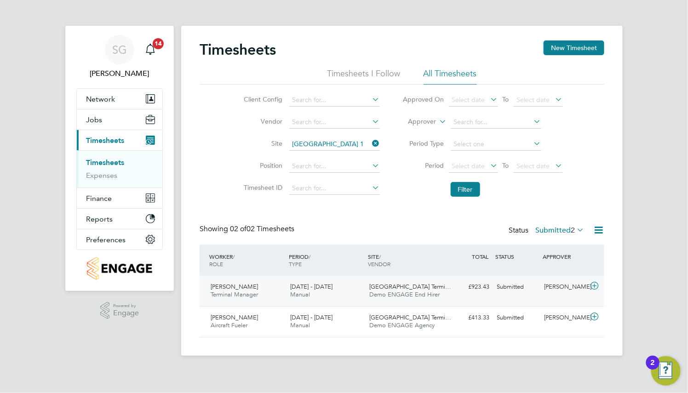
click at [533, 289] on div "Submitted" at bounding box center [517, 287] width 48 height 15
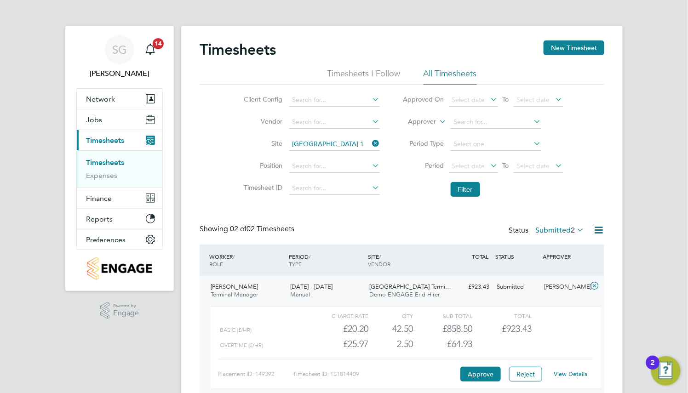
click at [575, 226] on icon at bounding box center [575, 230] width 0 height 13
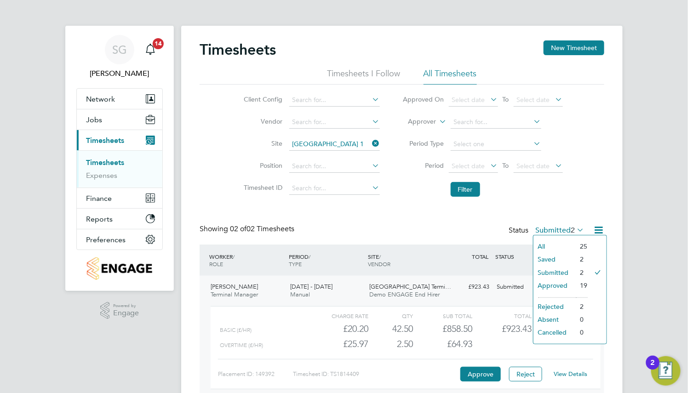
click at [562, 241] on li "All" at bounding box center [555, 246] width 42 height 13
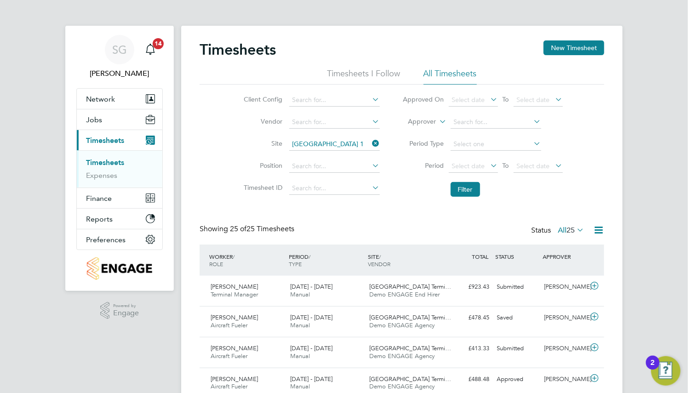
click at [371, 140] on icon at bounding box center [371, 143] width 0 height 13
click at [480, 195] on li "Filter" at bounding box center [482, 190] width 183 height 24
click at [470, 189] on button "Filter" at bounding box center [465, 189] width 29 height 15
click at [566, 229] on span "145" at bounding box center [569, 230] width 12 height 9
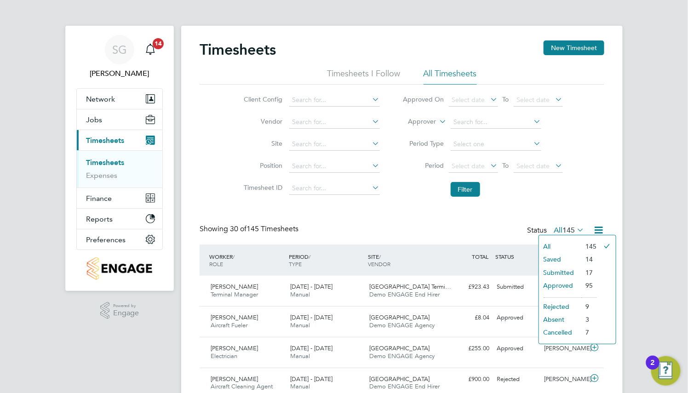
click at [563, 272] on li "Submitted" at bounding box center [560, 272] width 42 height 13
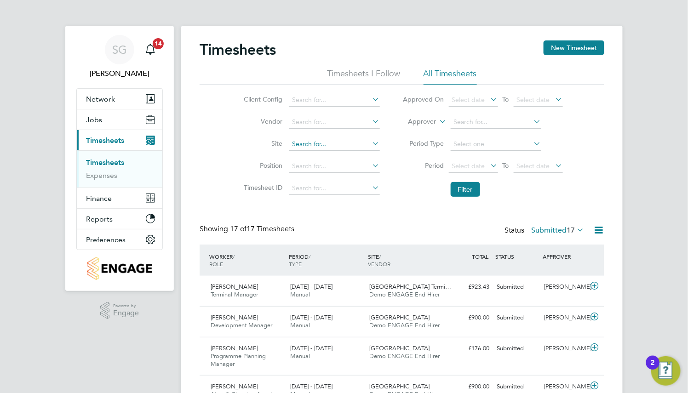
click at [315, 148] on input at bounding box center [334, 144] width 91 height 13
click at [340, 257] on li "Heathrow Airport Terminal 1" at bounding box center [334, 257] width 92 height 12
type input "Heathrow Airport Terminal 1"
click at [463, 193] on button "Filter" at bounding box center [465, 189] width 29 height 15
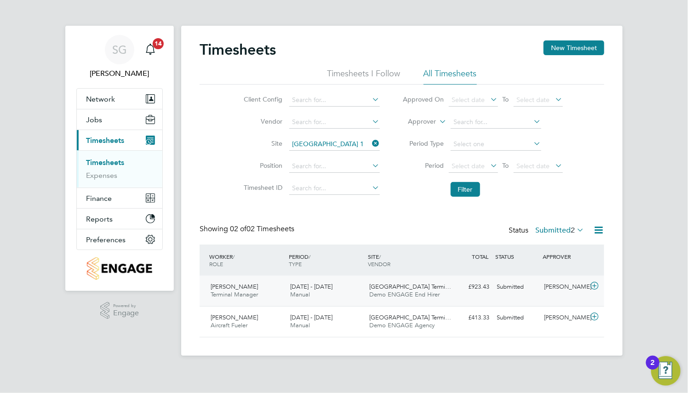
click at [475, 283] on div "£923.43 Submitted" at bounding box center [469, 287] width 48 height 15
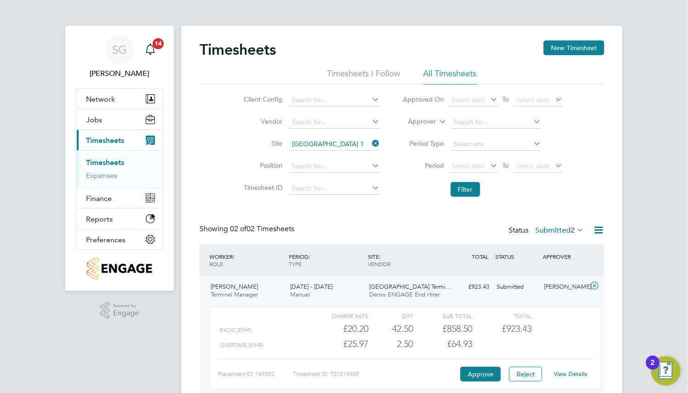
click at [565, 232] on label "Submitted 2" at bounding box center [559, 230] width 49 height 9
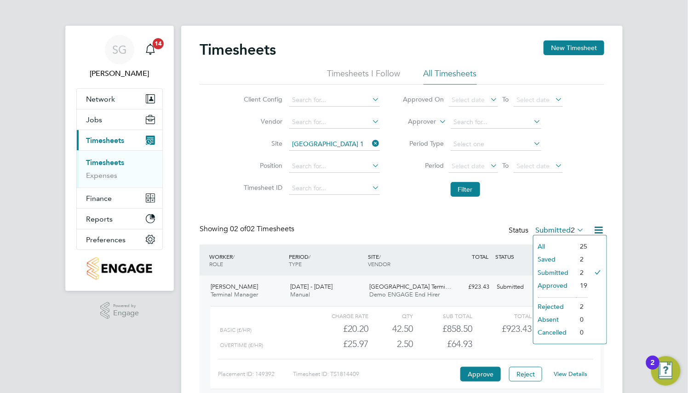
click at [546, 244] on li "All" at bounding box center [555, 246] width 42 height 13
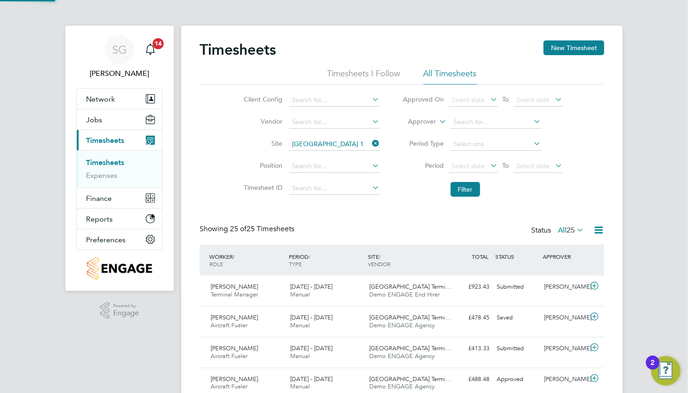
click at [371, 142] on icon at bounding box center [371, 143] width 0 height 13
click at [470, 195] on button "Filter" at bounding box center [465, 189] width 29 height 15
click at [568, 224] on div "Status All 145" at bounding box center [556, 230] width 59 height 13
click at [571, 232] on span "145" at bounding box center [569, 230] width 12 height 9
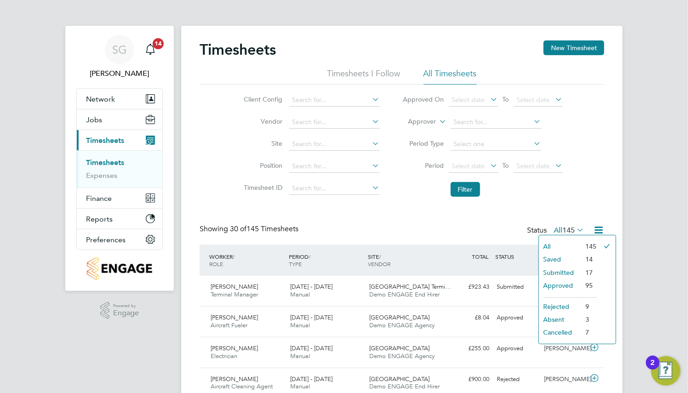
click at [569, 270] on li "Submitted" at bounding box center [560, 272] width 42 height 13
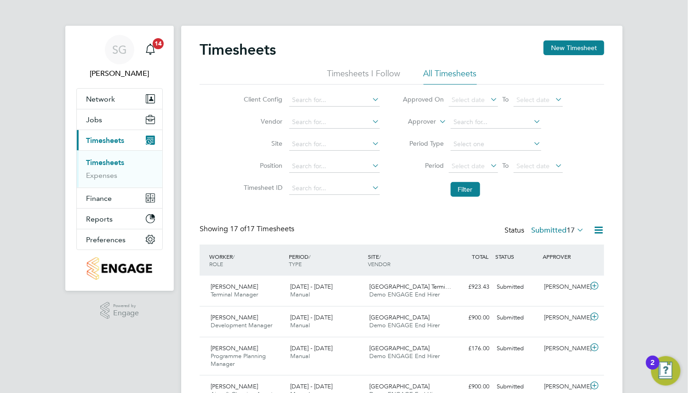
scroll to position [30, 80]
click at [318, 145] on input at bounding box center [334, 144] width 91 height 13
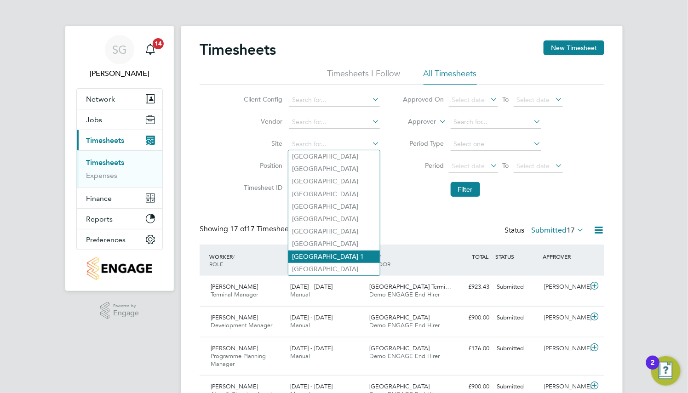
click at [341, 255] on li "Heathrow Airport Terminal 1" at bounding box center [334, 257] width 92 height 12
type input "Heathrow Airport Terminal 1"
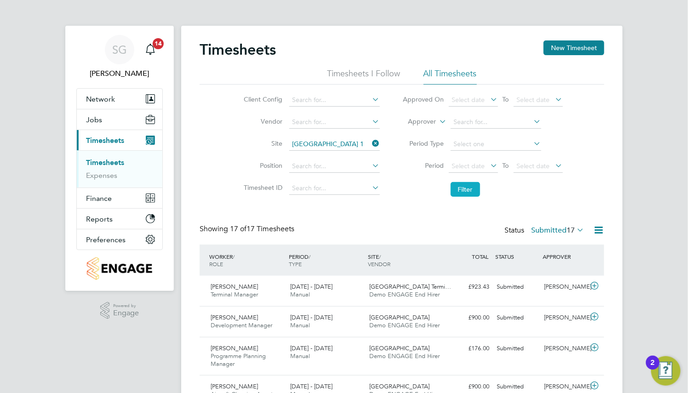
click at [466, 190] on button "Filter" at bounding box center [465, 189] width 29 height 15
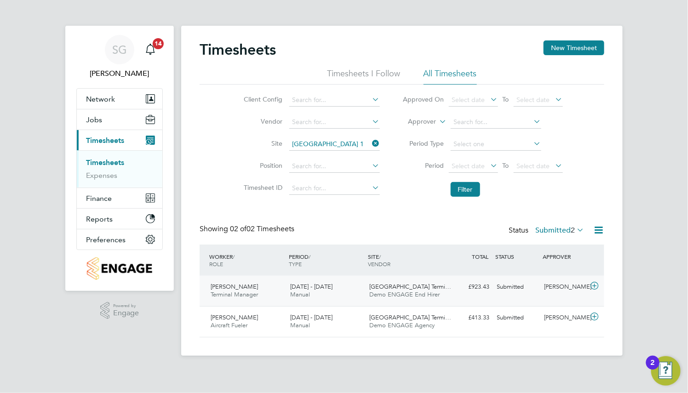
click at [480, 290] on div "£923.43 Submitted" at bounding box center [469, 287] width 48 height 15
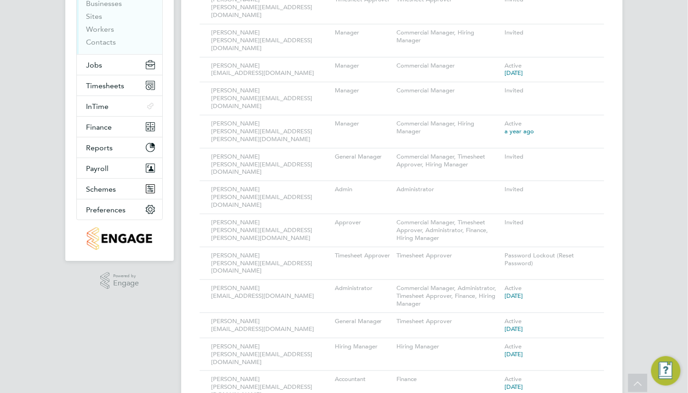
scroll to position [201, 0]
